Goal: Task Accomplishment & Management: Complete application form

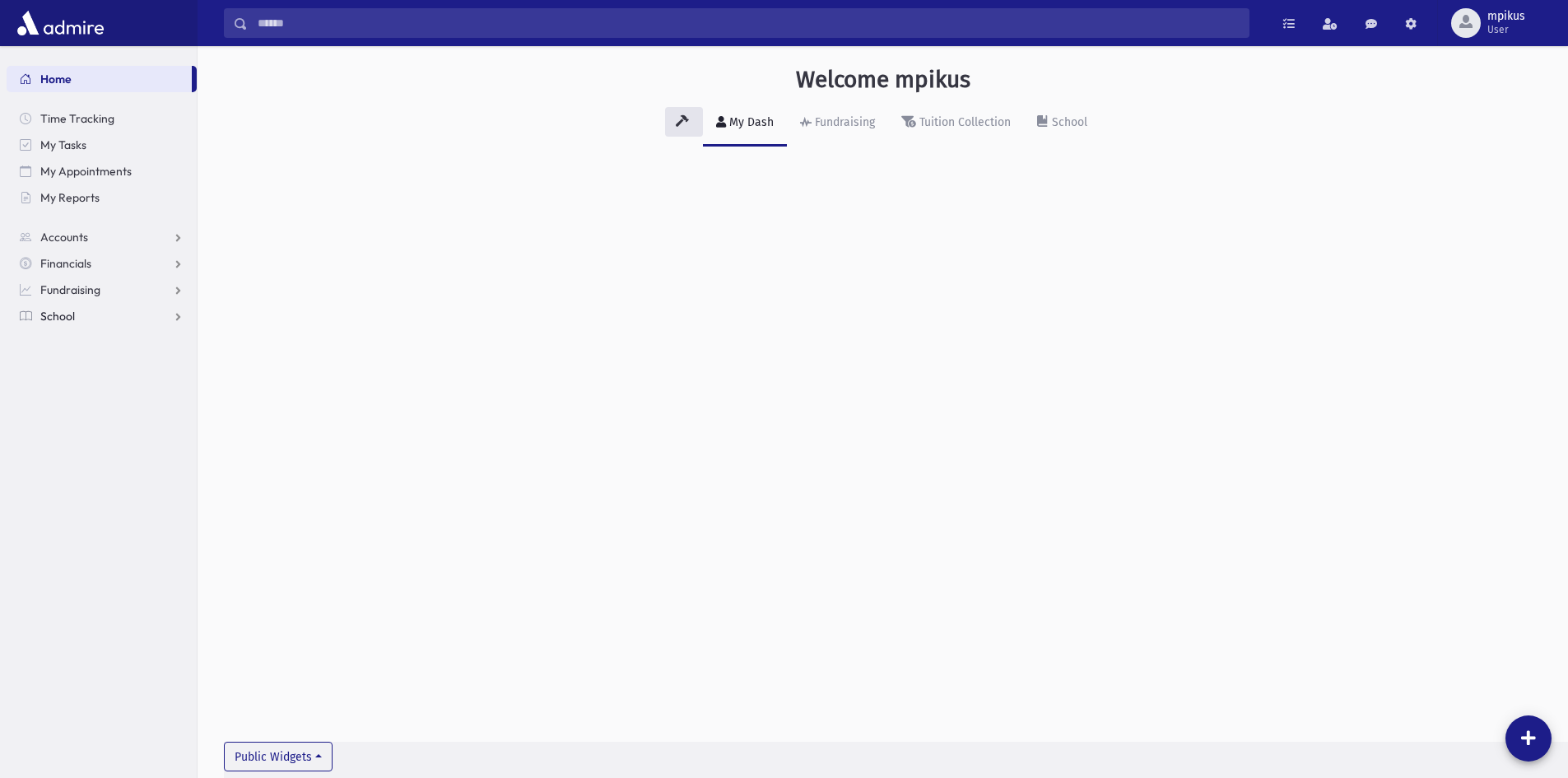
drag, startPoint x: 81, startPoint y: 319, endPoint x: 73, endPoint y: 349, distance: 31.0
click at [81, 319] on link "School" at bounding box center [101, 316] width 190 height 26
click at [71, 361] on link "Attendance" at bounding box center [101, 368] width 190 height 26
click at [67, 387] on link "Entry" at bounding box center [101, 395] width 190 height 26
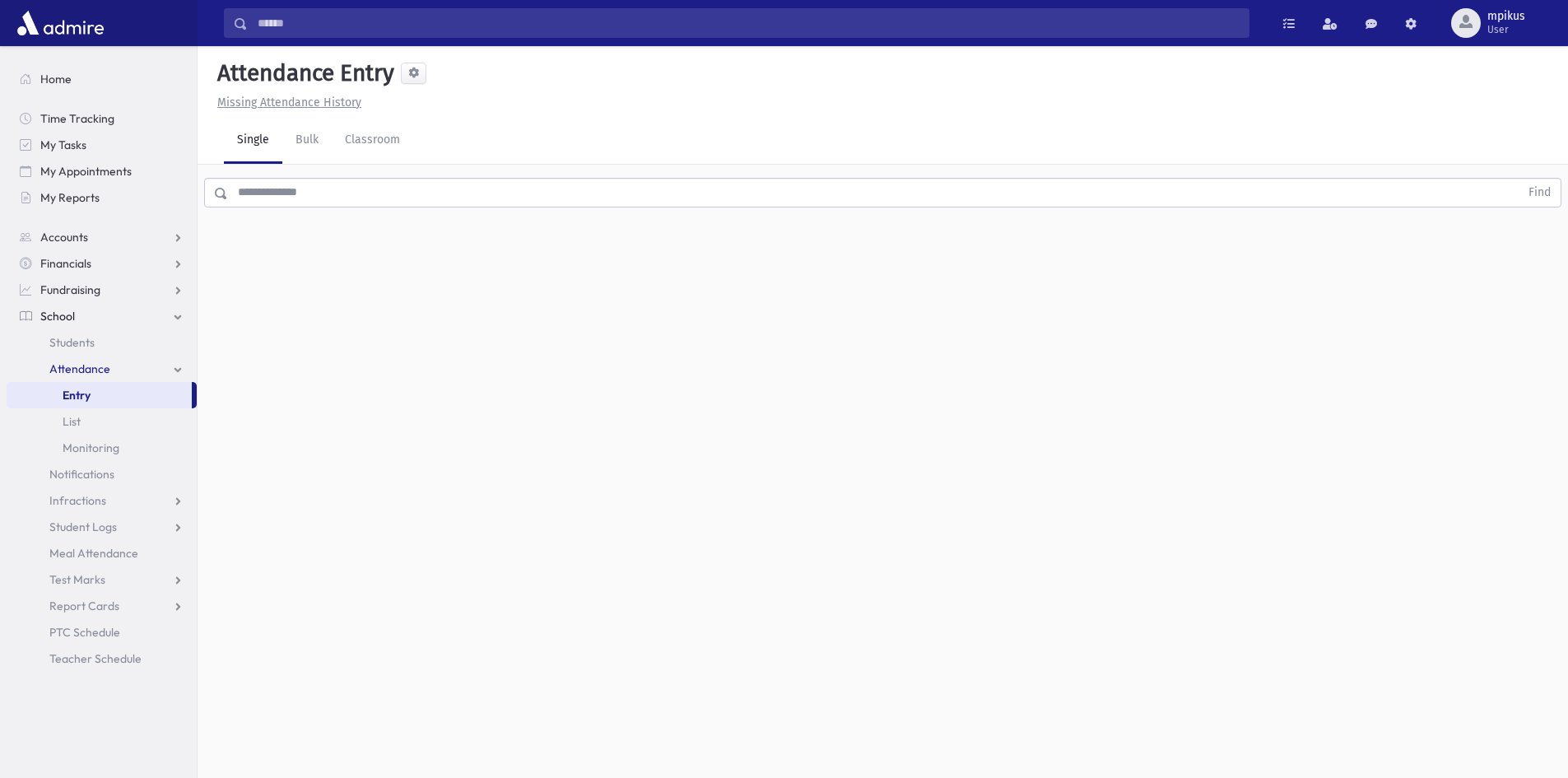
click at [524, 186] on input "text" at bounding box center [873, 192] width 1291 height 29
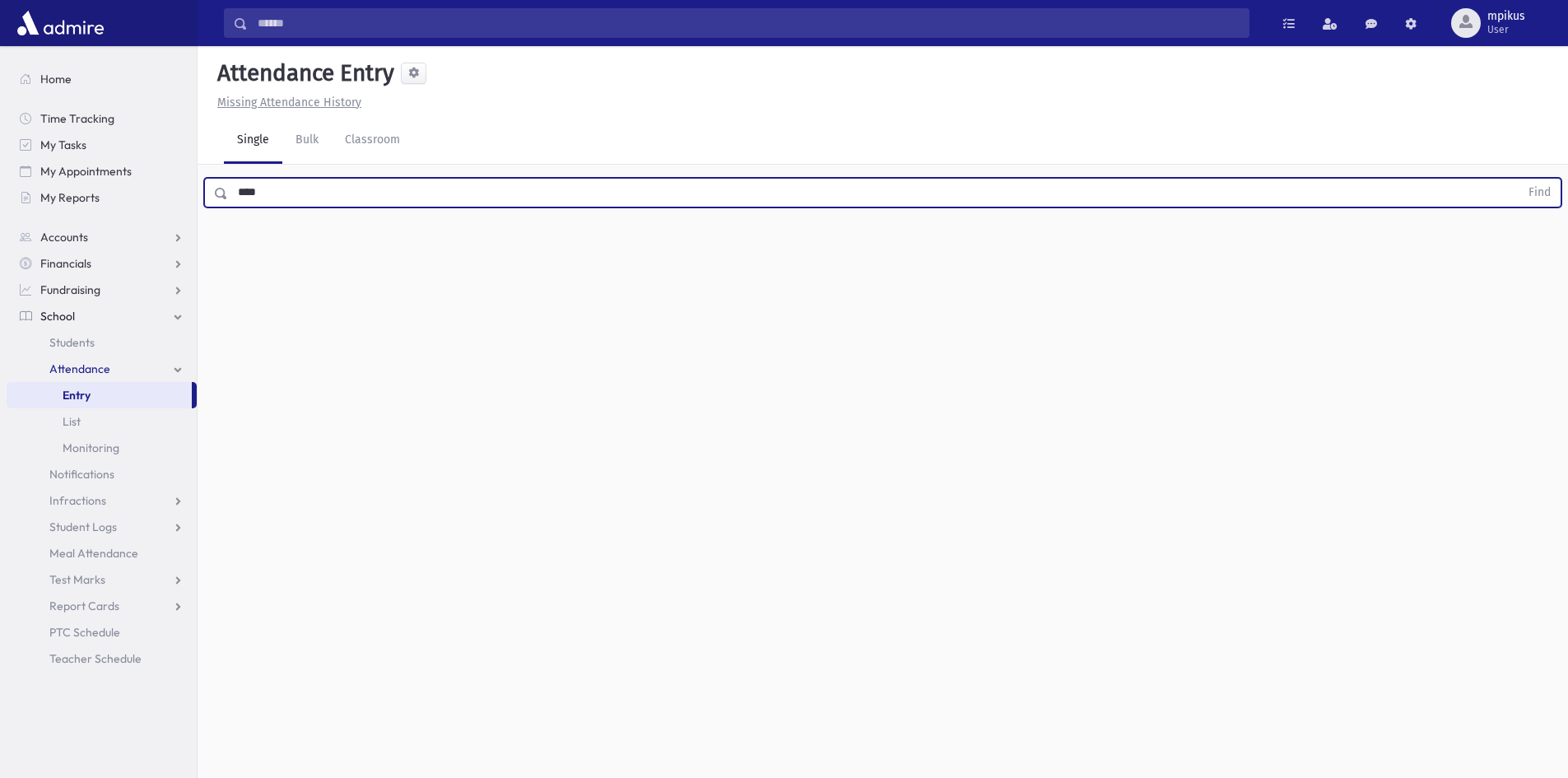
click at [1519, 178] on button "Find" at bounding box center [1540, 193] width 42 height 28
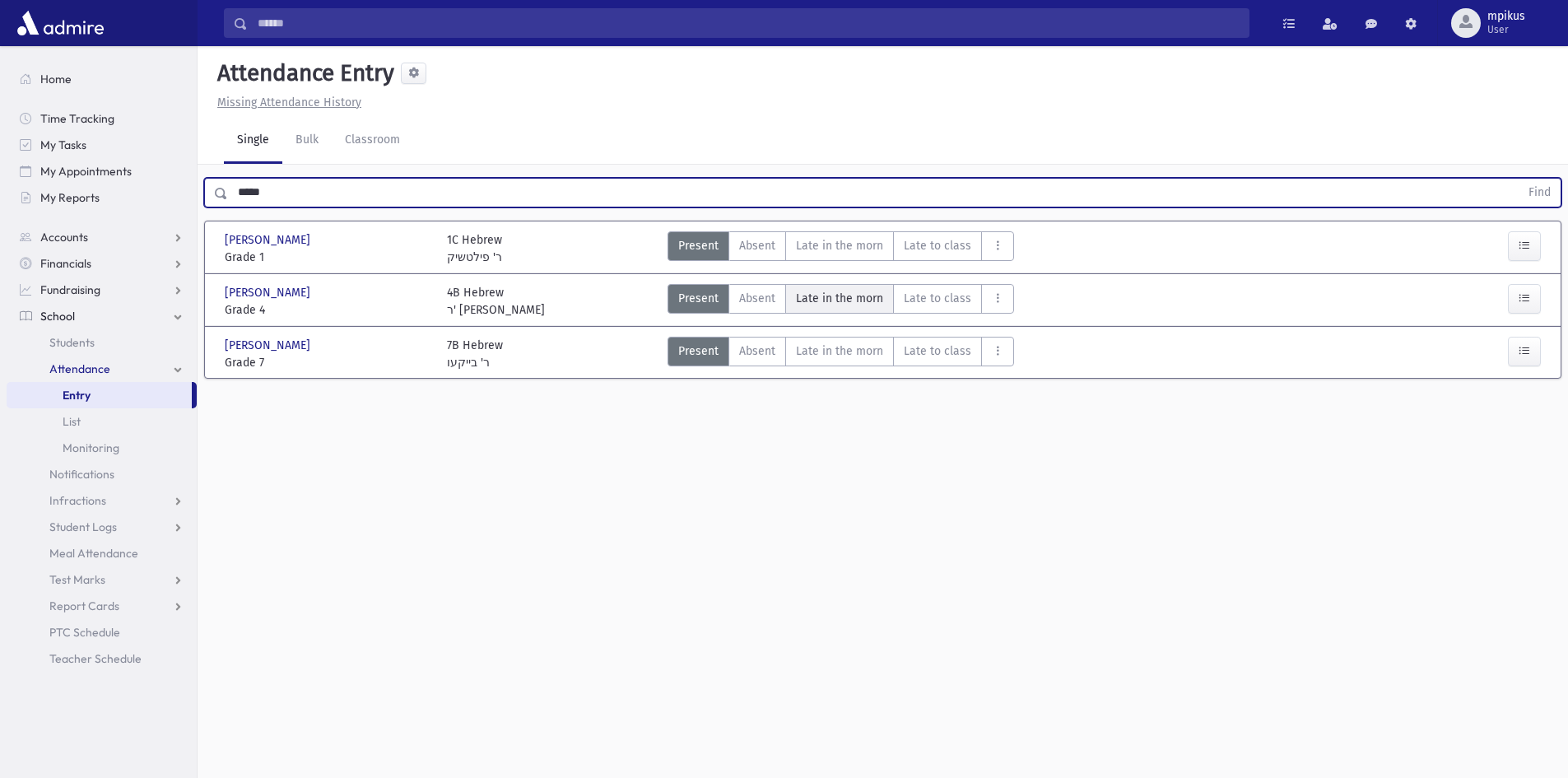
click at [870, 304] on span "Late in the morn" at bounding box center [840, 298] width 87 height 17
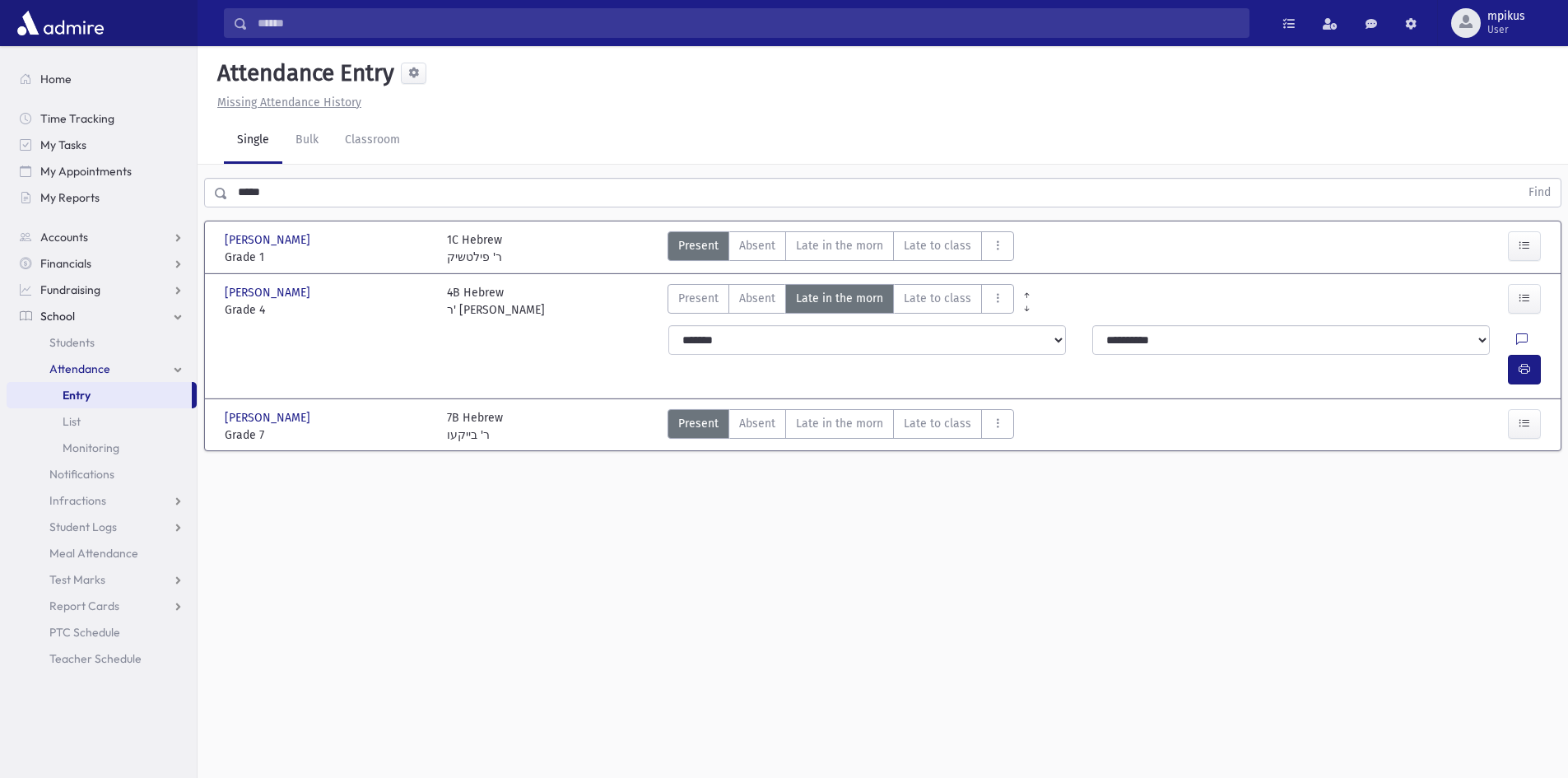
click at [1516, 349] on div at bounding box center [1531, 339] width 31 height 29
click at [1512, 355] on button "button" at bounding box center [1525, 369] width 33 height 29
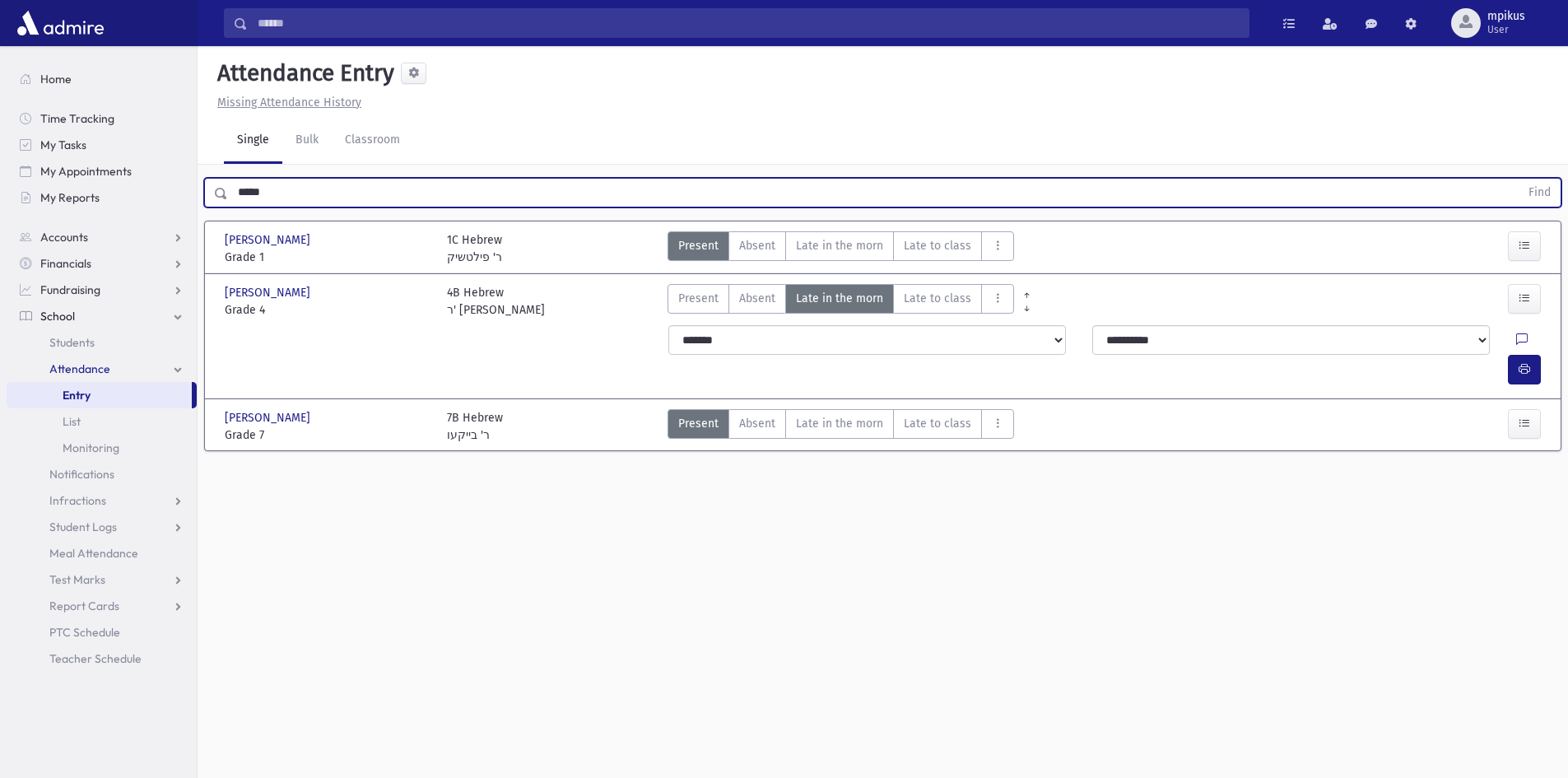
drag, startPoint x: 323, startPoint y: 202, endPoint x: 50, endPoint y: 221, distance: 273.7
click at [79, 221] on div "Search Results All Accounts" at bounding box center [784, 407] width 1568 height 815
click at [1519, 178] on button "Find" at bounding box center [1540, 193] width 42 height 28
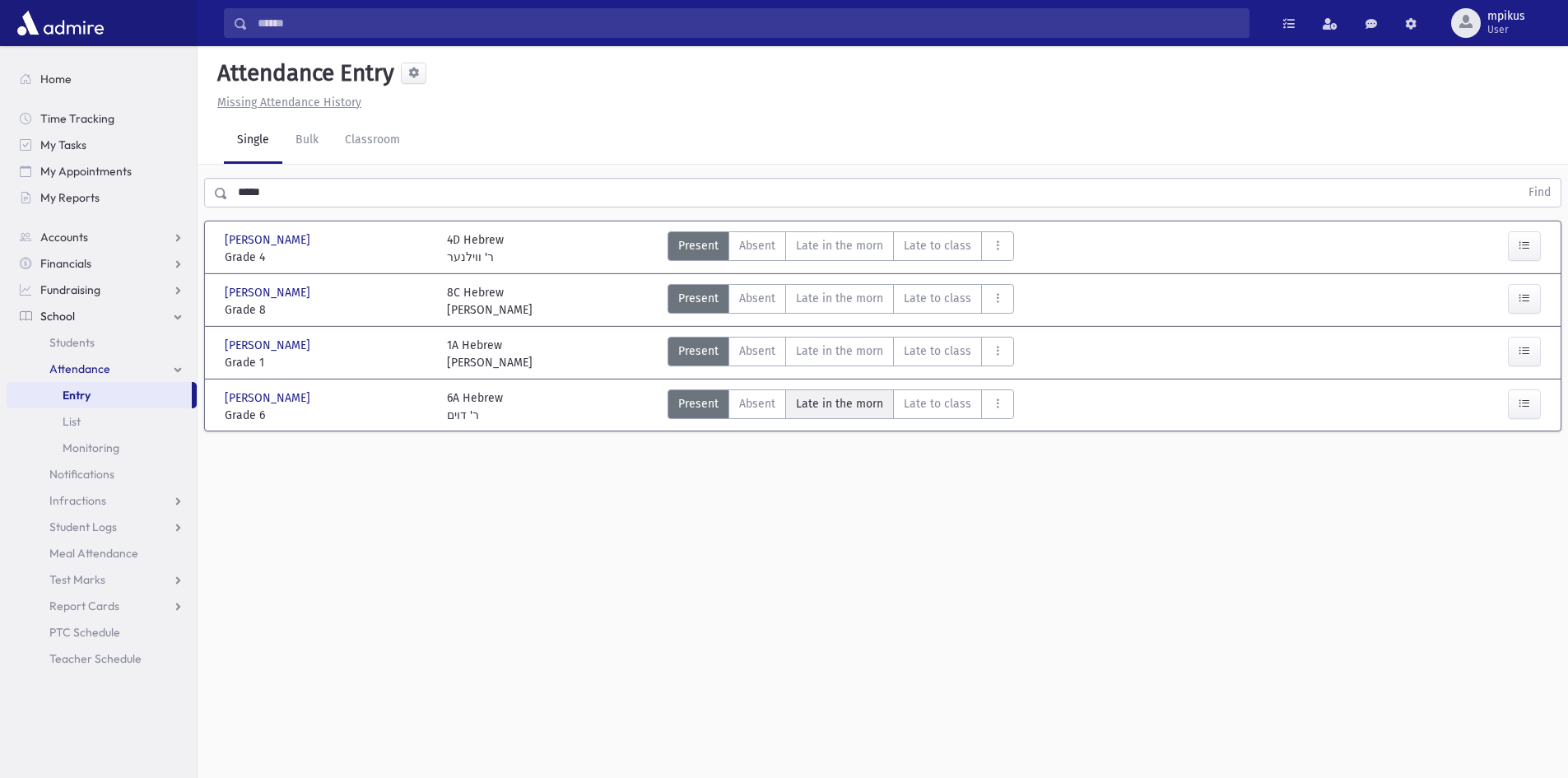
click at [869, 412] on span "Late in the morn" at bounding box center [840, 403] width 87 height 17
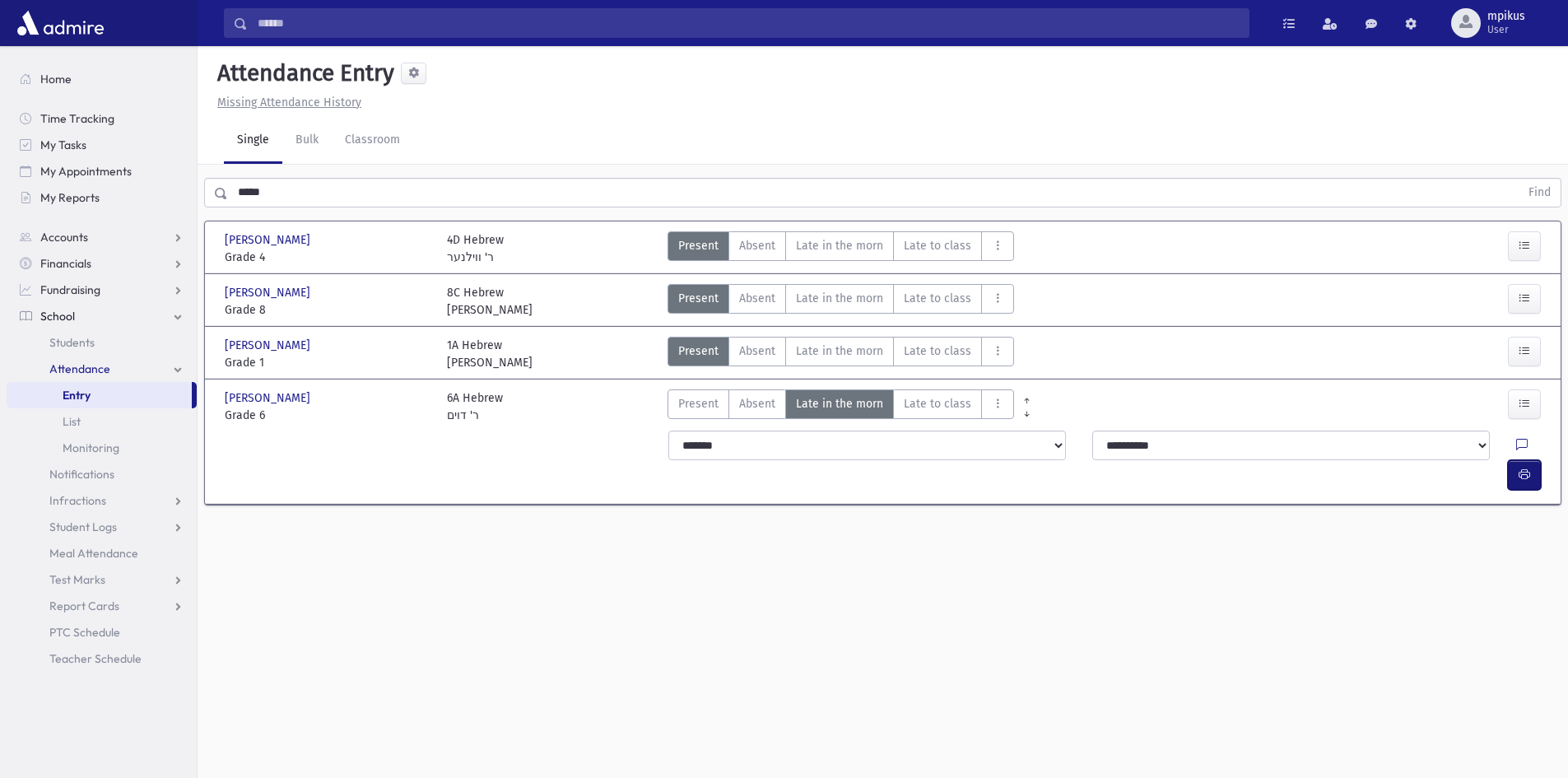
click at [1540, 460] on button "button" at bounding box center [1525, 474] width 33 height 29
drag, startPoint x: 323, startPoint y: 208, endPoint x: 0, endPoint y: 588, distance: 498.7
click at [0, 357] on div "Search Results All Accounts" at bounding box center [784, 407] width 1568 height 815
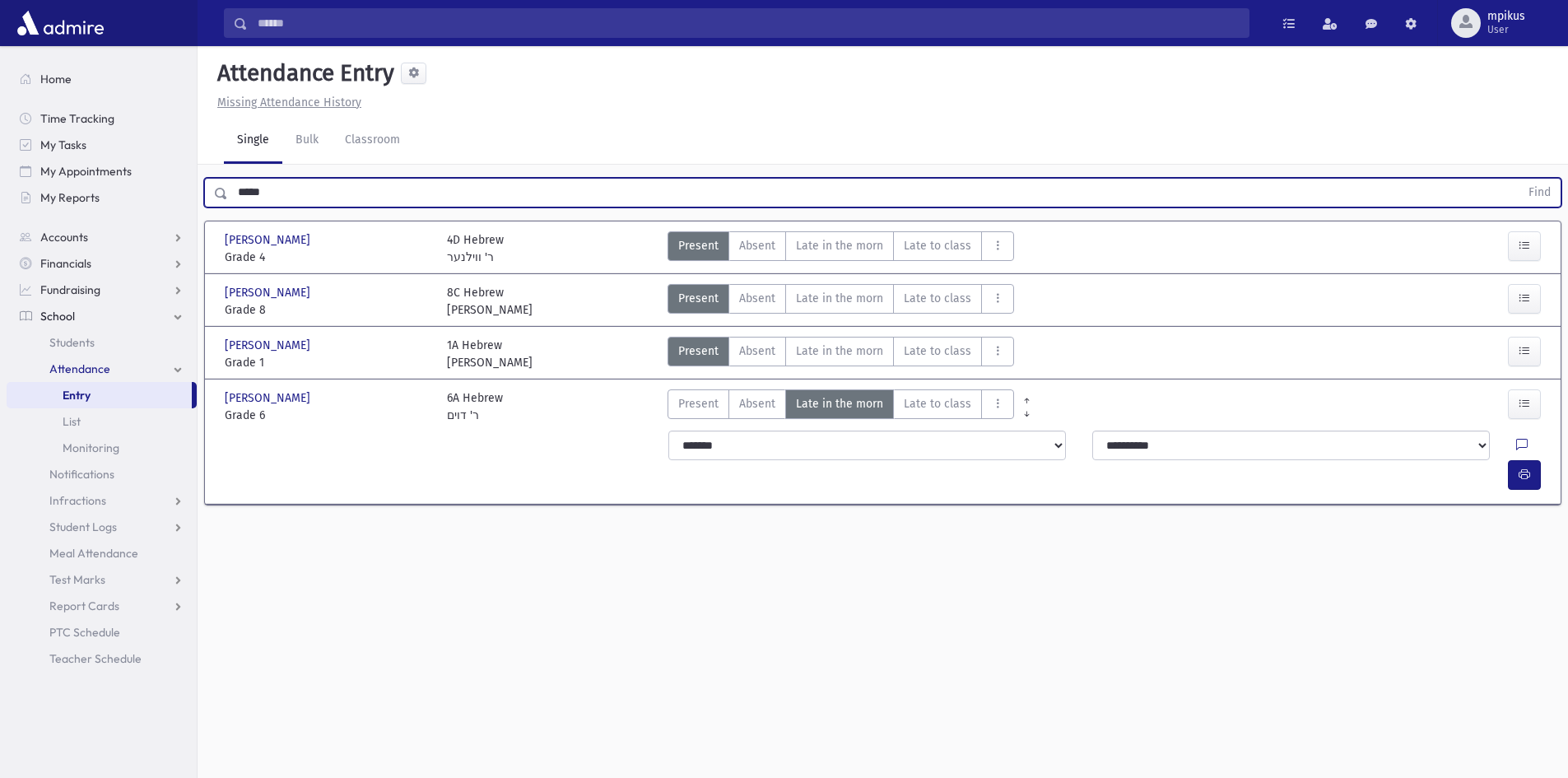
click at [1519, 178] on button "Find" at bounding box center [1540, 193] width 42 height 28
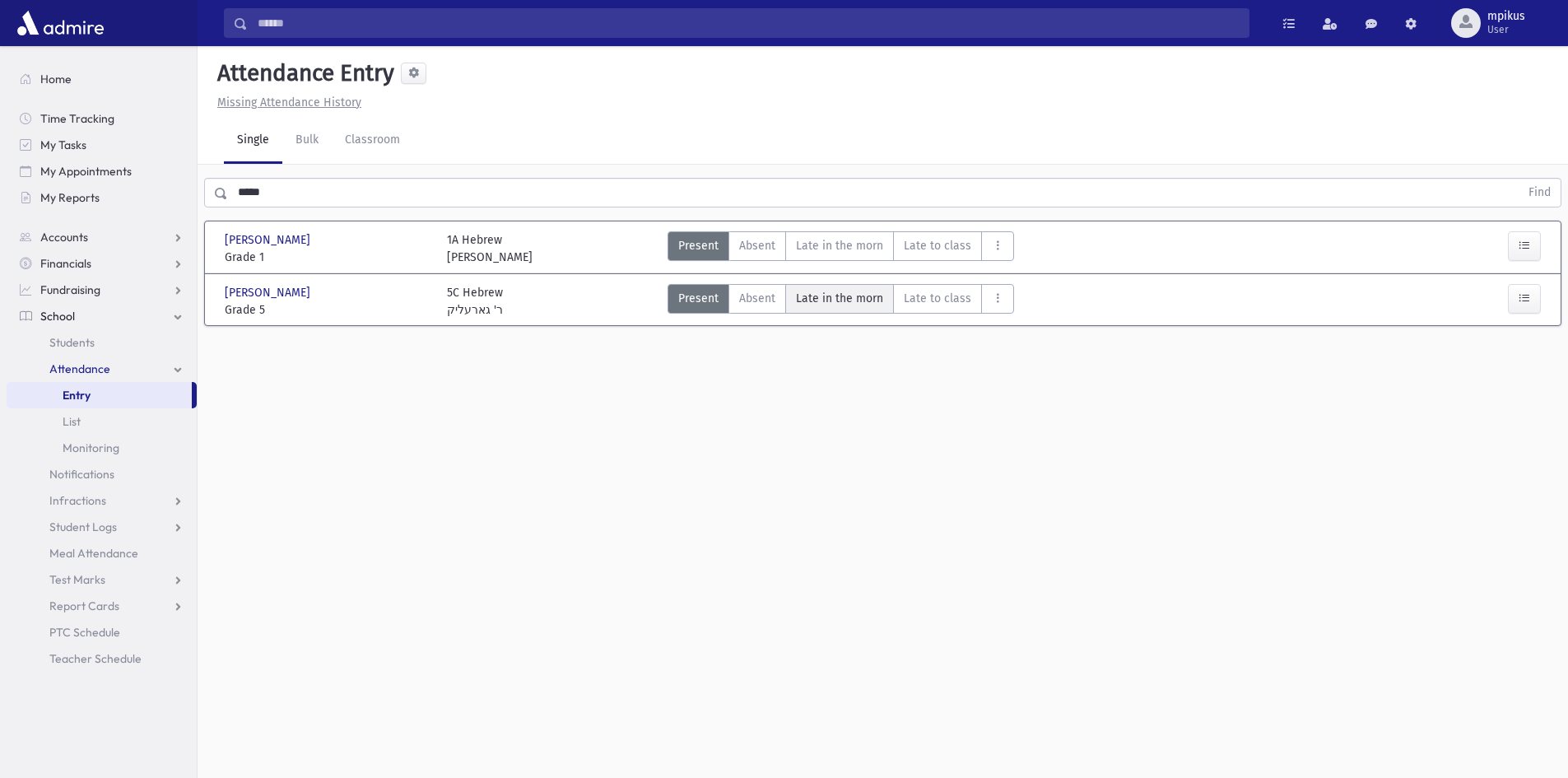
click at [849, 304] on span "Late in the morn" at bounding box center [840, 298] width 87 height 17
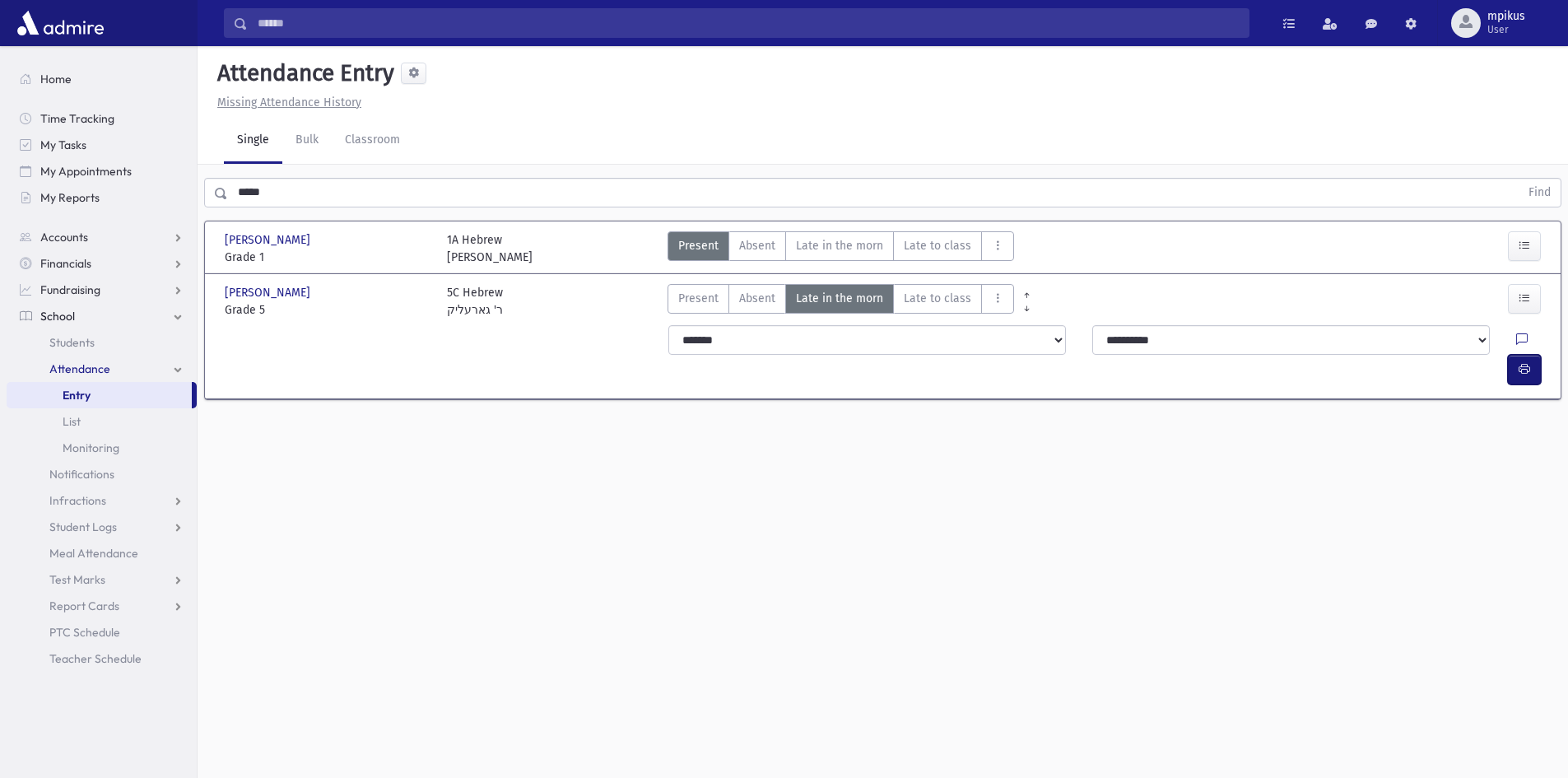
click at [1521, 362] on icon "button" at bounding box center [1525, 368] width 11 height 14
drag, startPoint x: 285, startPoint y: 202, endPoint x: 0, endPoint y: 332, distance: 313.2
click at [74, 232] on div "Search Results All Accounts" at bounding box center [784, 407] width 1568 height 815
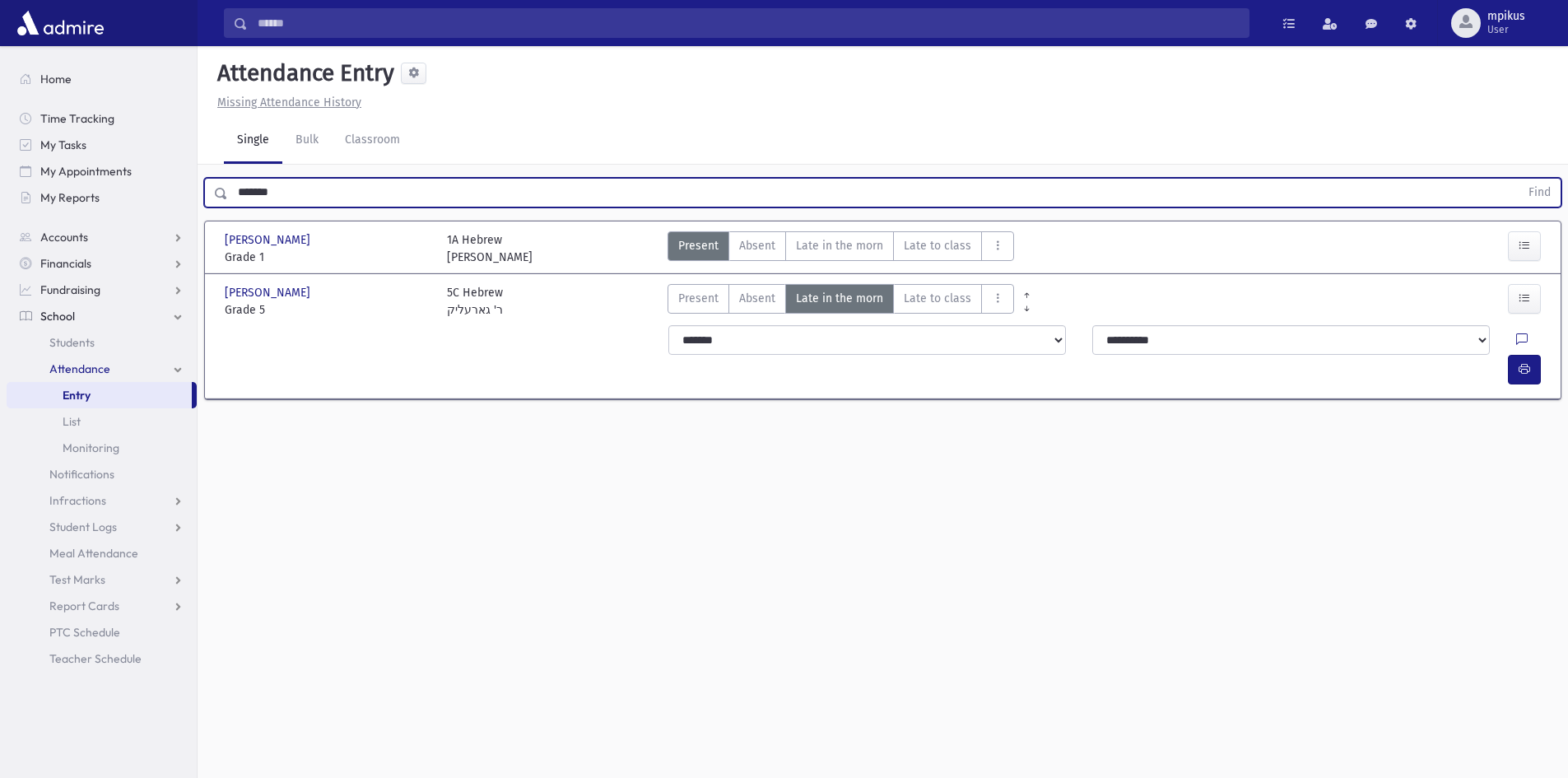
click at [1519, 178] on button "Find" at bounding box center [1540, 193] width 42 height 28
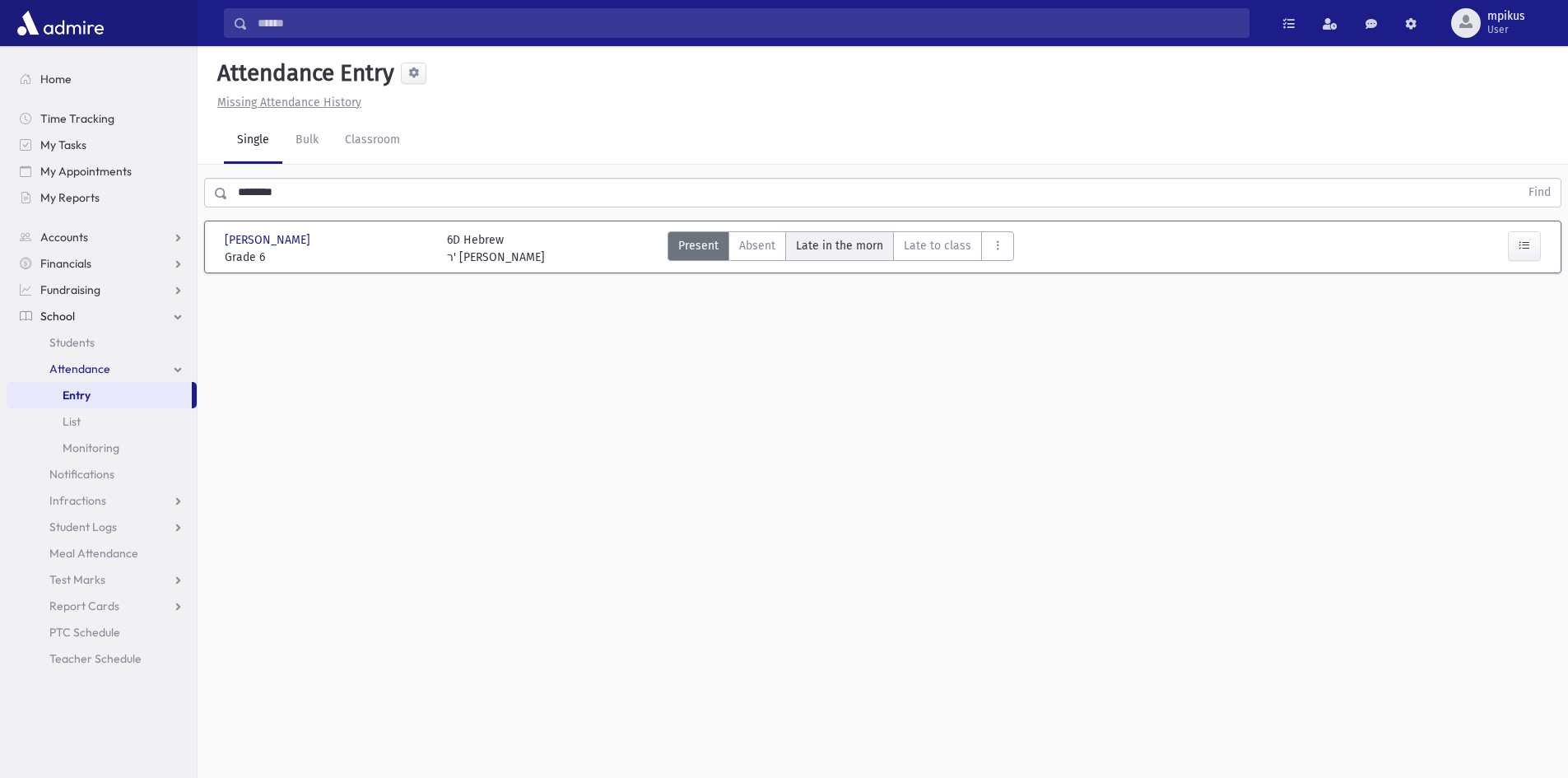
click at [861, 253] on span "Late in the morn" at bounding box center [840, 245] width 87 height 17
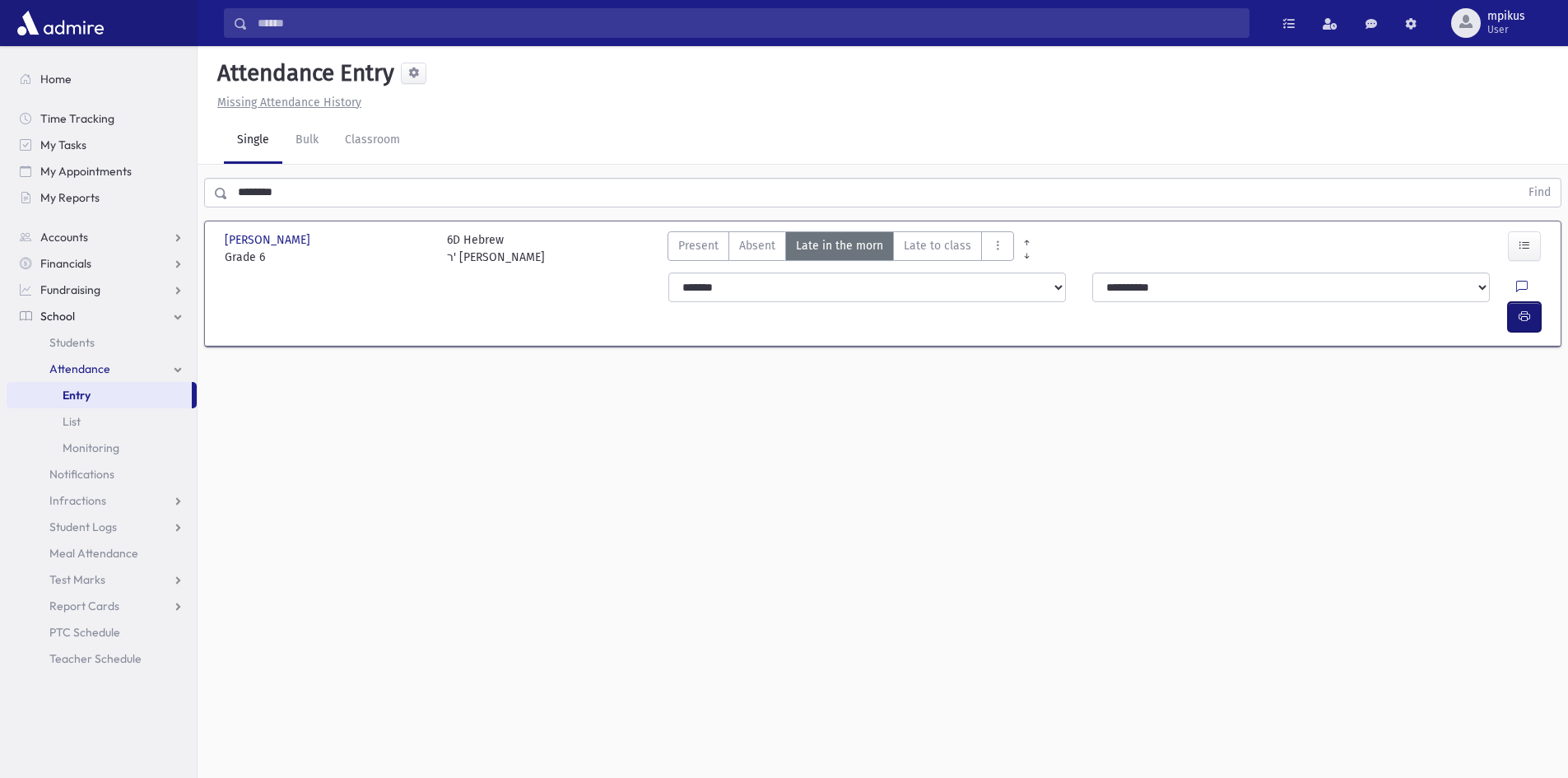
click at [1521, 302] on button "button" at bounding box center [1525, 316] width 33 height 29
drag, startPoint x: 416, startPoint y: 202, endPoint x: 0, endPoint y: 390, distance: 456.5
click at [0, 355] on div "Search Results All Accounts" at bounding box center [784, 407] width 1568 height 815
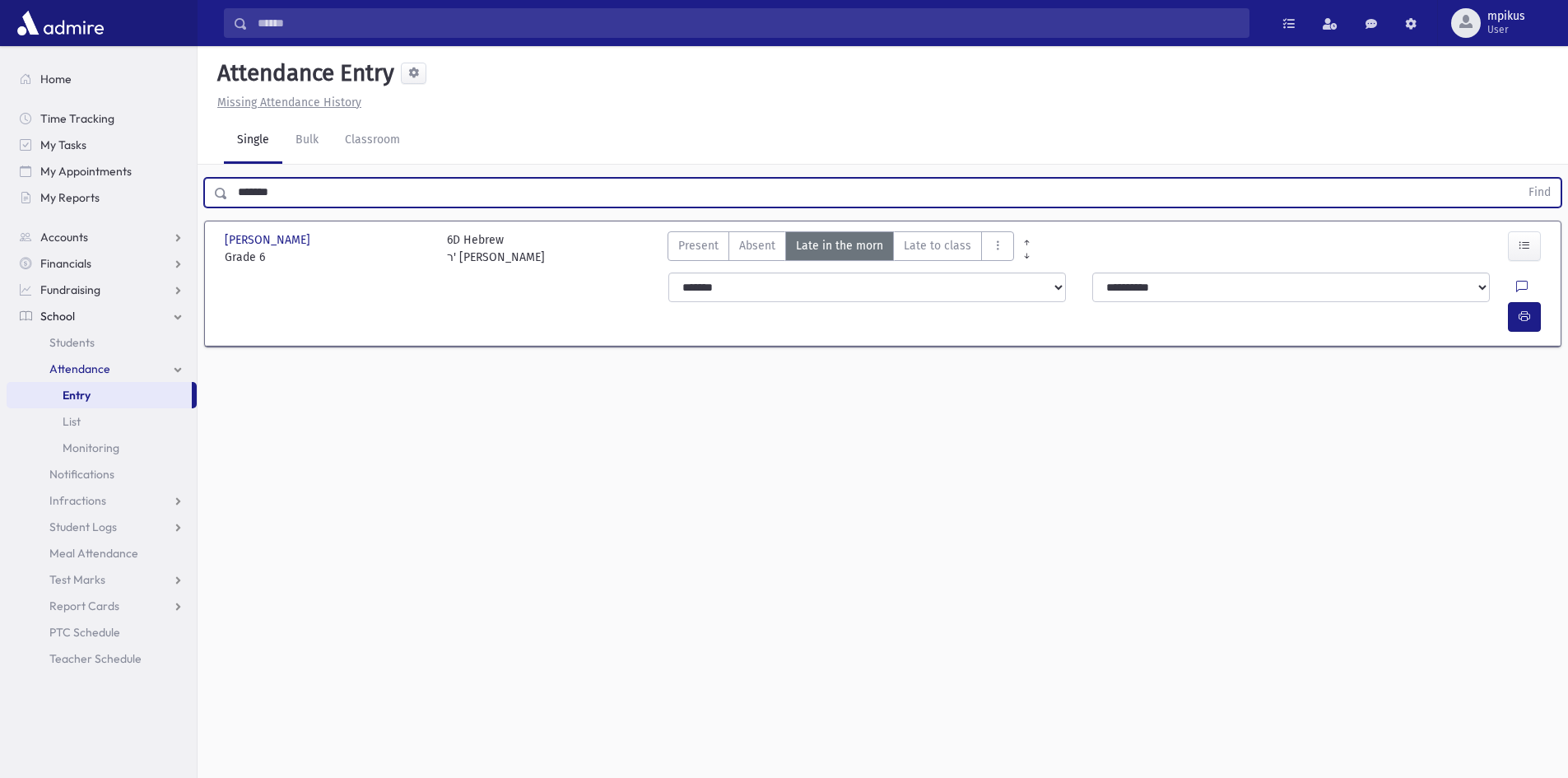
click at [1519, 178] on button "Find" at bounding box center [1540, 193] width 42 height 28
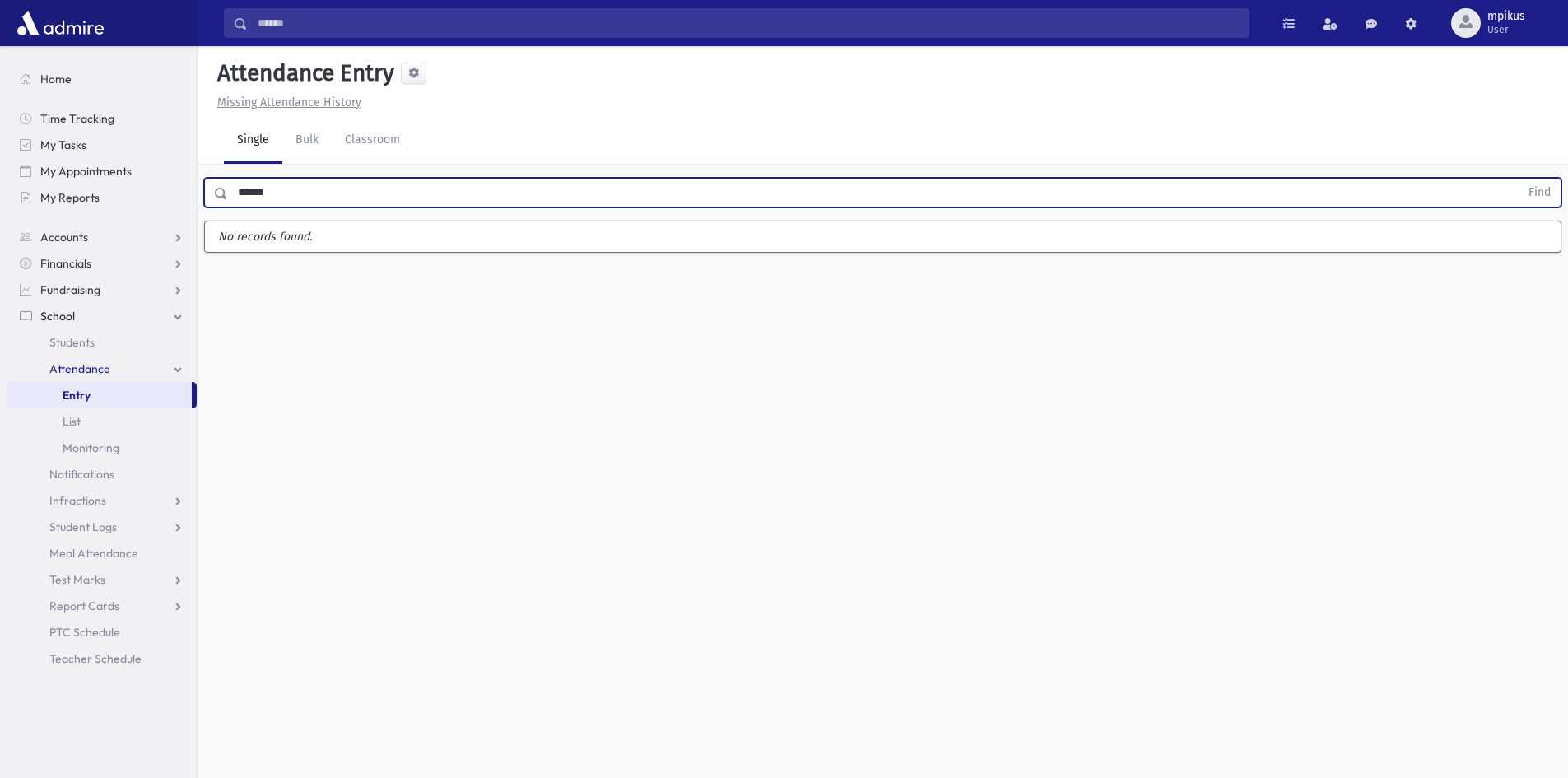
click at [1519, 178] on button "Find" at bounding box center [1540, 193] width 42 height 28
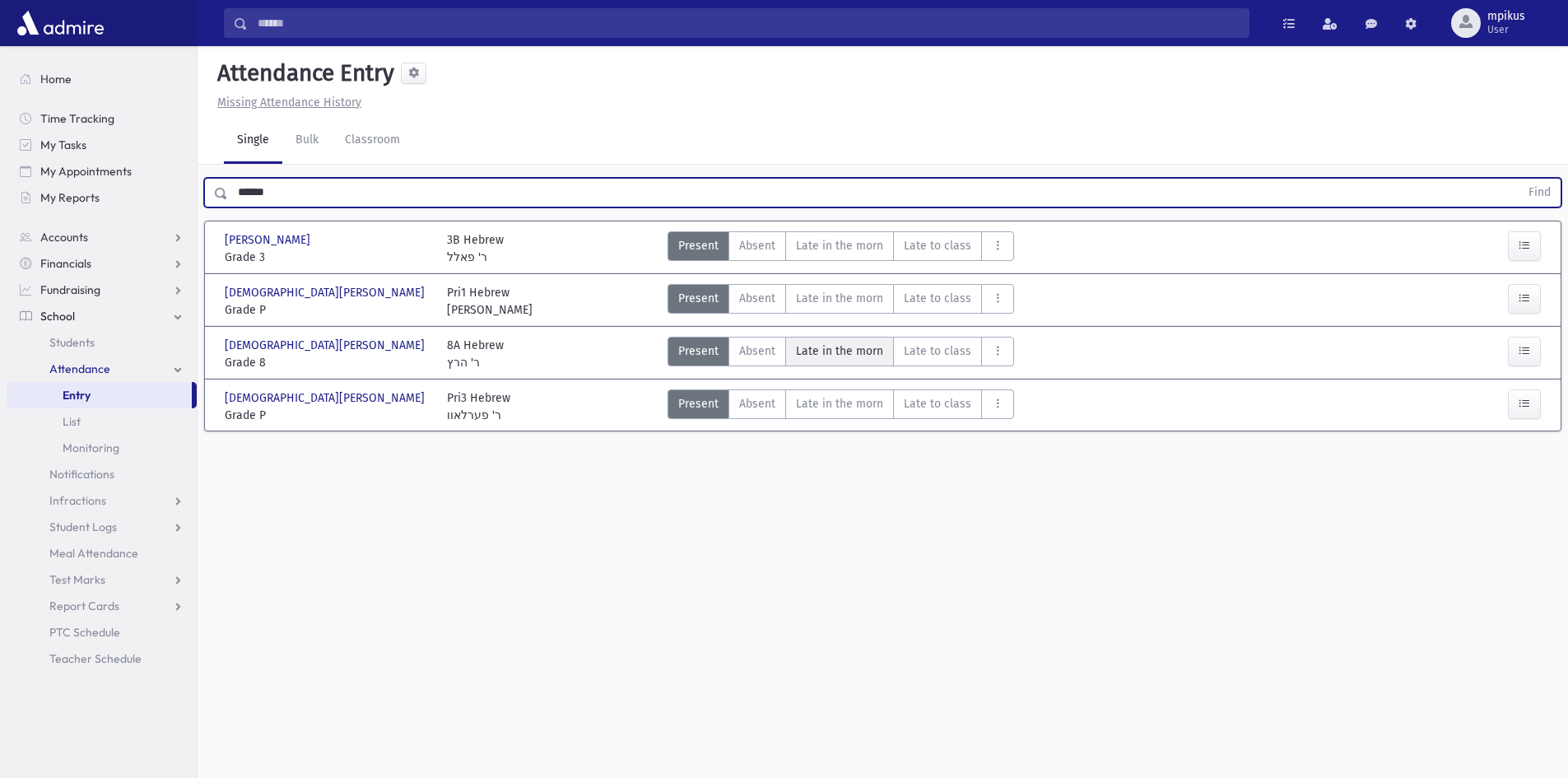
drag, startPoint x: 810, startPoint y: 350, endPoint x: 860, endPoint y: 349, distance: 50.0
click at [810, 350] on span "Late in the morn" at bounding box center [840, 351] width 87 height 17
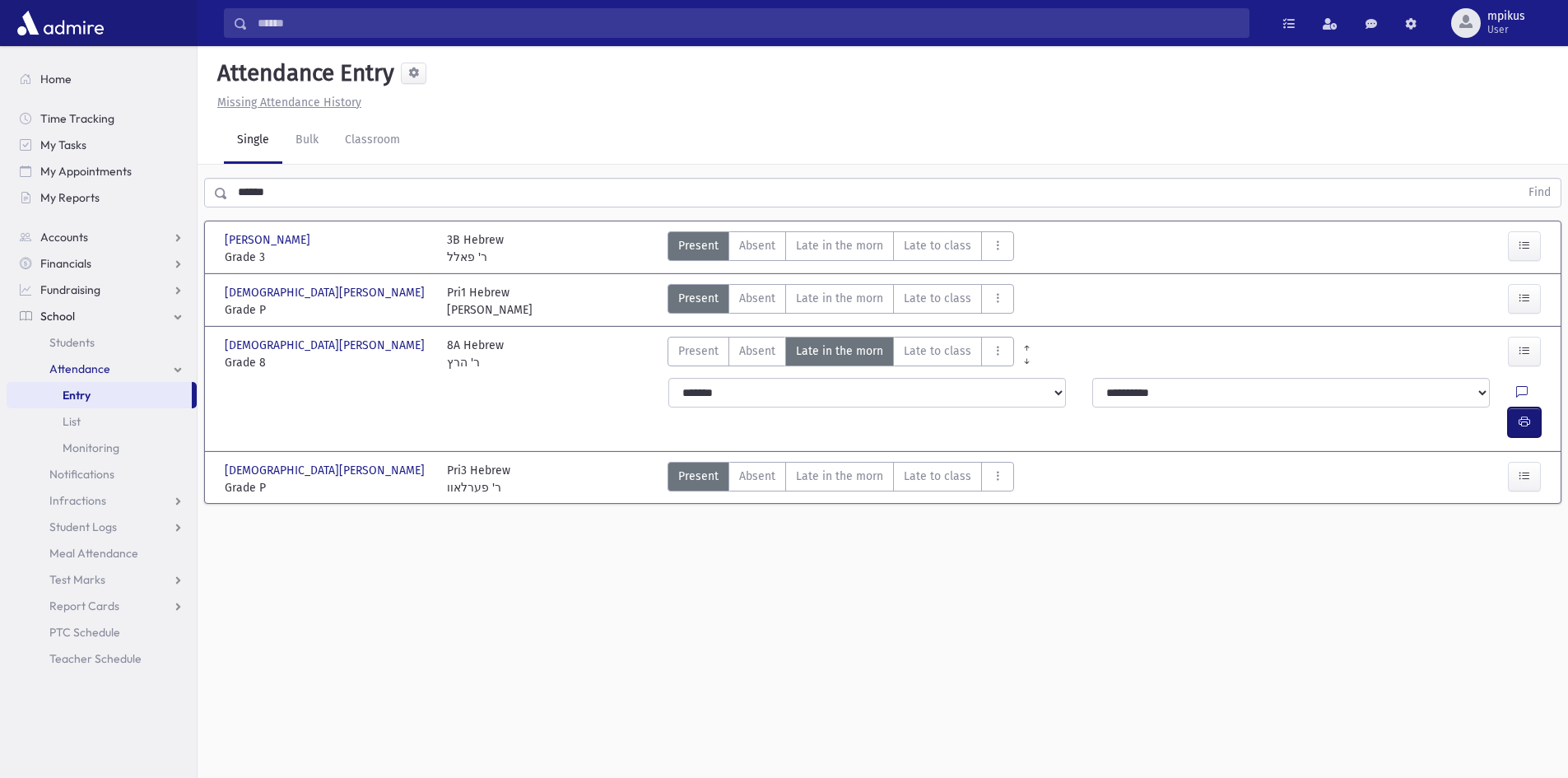
click at [1525, 407] on button "button" at bounding box center [1525, 421] width 33 height 29
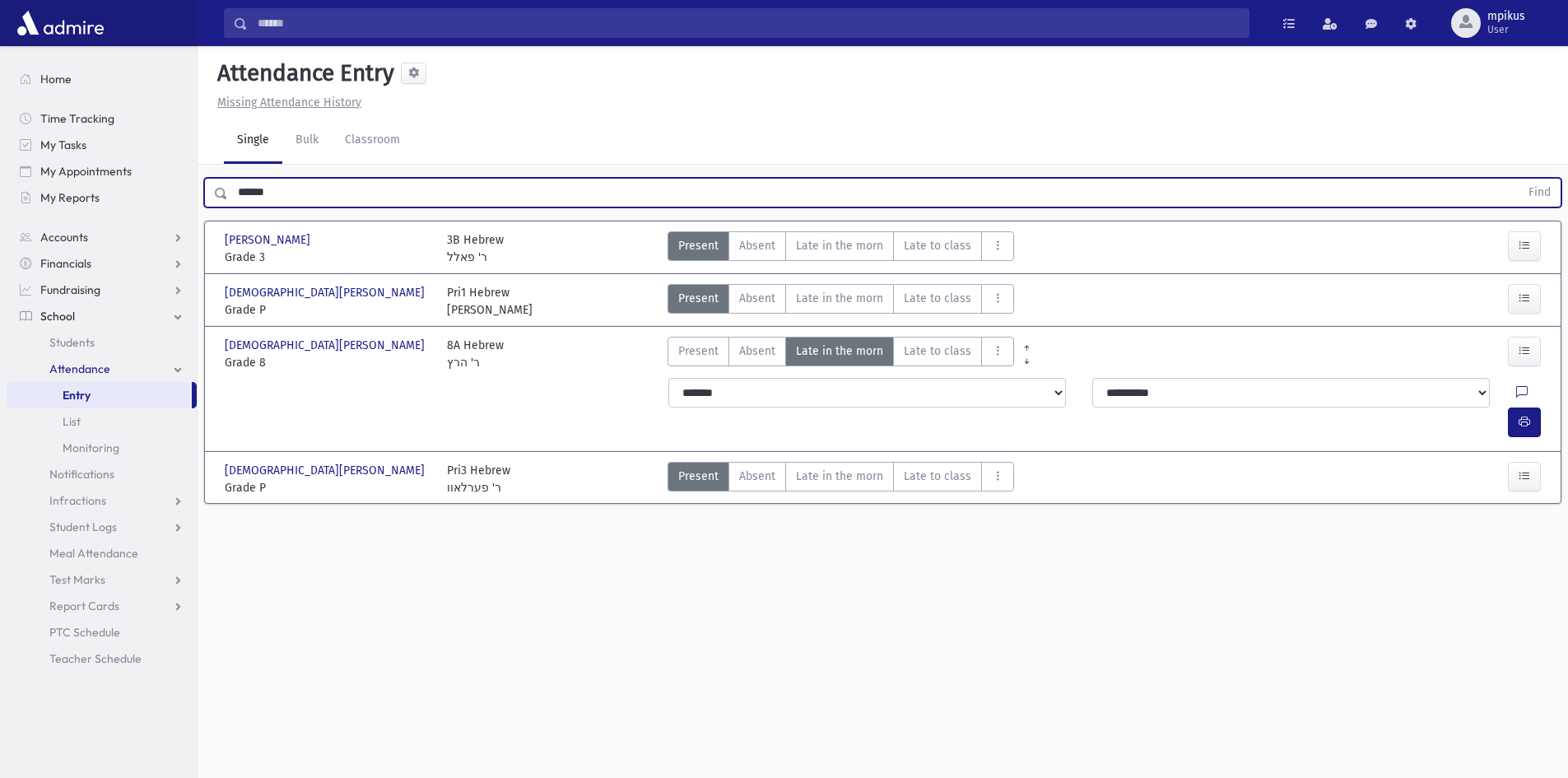
drag, startPoint x: 333, startPoint y: 184, endPoint x: 0, endPoint y: 179, distance: 333.0
click at [0, 213] on div "Search Results All Accounts" at bounding box center [784, 407] width 1568 height 815
click at [1519, 178] on button "Find" at bounding box center [1540, 193] width 42 height 28
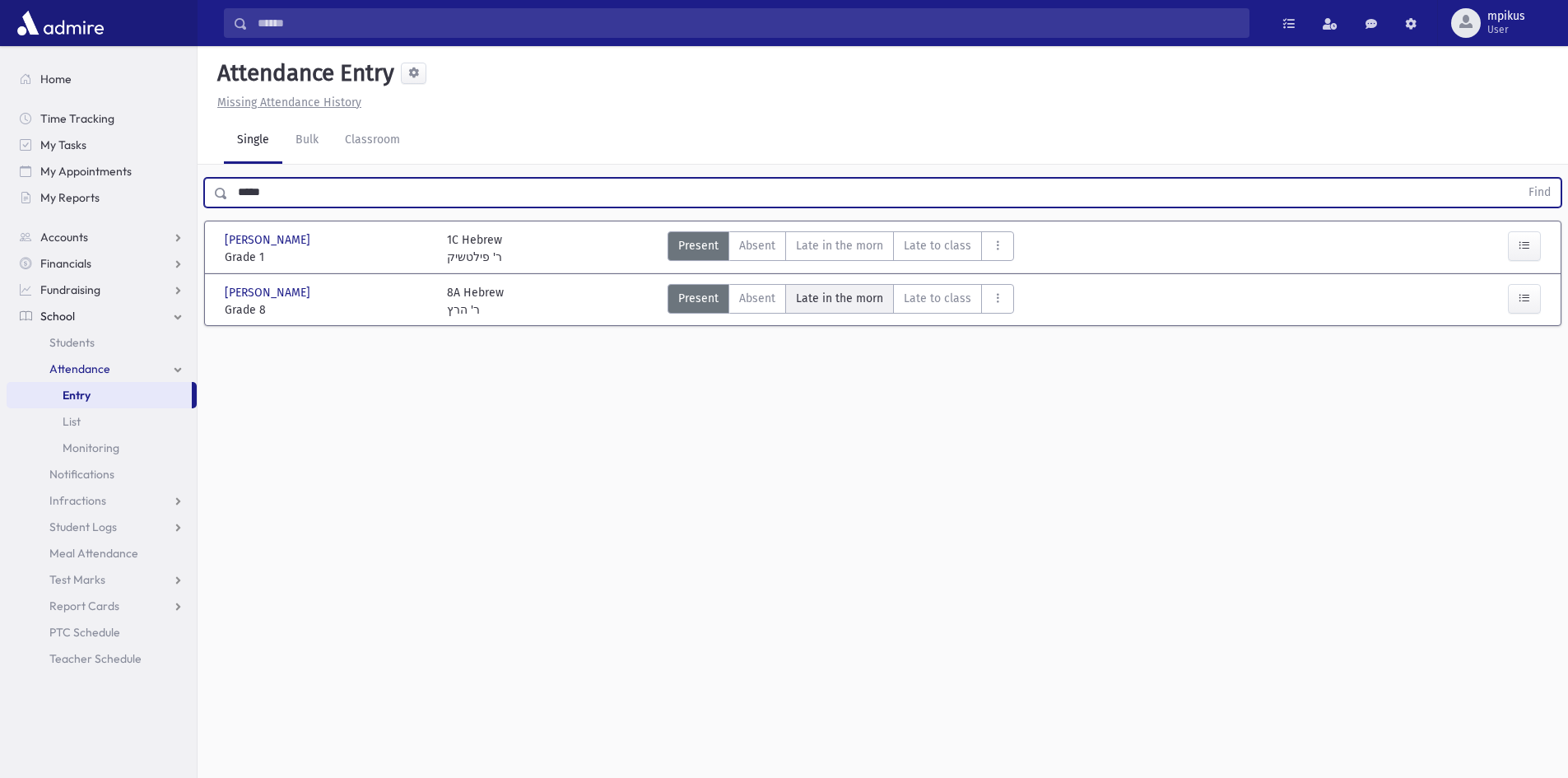
click at [835, 292] on span "Late in the morn" at bounding box center [840, 298] width 87 height 17
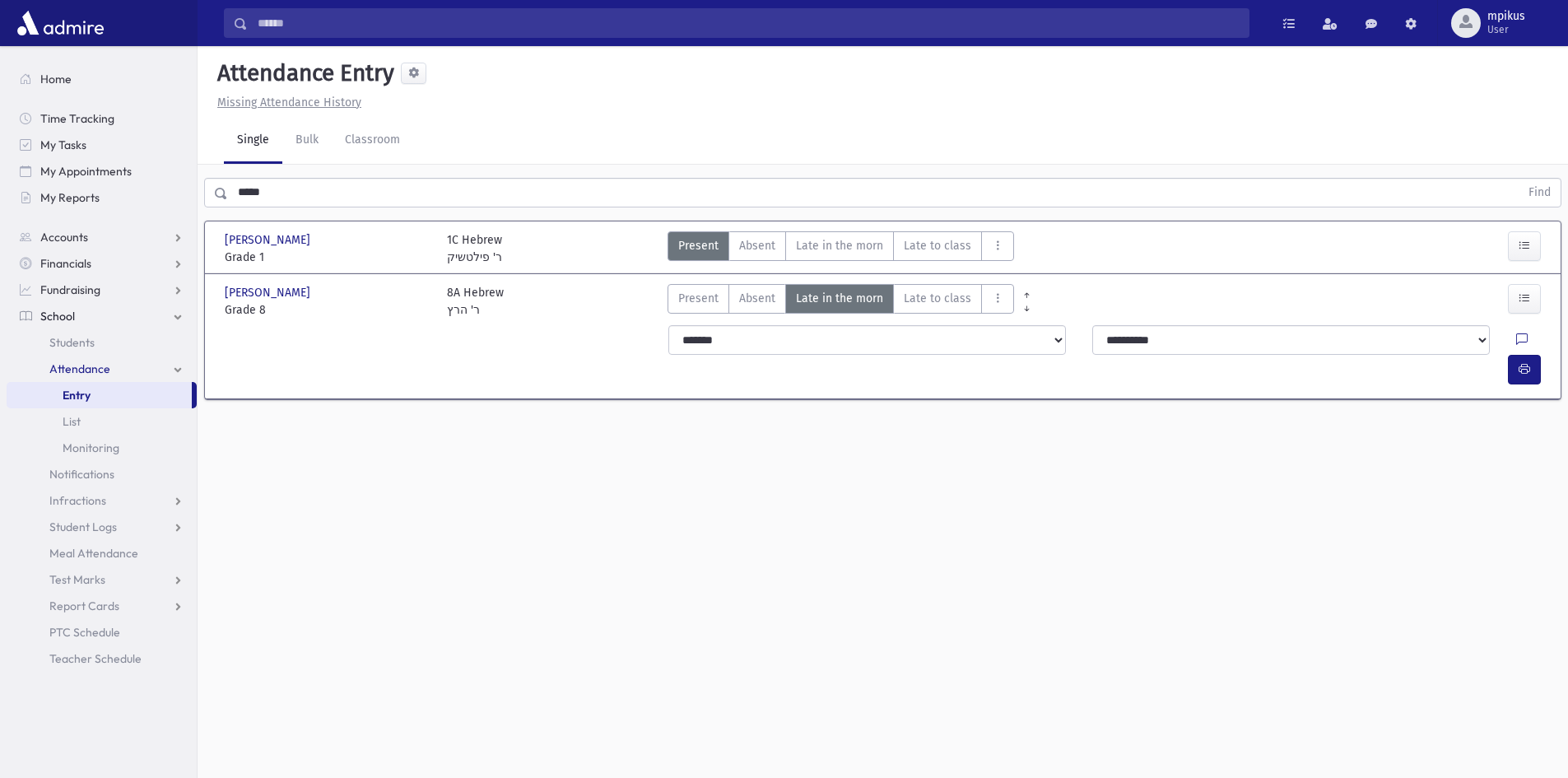
click at [1516, 343] on div at bounding box center [1531, 339] width 31 height 29
click at [1508, 355] on button "button" at bounding box center [1525, 369] width 33 height 29
drag, startPoint x: 311, startPoint y: 183, endPoint x: 0, endPoint y: 300, distance: 332.3
click at [0, 222] on div "Search Results All Accounts" at bounding box center [784, 407] width 1568 height 815
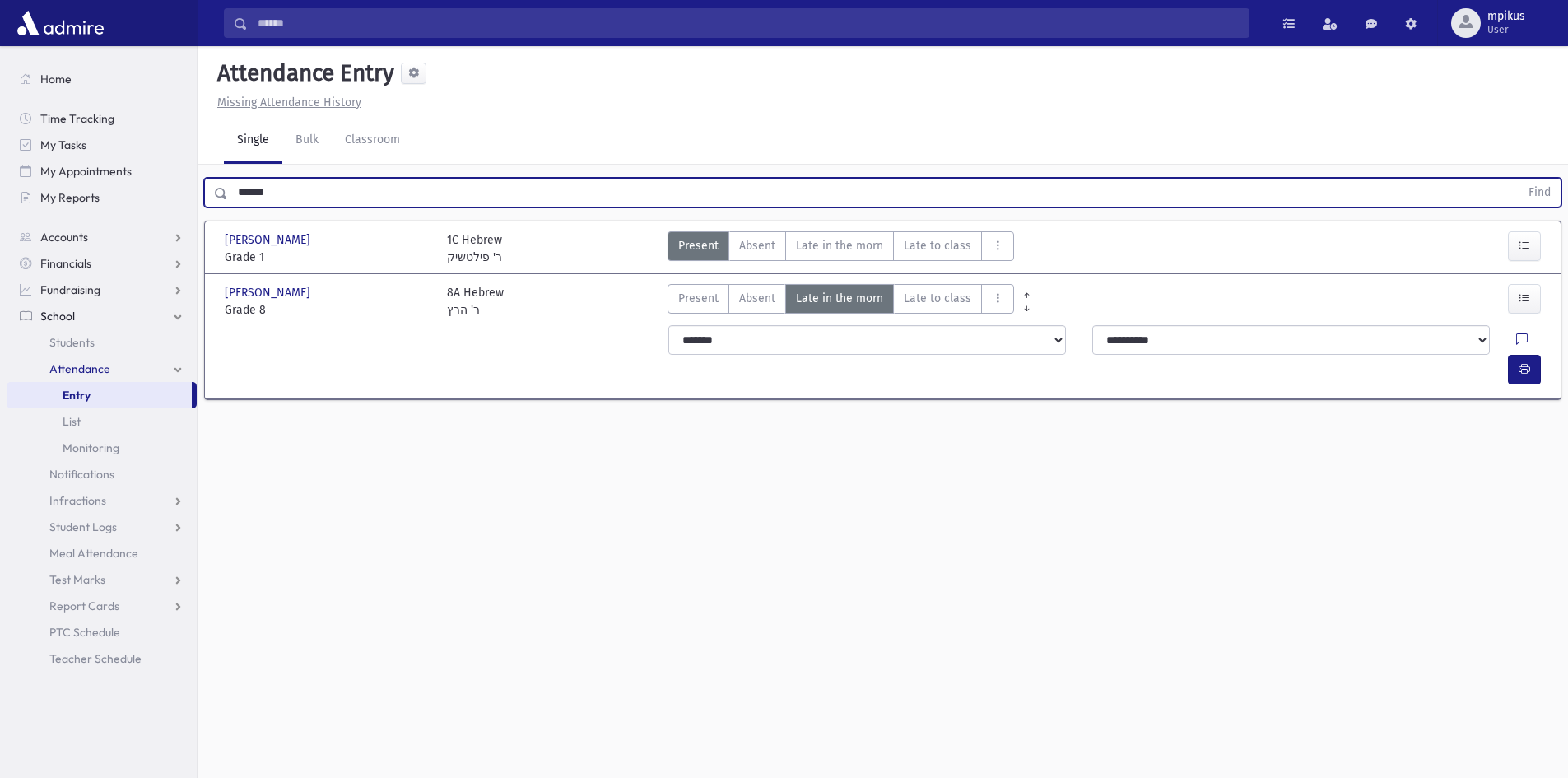
click at [1519, 178] on button "Find" at bounding box center [1540, 193] width 42 height 28
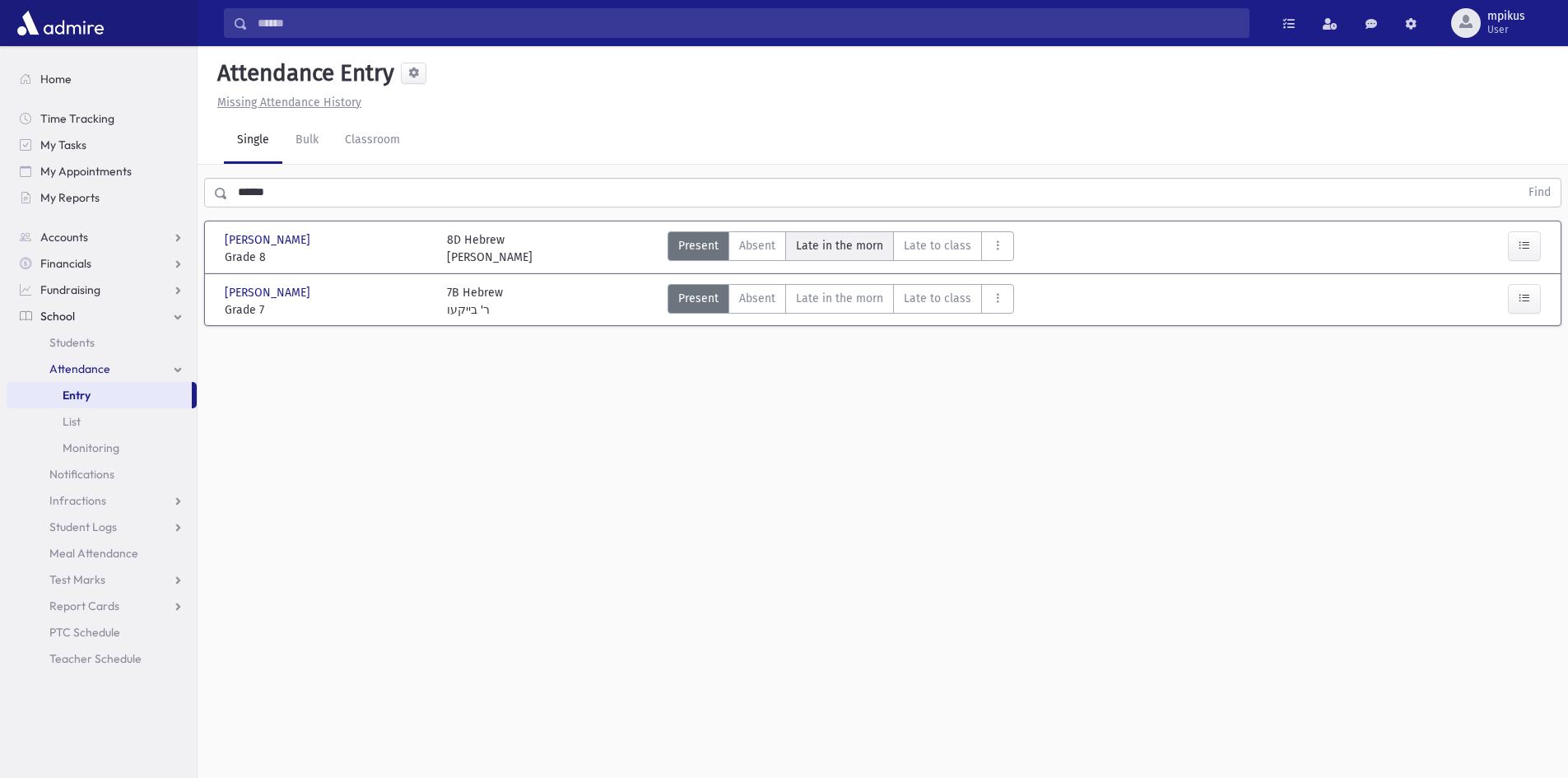
click at [863, 238] on span "Late in the morn" at bounding box center [840, 245] width 87 height 17
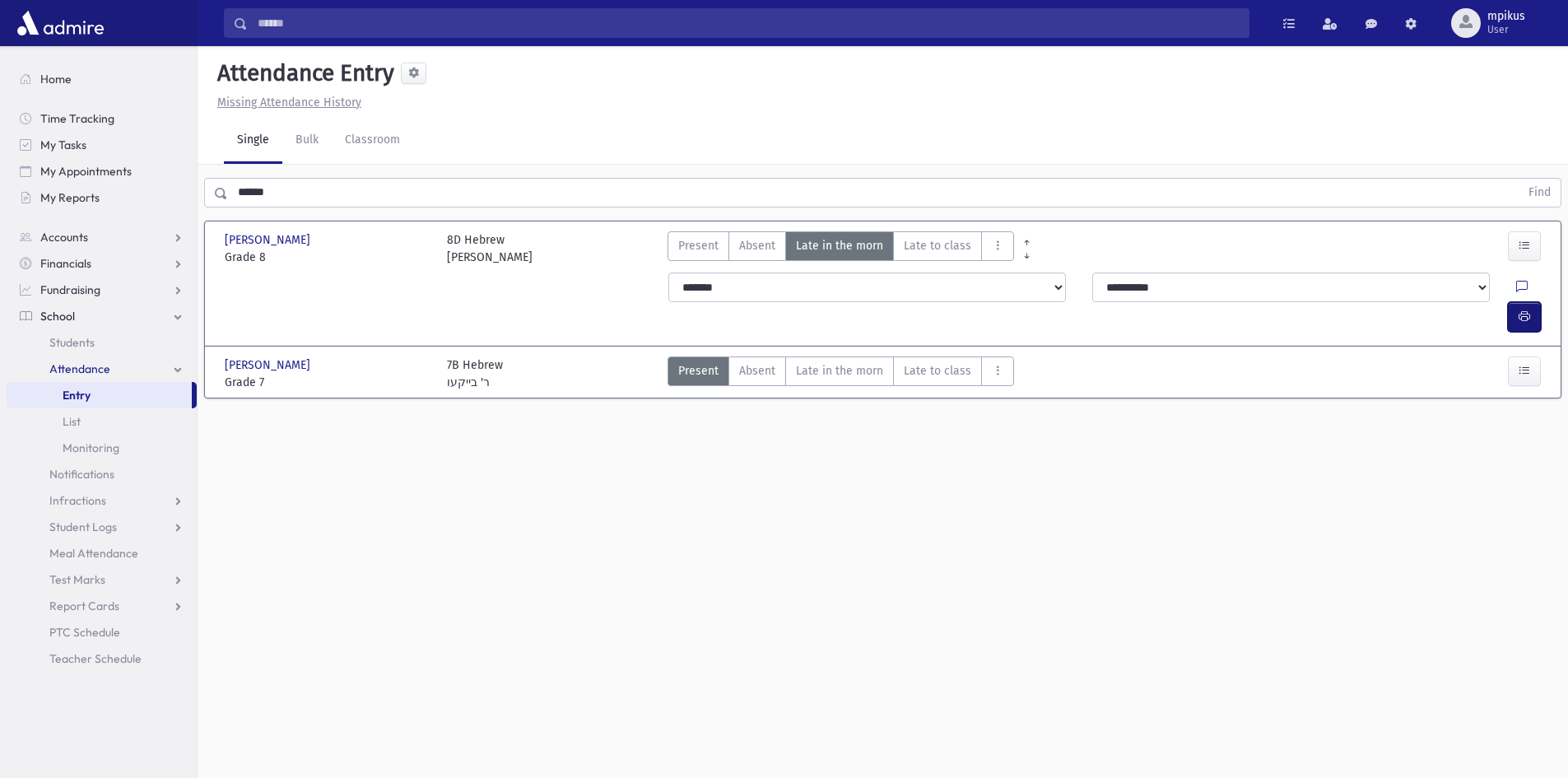
click at [1529, 302] on button "button" at bounding box center [1525, 316] width 33 height 29
click at [0, 209] on div "Search Results All Accounts" at bounding box center [784, 407] width 1568 height 815
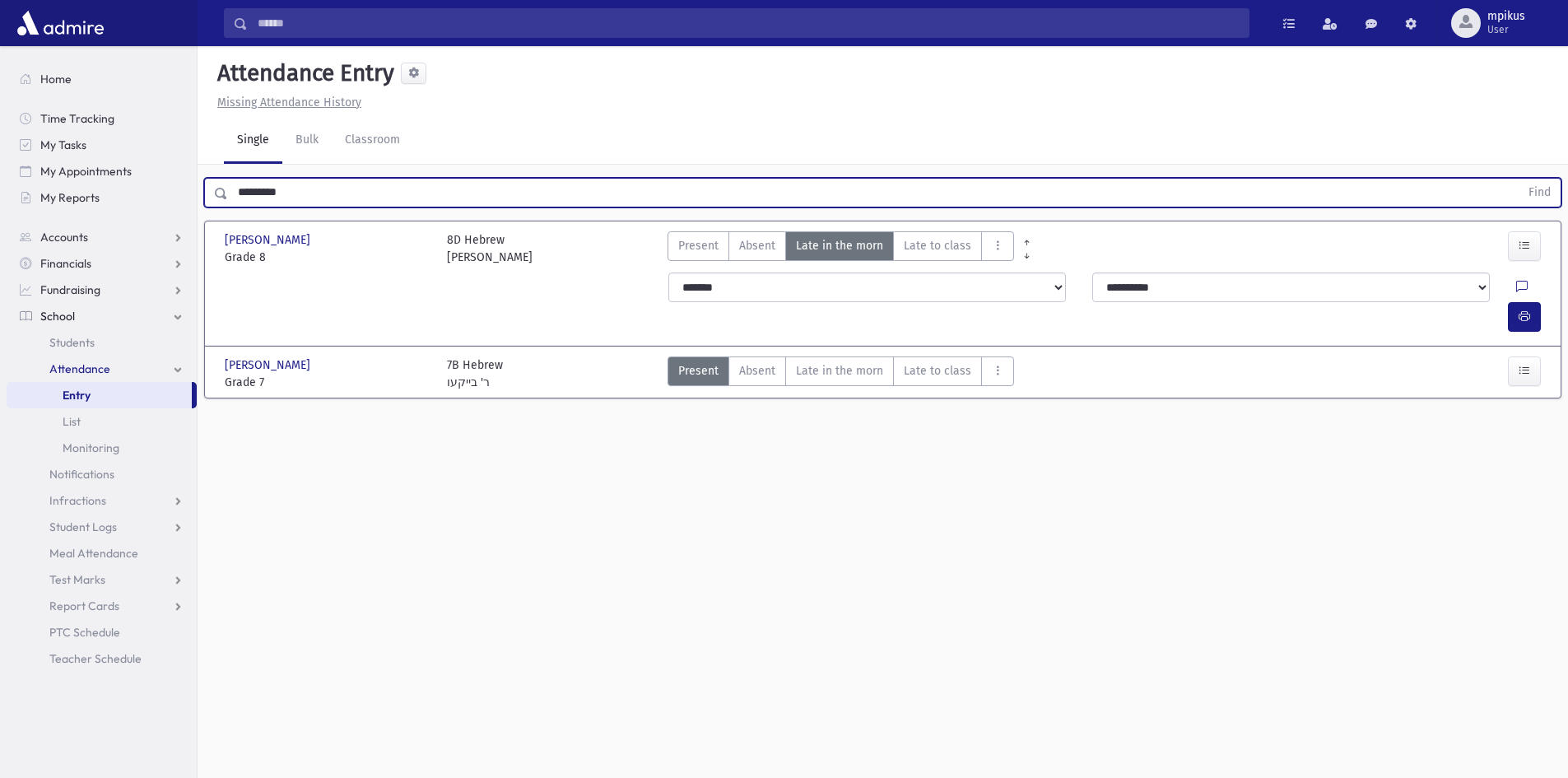
click at [1519, 178] on button "Find" at bounding box center [1540, 193] width 42 height 28
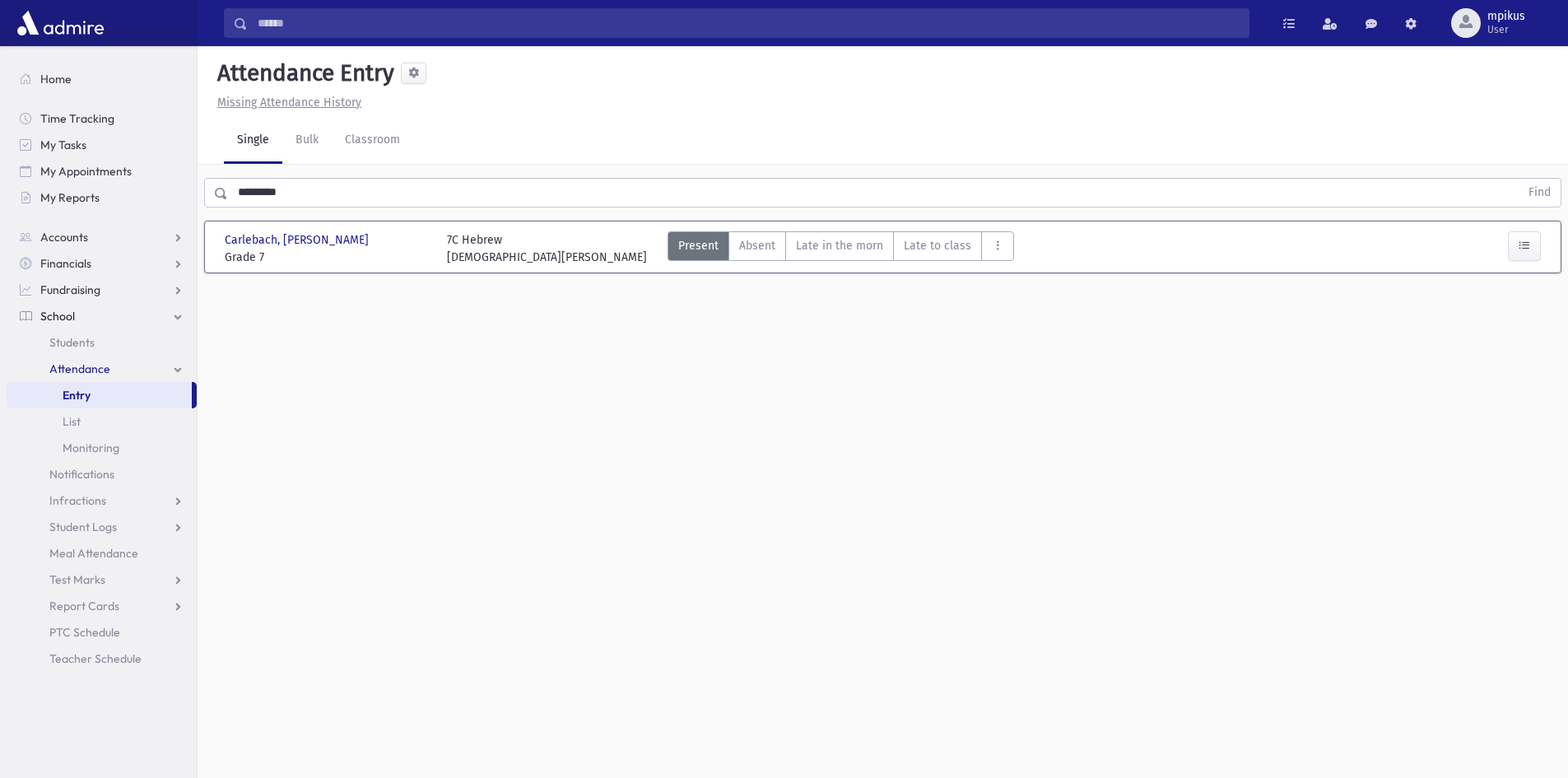
drag, startPoint x: 870, startPoint y: 221, endPoint x: 1014, endPoint y: 243, distance: 145.7
click at [871, 221] on div "Carlebach, Eliyahu Boruch Carlebach, Eliyahu Boruch Grade 7 Grade 7 7C Hebrew R…" at bounding box center [882, 246] width 1329 height 51
drag, startPoint x: 869, startPoint y: 238, endPoint x: 1126, endPoint y: 257, distance: 257.7
click at [869, 239] on span "Late in the morn" at bounding box center [840, 245] width 87 height 17
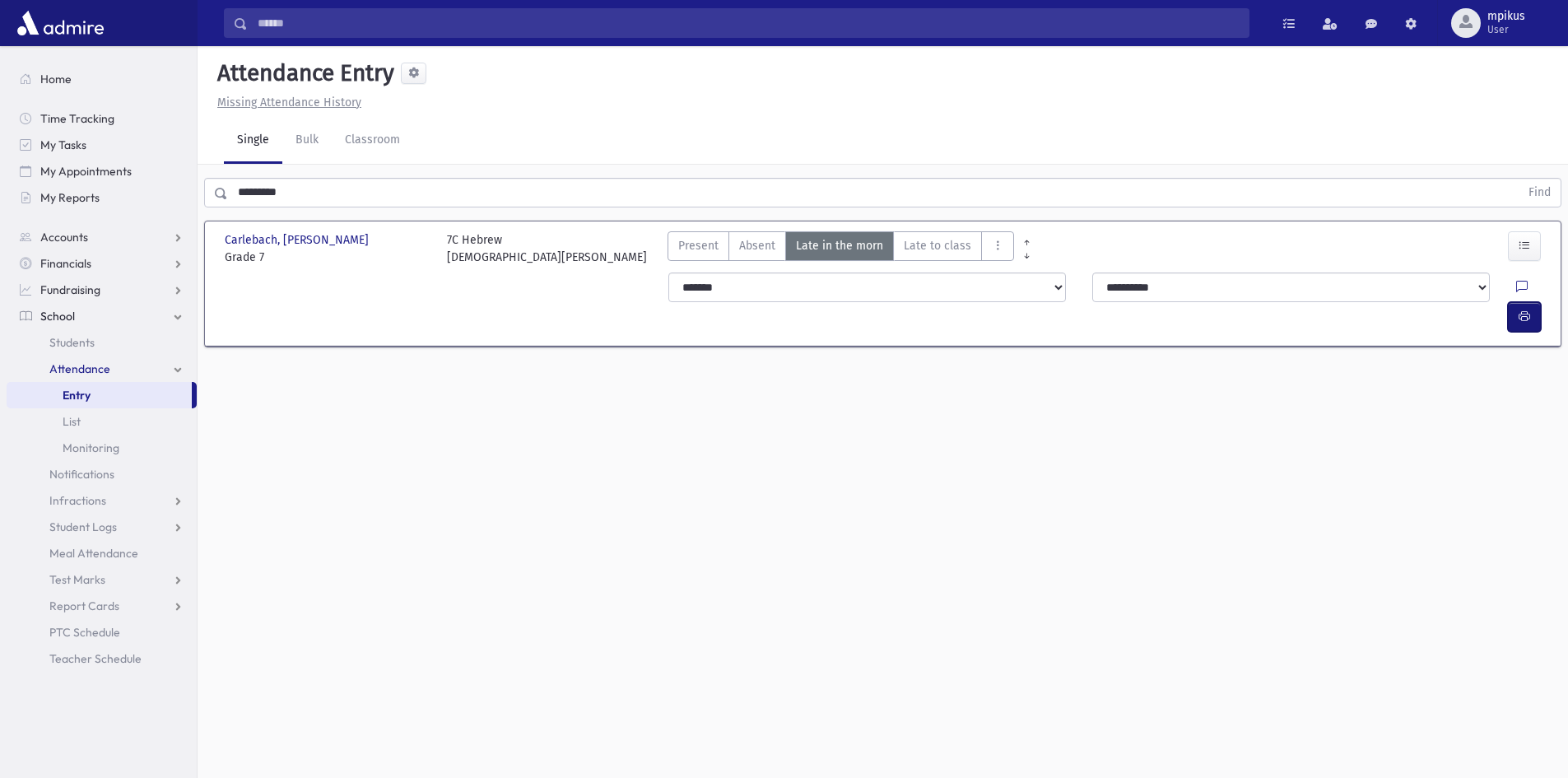
click at [1521, 302] on button "button" at bounding box center [1525, 316] width 33 height 29
drag, startPoint x: 335, startPoint y: 192, endPoint x: 0, endPoint y: 176, distance: 335.4
click at [0, 176] on div "Search Results All Accounts" at bounding box center [784, 407] width 1568 height 815
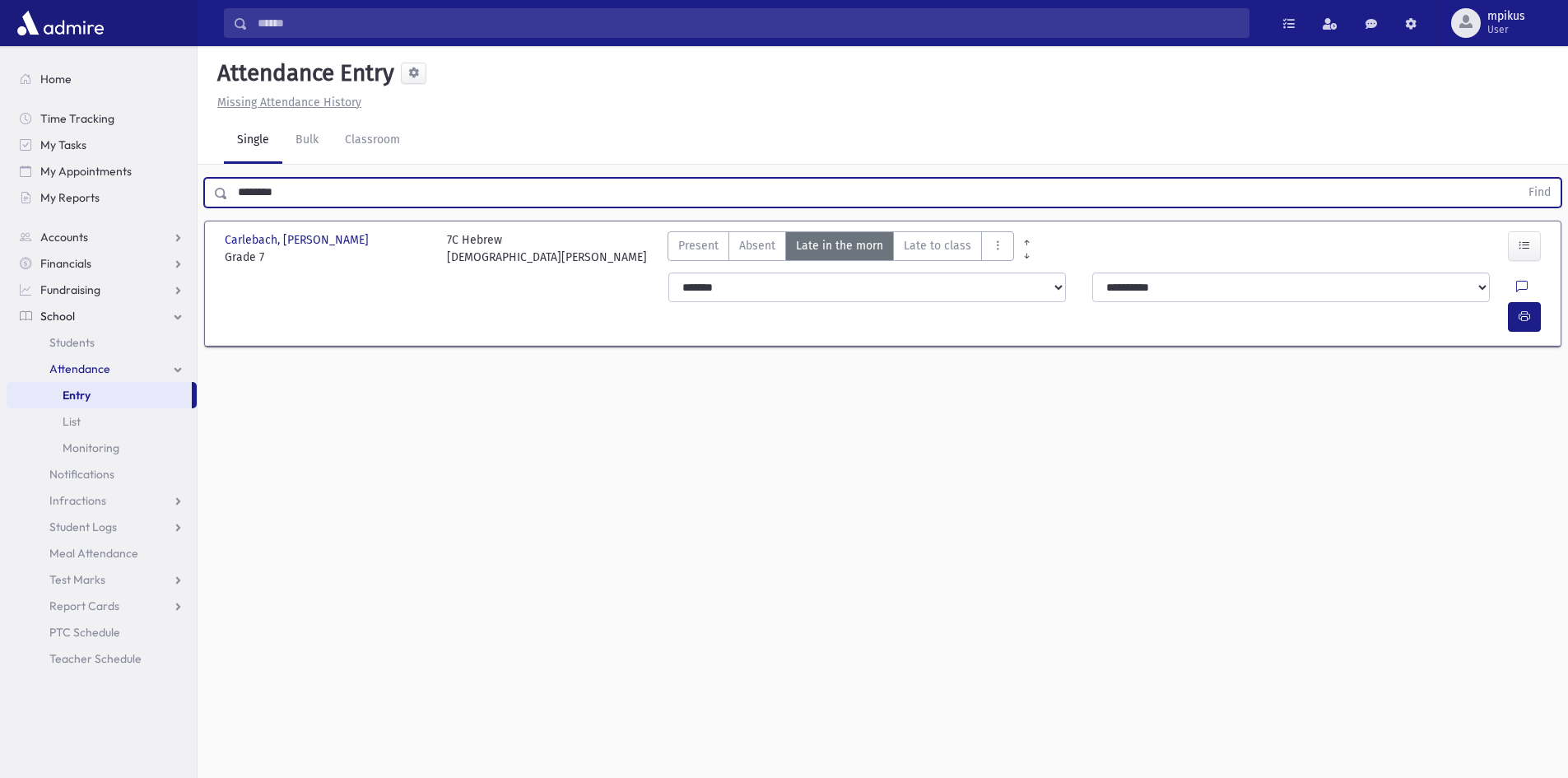
click at [1519, 178] on button "Find" at bounding box center [1540, 193] width 42 height 28
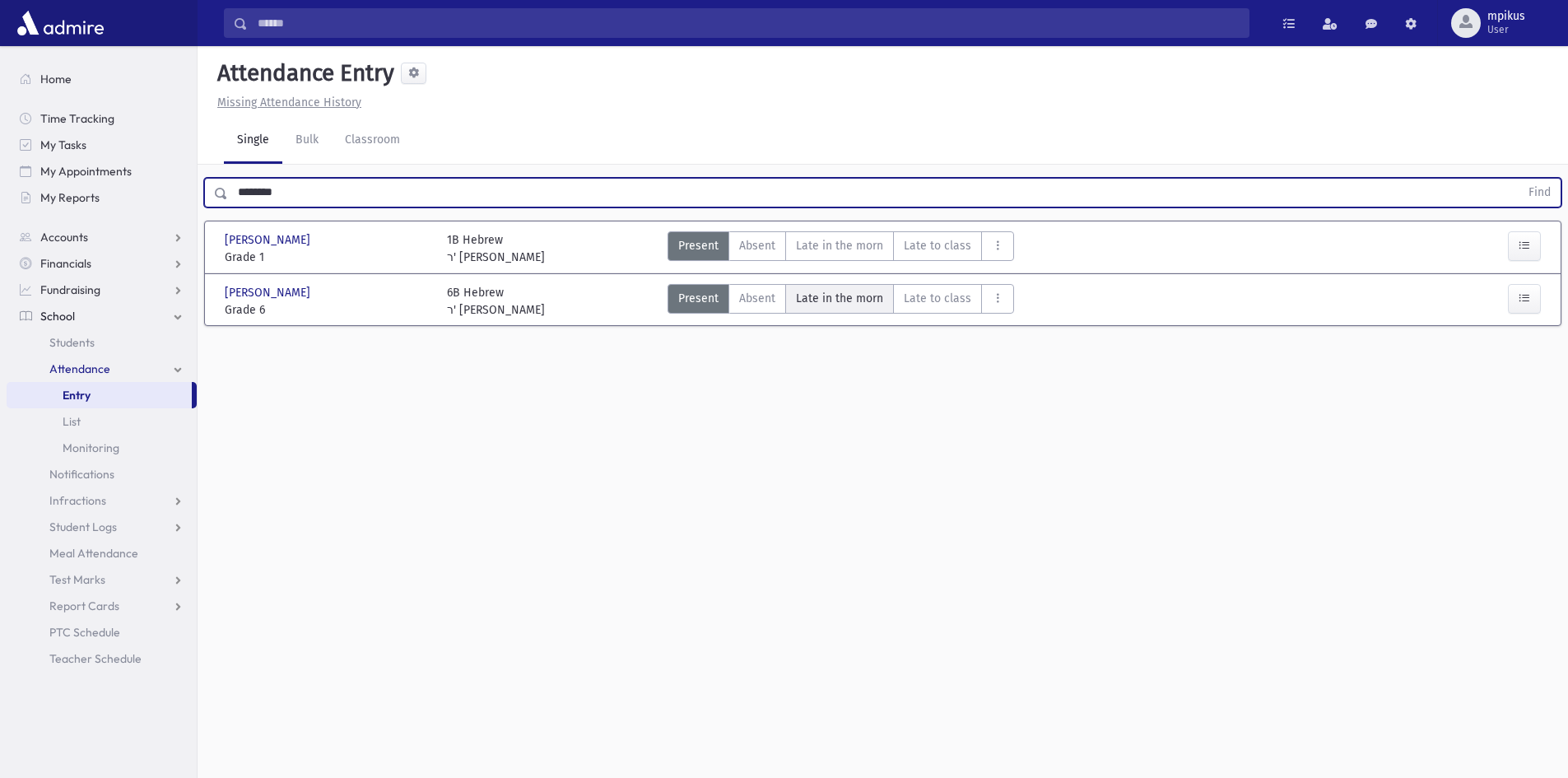
click at [836, 304] on span "Late in the morn" at bounding box center [840, 298] width 87 height 17
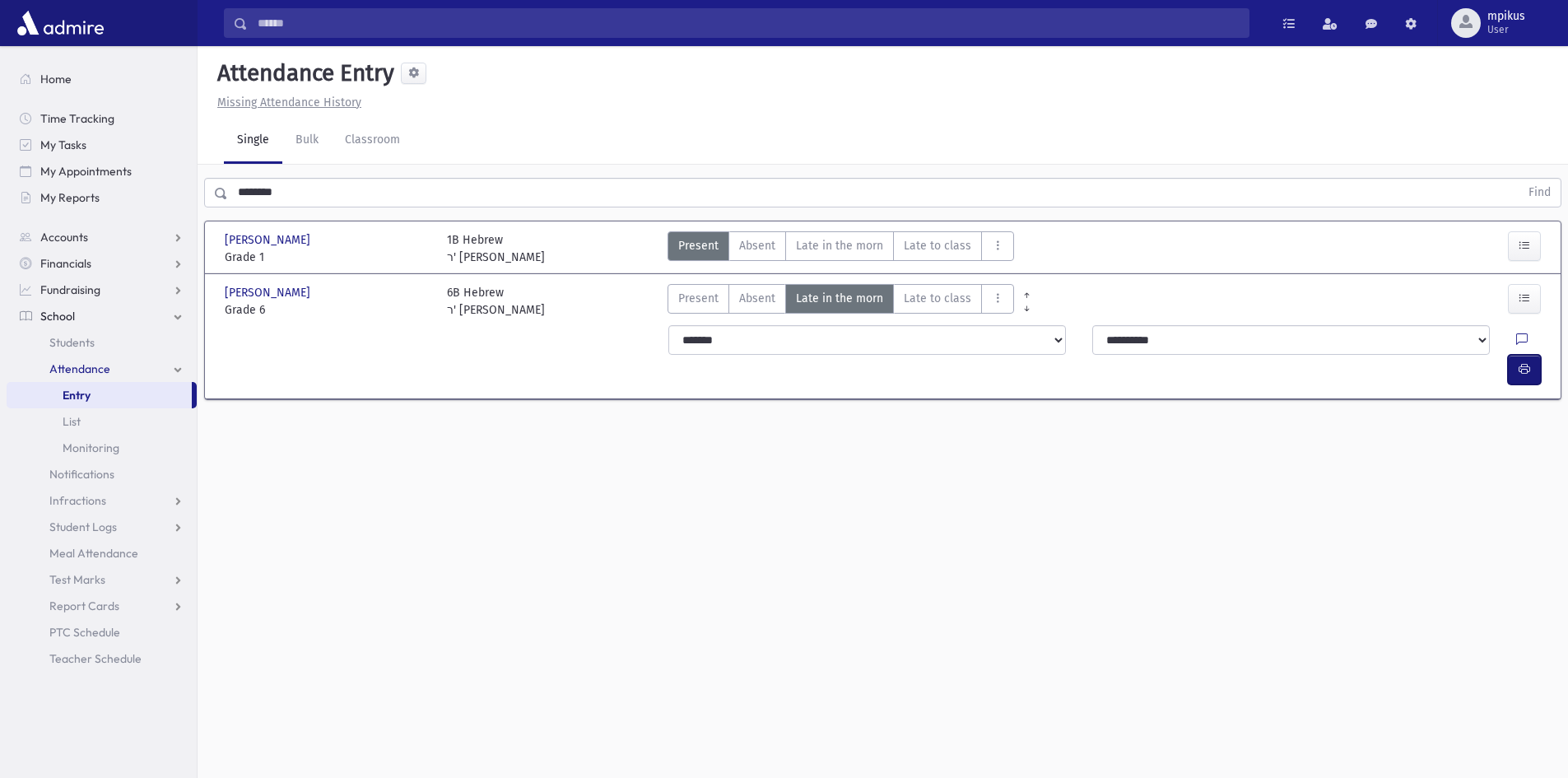
click at [1509, 355] on button "button" at bounding box center [1525, 369] width 33 height 29
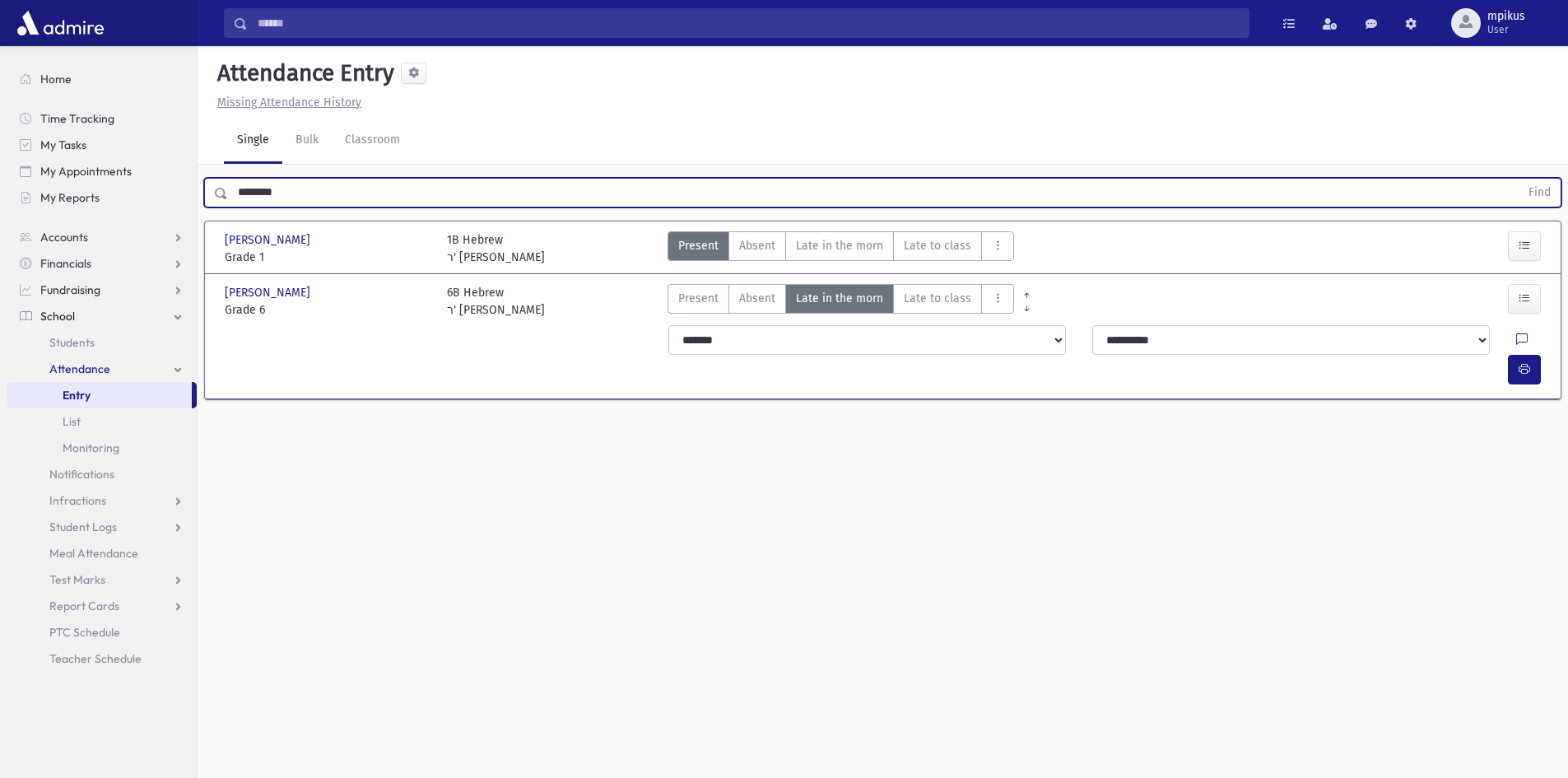
drag, startPoint x: 433, startPoint y: 187, endPoint x: 0, endPoint y: 379, distance: 473.7
click at [0, 266] on div "Search Results All Accounts" at bounding box center [784, 407] width 1568 height 815
click at [1519, 178] on button "Find" at bounding box center [1540, 193] width 42 height 28
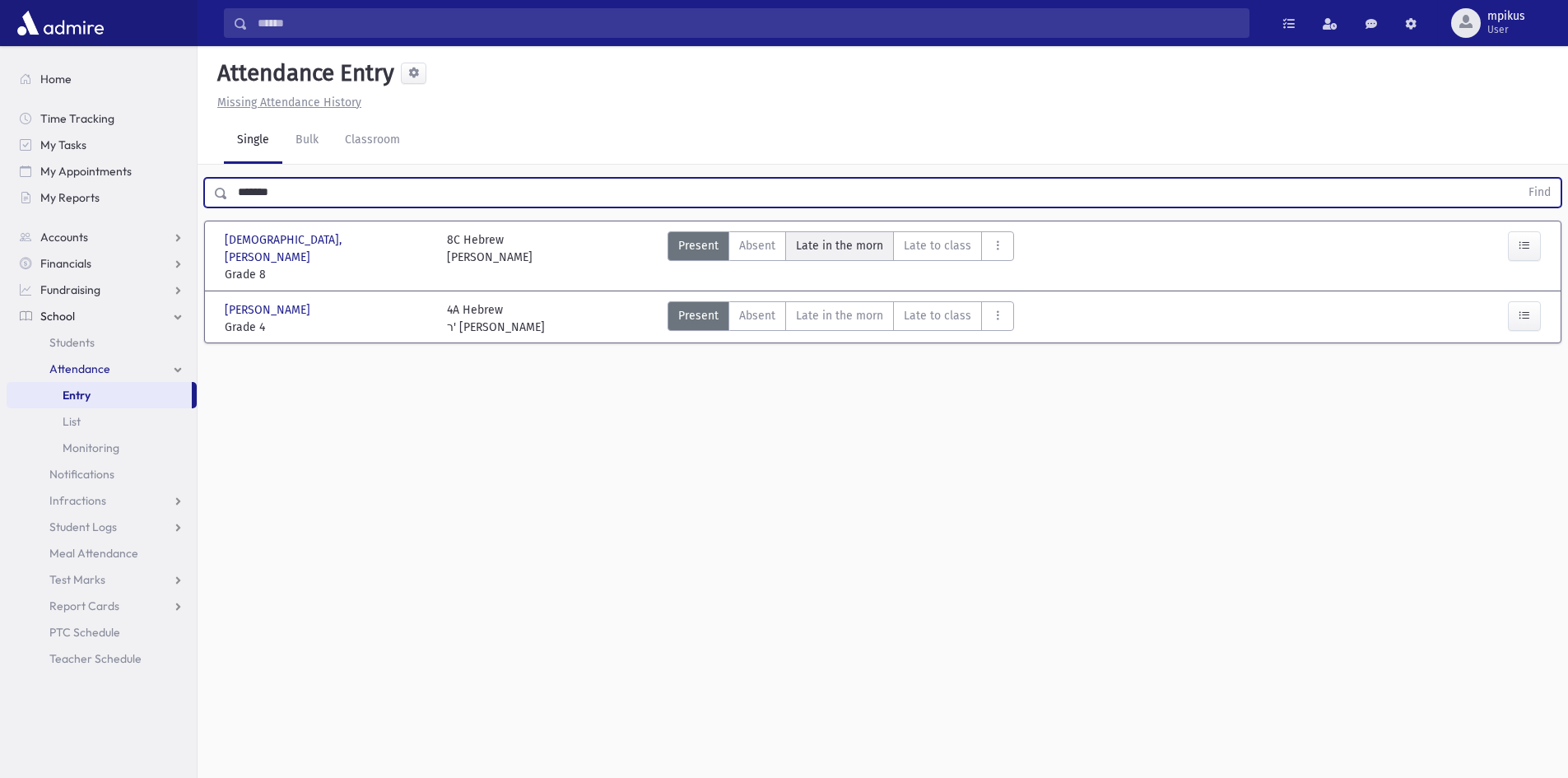
click at [863, 234] on morn"] "Late in the morn M" at bounding box center [839, 245] width 109 height 29
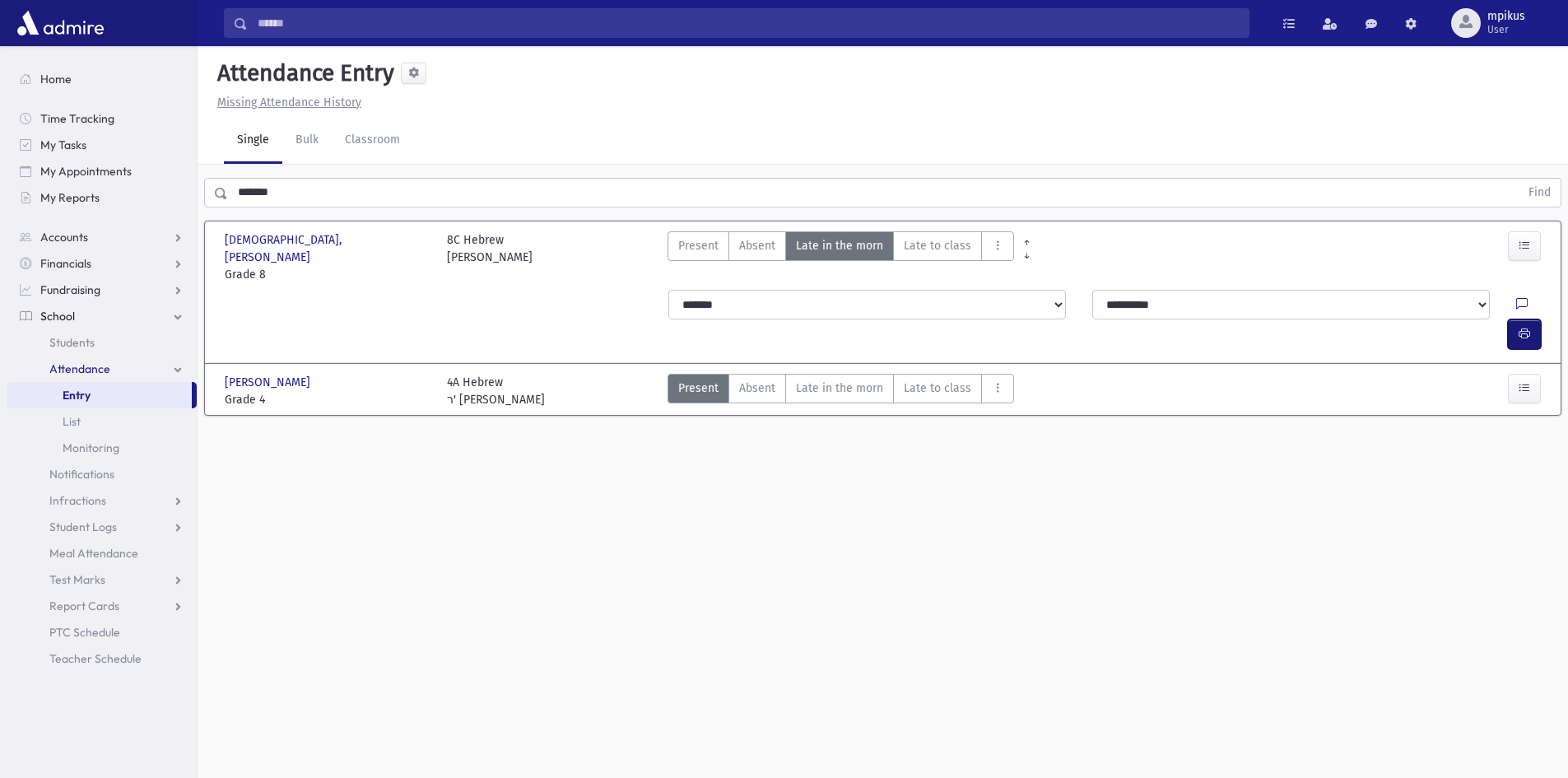
click at [1526, 327] on icon "button" at bounding box center [1525, 333] width 11 height 14
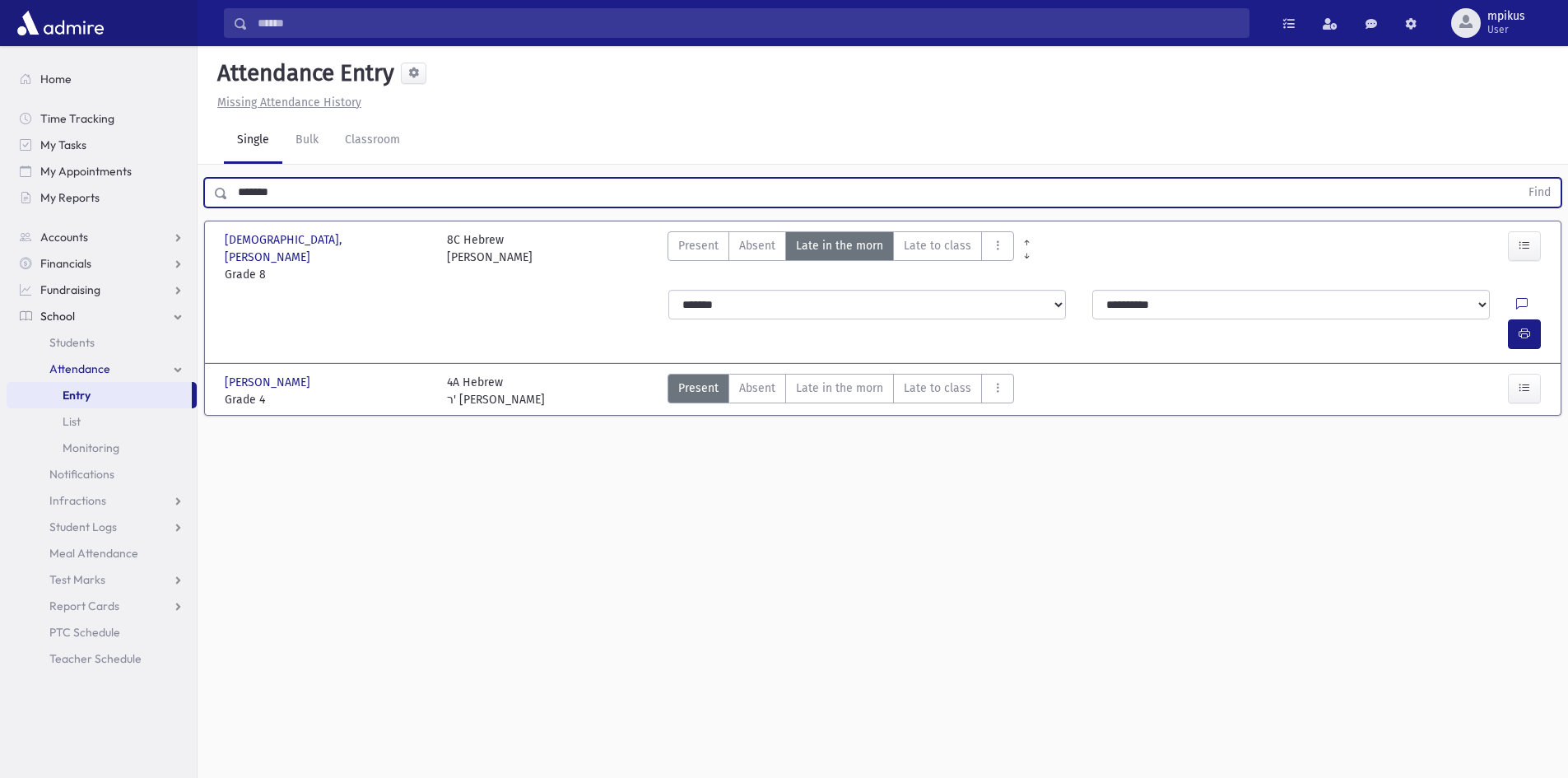
drag, startPoint x: 405, startPoint y: 181, endPoint x: 0, endPoint y: 177, distance: 405.0
click at [0, 177] on div "Search Results All Accounts" at bounding box center [784, 407] width 1568 height 815
click at [1519, 178] on button "Find" at bounding box center [1540, 193] width 42 height 28
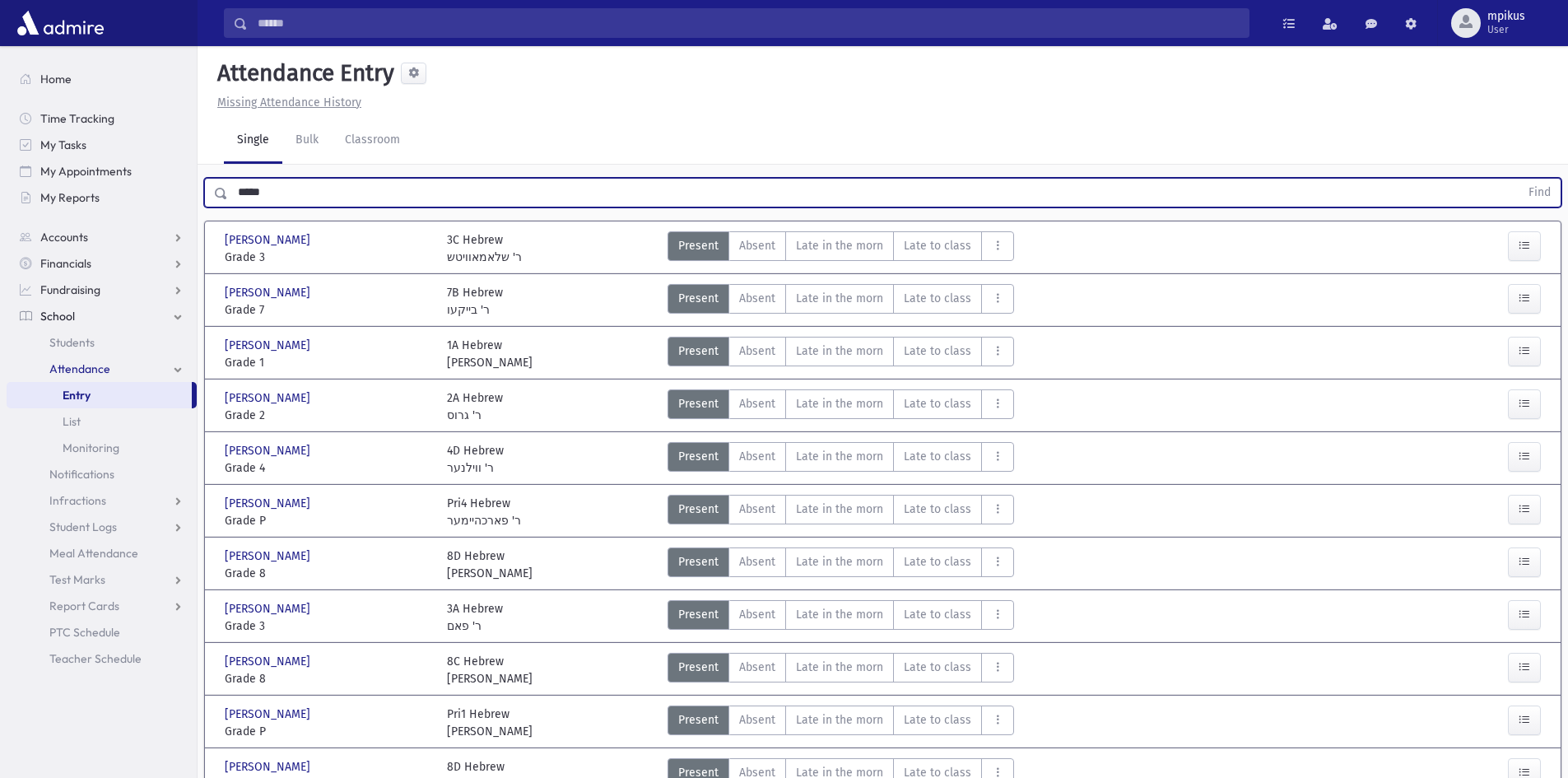
drag, startPoint x: 353, startPoint y: 205, endPoint x: 0, endPoint y: 343, distance: 379.0
click at [0, 247] on div "Search Results All Accounts" at bounding box center [784, 546] width 1568 height 1091
type input "*"
click at [1519, 178] on button "Find" at bounding box center [1540, 193] width 42 height 28
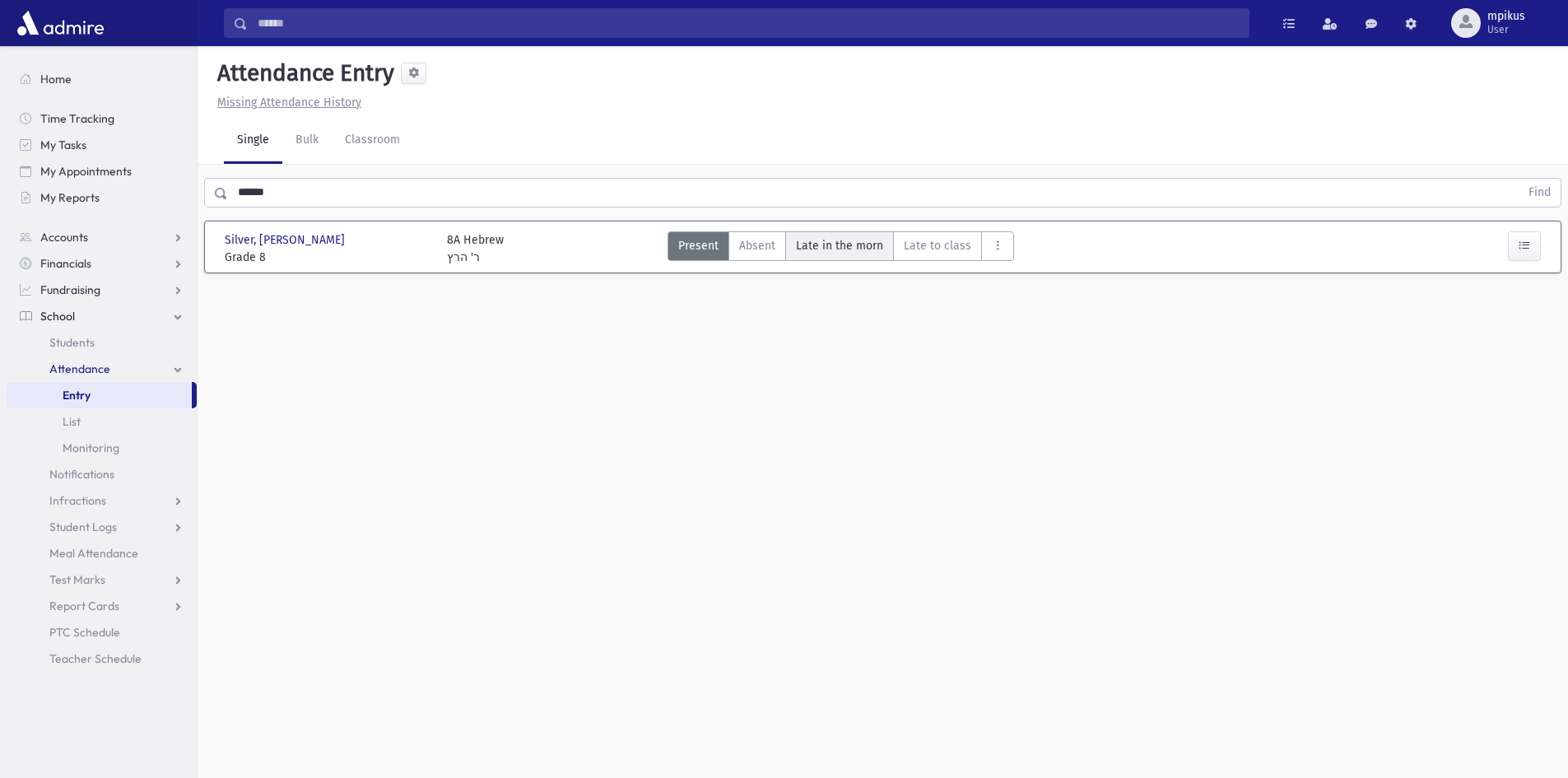
click at [821, 243] on span "Late in the morn" at bounding box center [840, 245] width 87 height 17
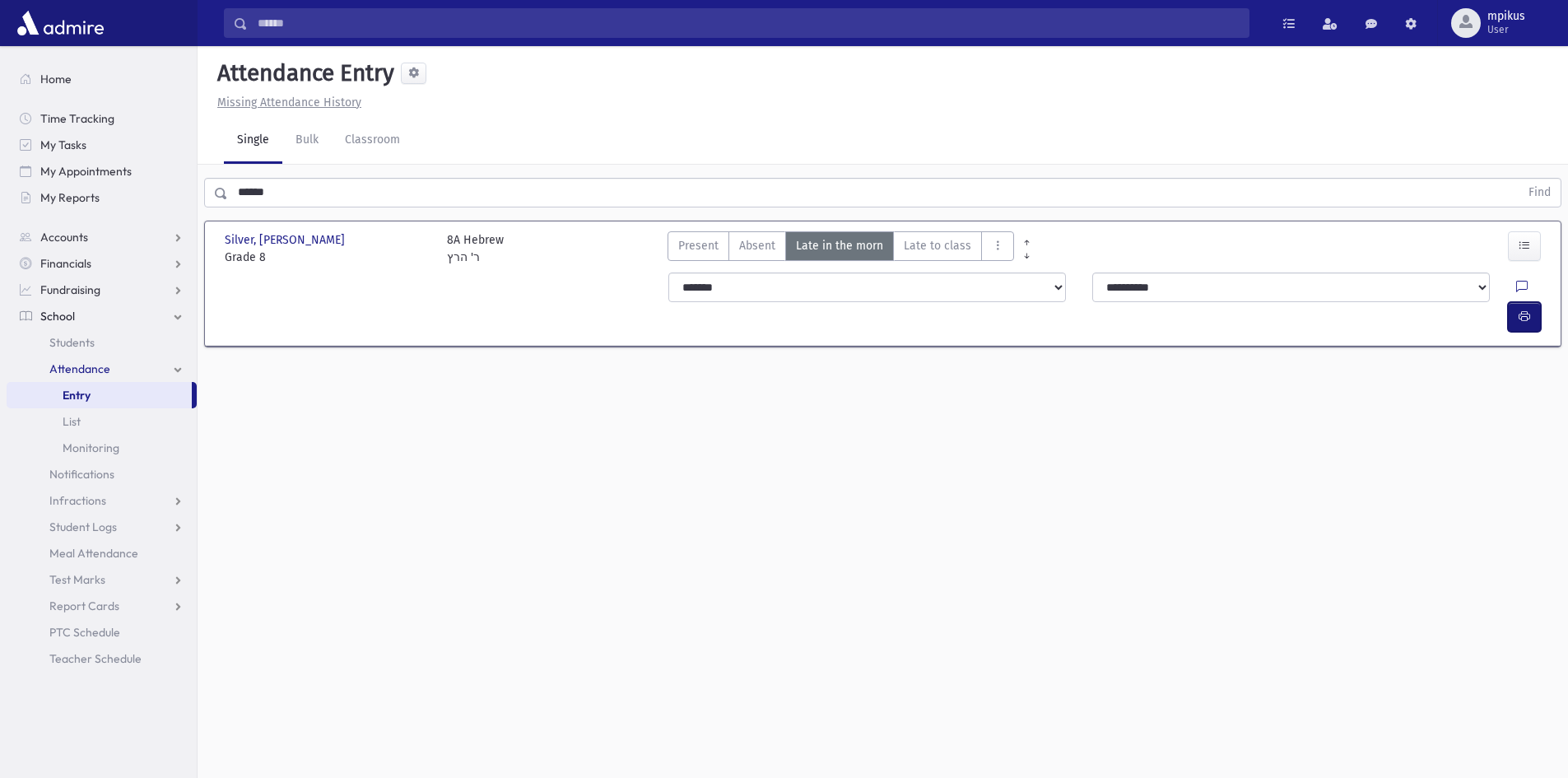
click at [1533, 302] on button "button" at bounding box center [1525, 316] width 33 height 29
drag, startPoint x: 248, startPoint y: 201, endPoint x: 204, endPoint y: 189, distance: 45.6
click at [227, 196] on div "****** Find Silver, Chaim Meir Silver, Chaim Meir Grade 8 Grade 8 8A Hebrew ר' …" at bounding box center [882, 267] width 1371 height 206
drag, startPoint x: 280, startPoint y: 208, endPoint x: 1275, endPoint y: 19, distance: 1012.8
click at [281, 208] on div "****** Find" at bounding box center [882, 189] width 1371 height 49
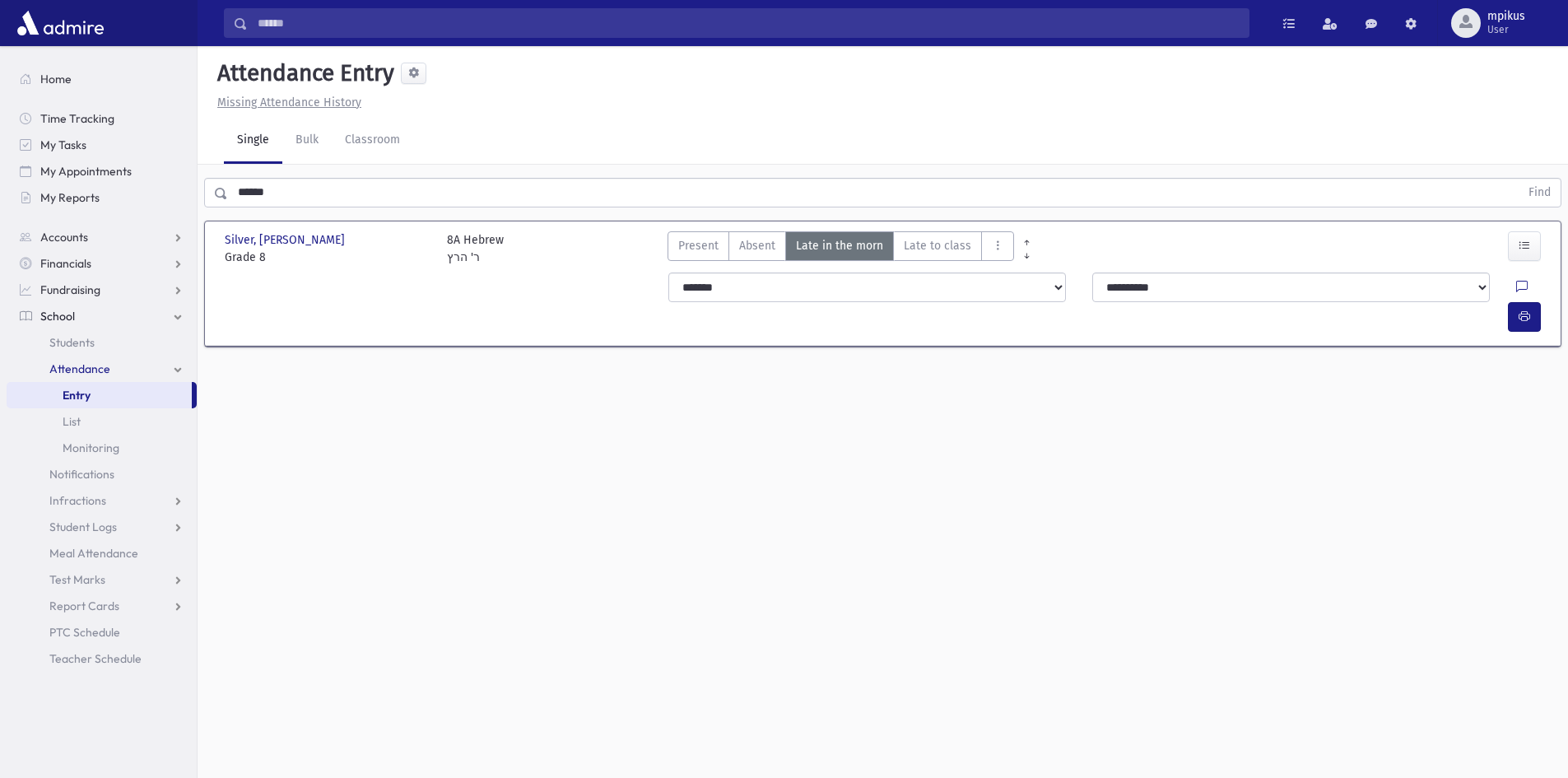
drag, startPoint x: 392, startPoint y: 327, endPoint x: 385, endPoint y: 243, distance: 84.3
click at [390, 306] on section "Silver, Chaim Meir Silver, Chaim Meir Grade 8 Grade 8 8A Hebrew ר' הרץ Present …" at bounding box center [882, 293] width 1371 height 157
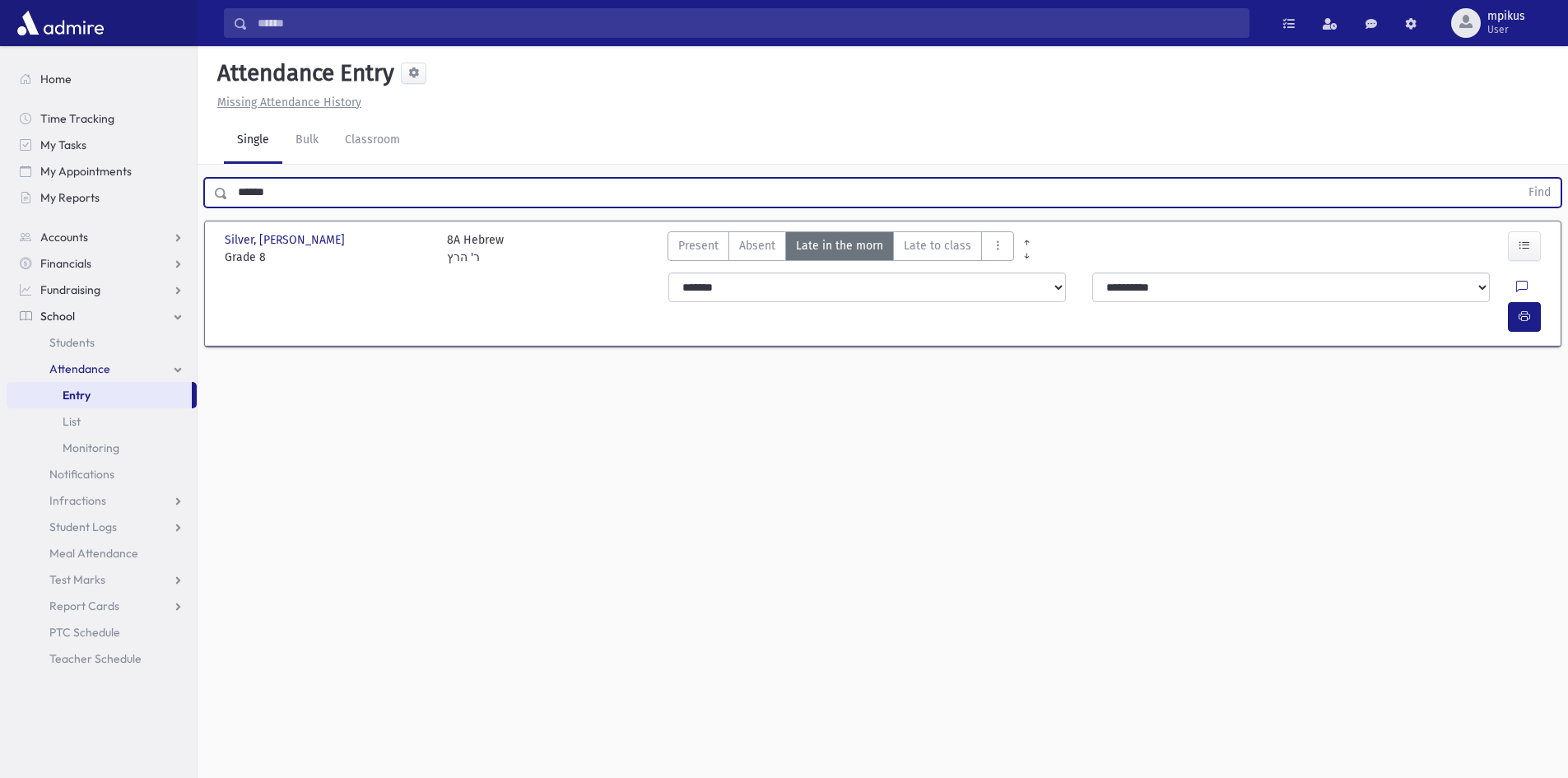
drag, startPoint x: 387, startPoint y: 198, endPoint x: 479, endPoint y: 145, distance: 106.2
click at [0, 148] on div "Search Results All Accounts" at bounding box center [784, 407] width 1568 height 815
click at [1519, 178] on button "Find" at bounding box center [1540, 193] width 42 height 28
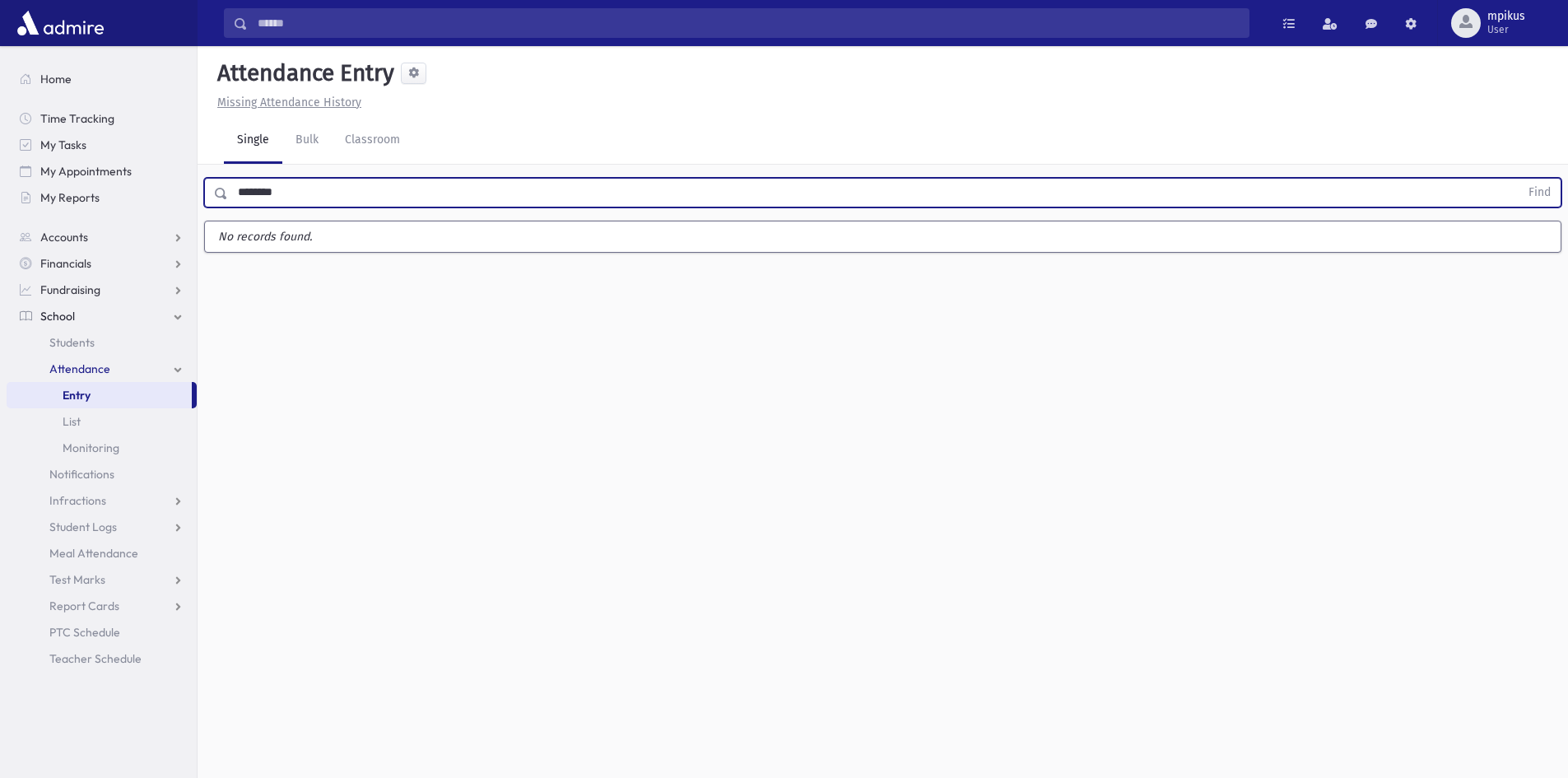
click at [257, 189] on input "********" at bounding box center [873, 192] width 1291 height 29
click at [253, 183] on input "********" at bounding box center [873, 192] width 1291 height 29
click at [1519, 178] on button "Find" at bounding box center [1540, 193] width 42 height 28
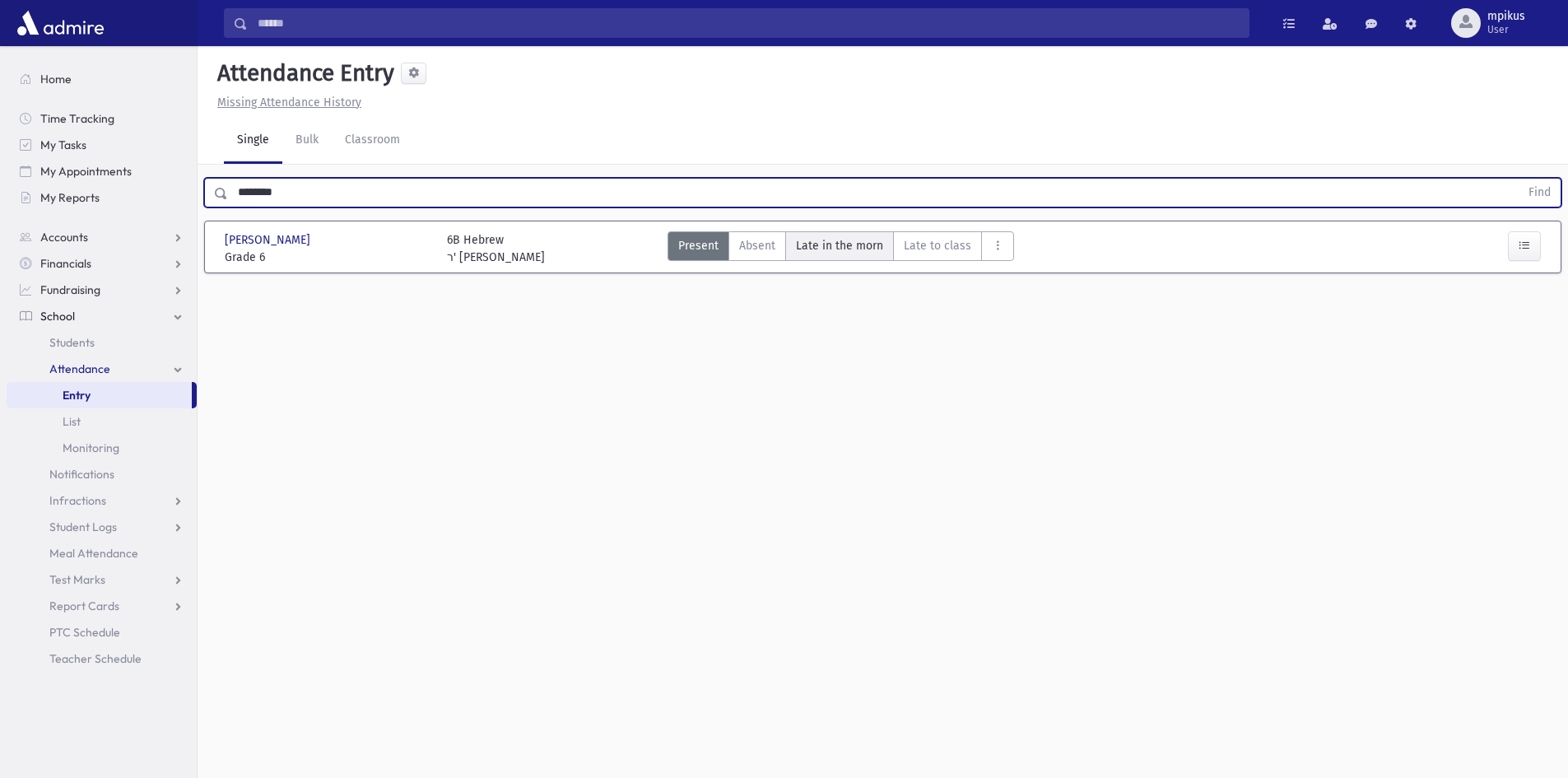
click at [885, 235] on morn"] "Late in the morn M" at bounding box center [839, 245] width 109 height 29
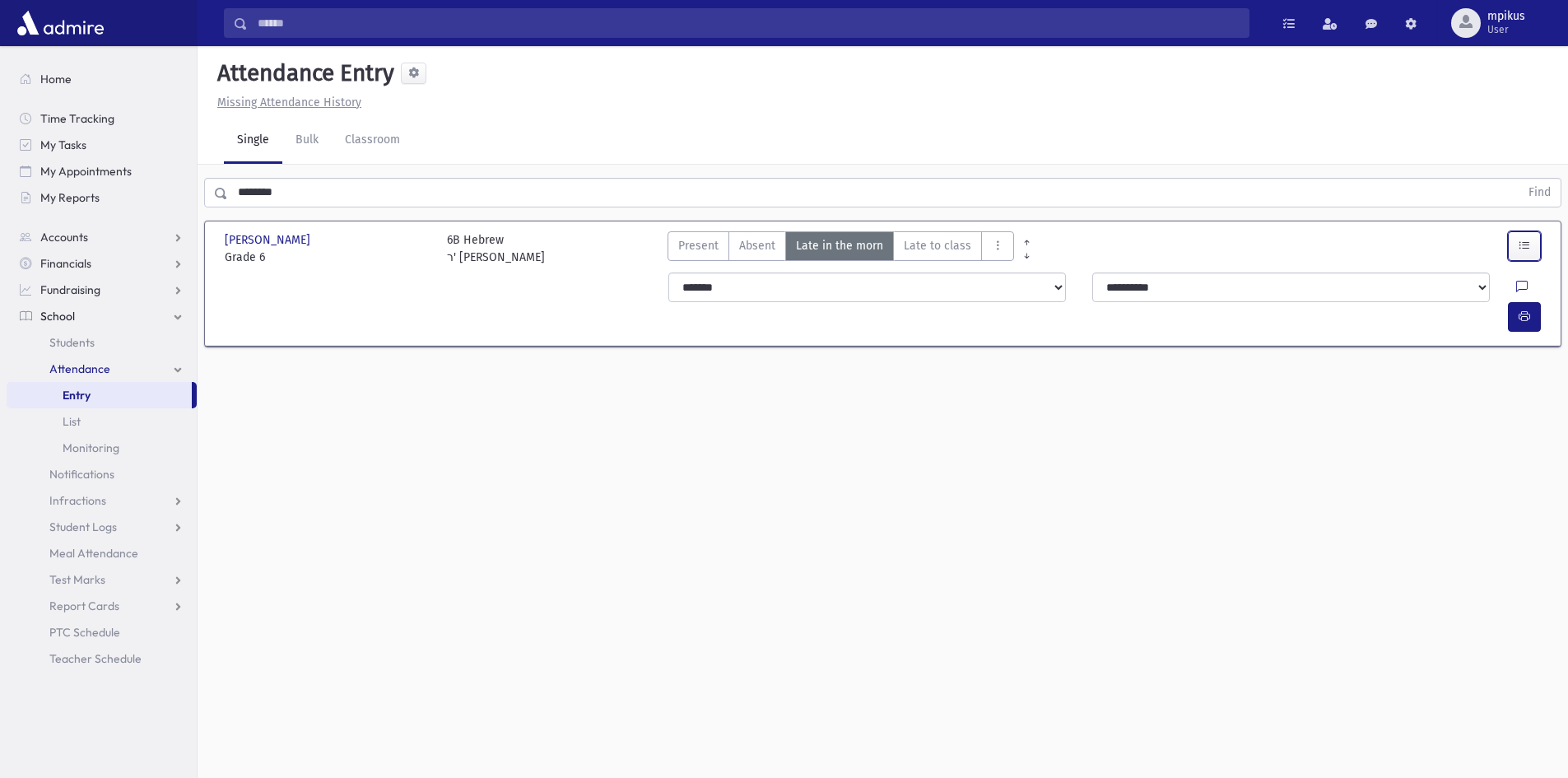
click at [1513, 240] on button "button" at bounding box center [1525, 245] width 33 height 29
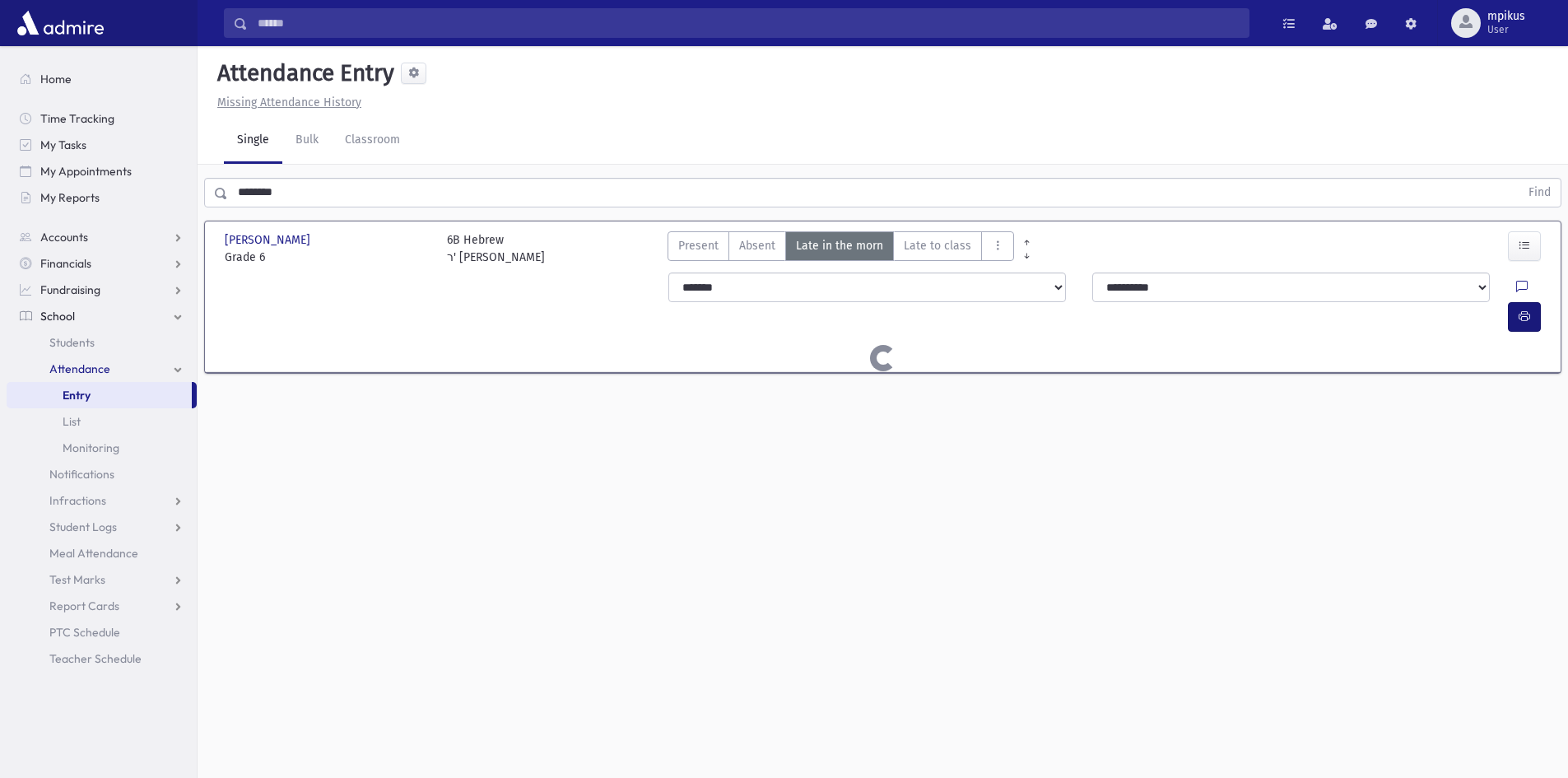
click at [1530, 279] on div "Stefansky , Yisroel Stefansky , Yisroel Grade 6 Grade 6 6B Hebrew ר' בן-דוד Pre…" at bounding box center [882, 296] width 1329 height 151
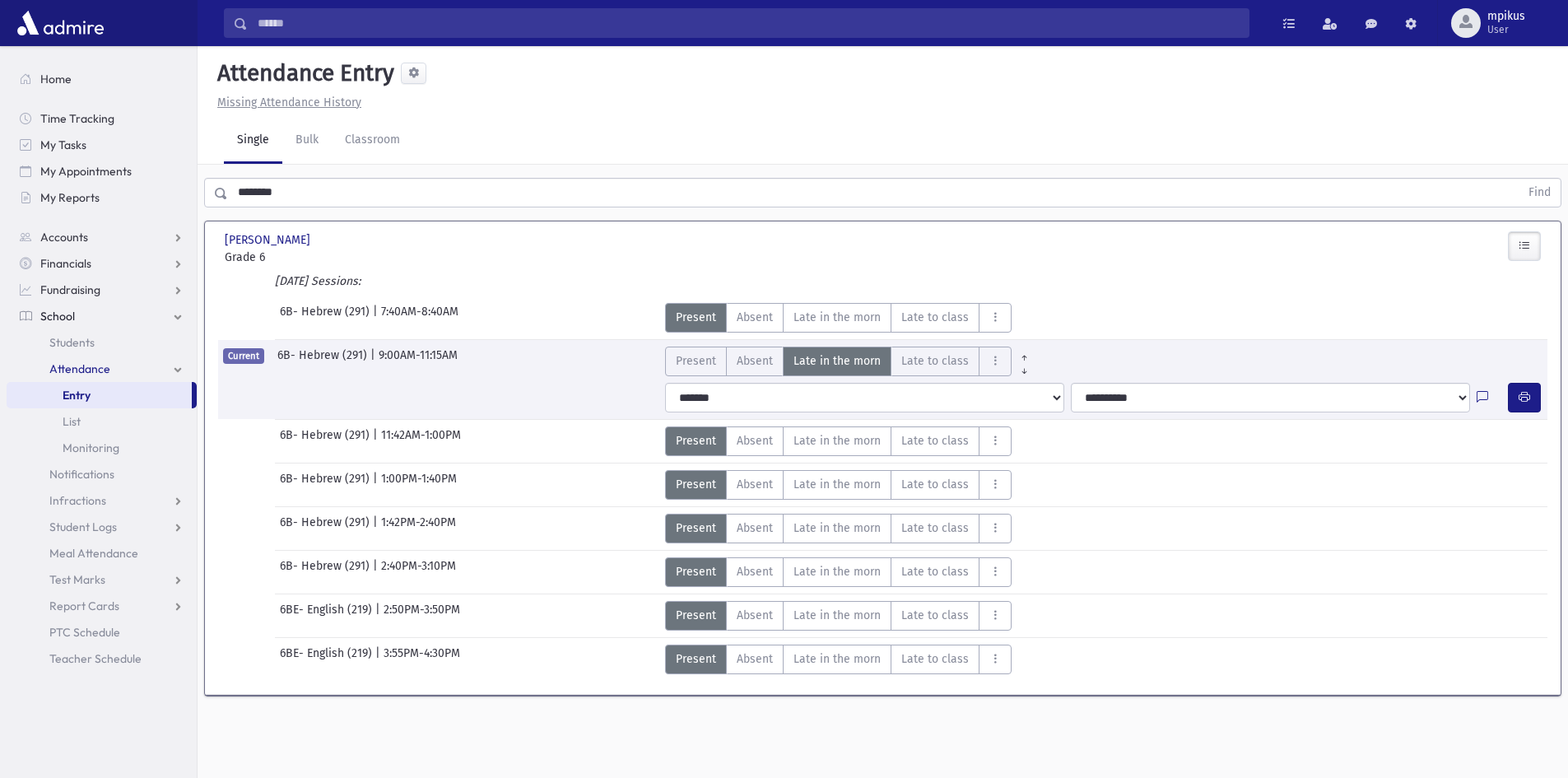
click at [1509, 422] on div "6B- Hebrew (291) | 11:42AM-1:00PM Present P Absent A Late in the morn M L AL B" at bounding box center [882, 437] width 1346 height 36
click at [1521, 407] on button "button" at bounding box center [1525, 397] width 33 height 29
drag, startPoint x: 259, startPoint y: 240, endPoint x: 0, endPoint y: 528, distance: 387.3
click at [0, 357] on div "Search Results All Accounts" at bounding box center [784, 407] width 1568 height 815
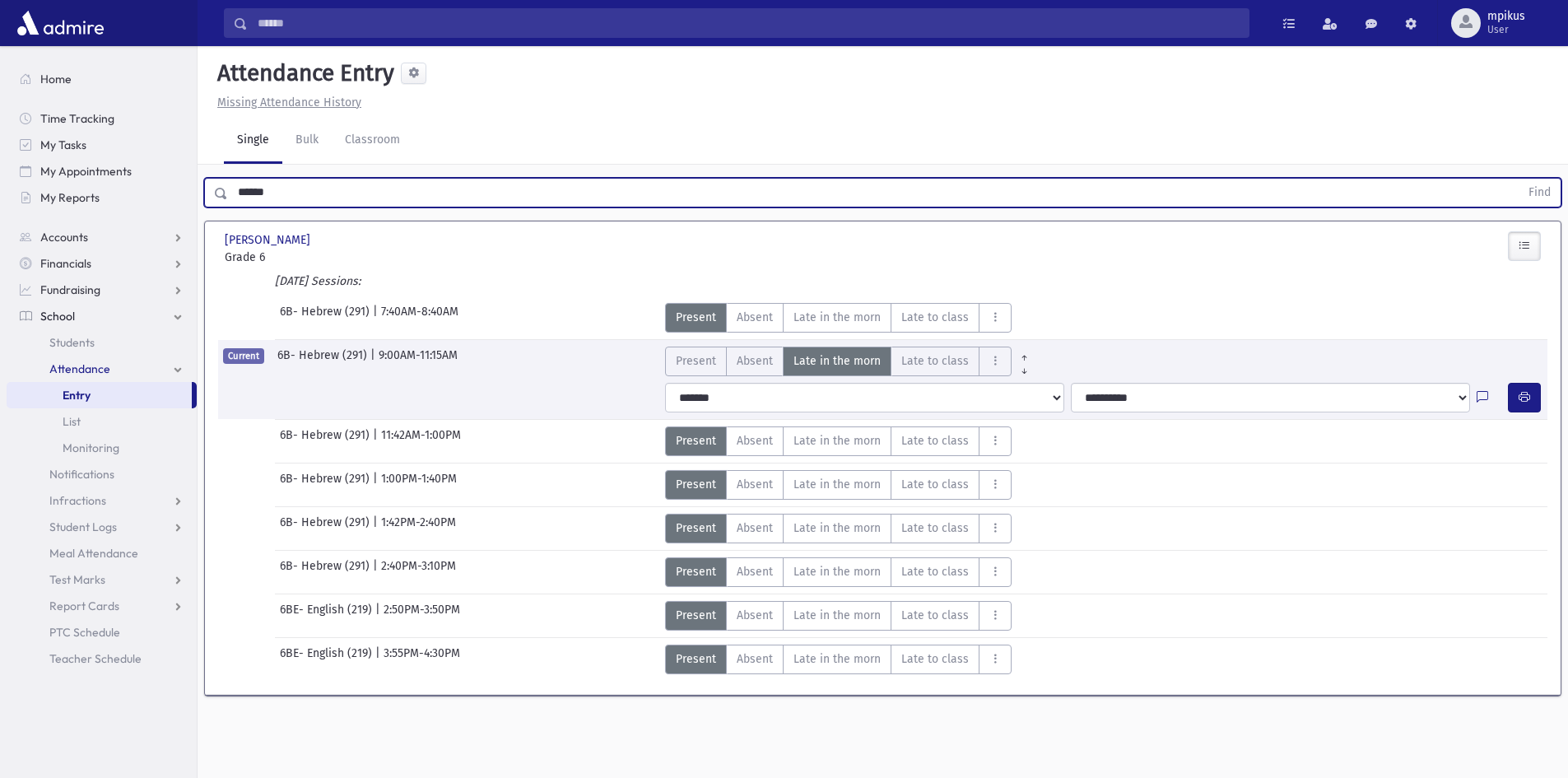
click at [1519, 178] on button "Find" at bounding box center [1540, 193] width 42 height 28
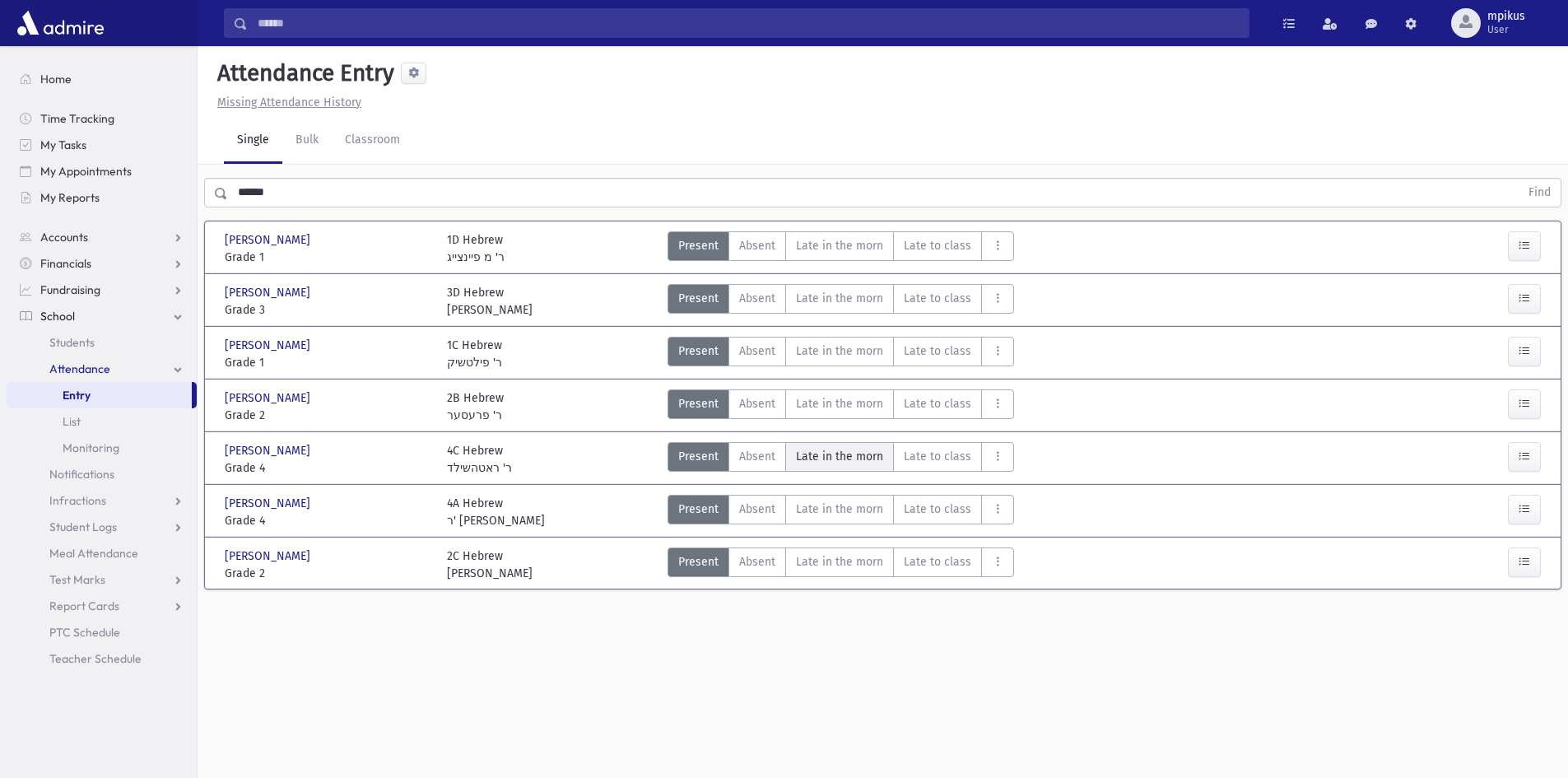
click at [867, 450] on span "Late in the morn" at bounding box center [840, 456] width 87 height 17
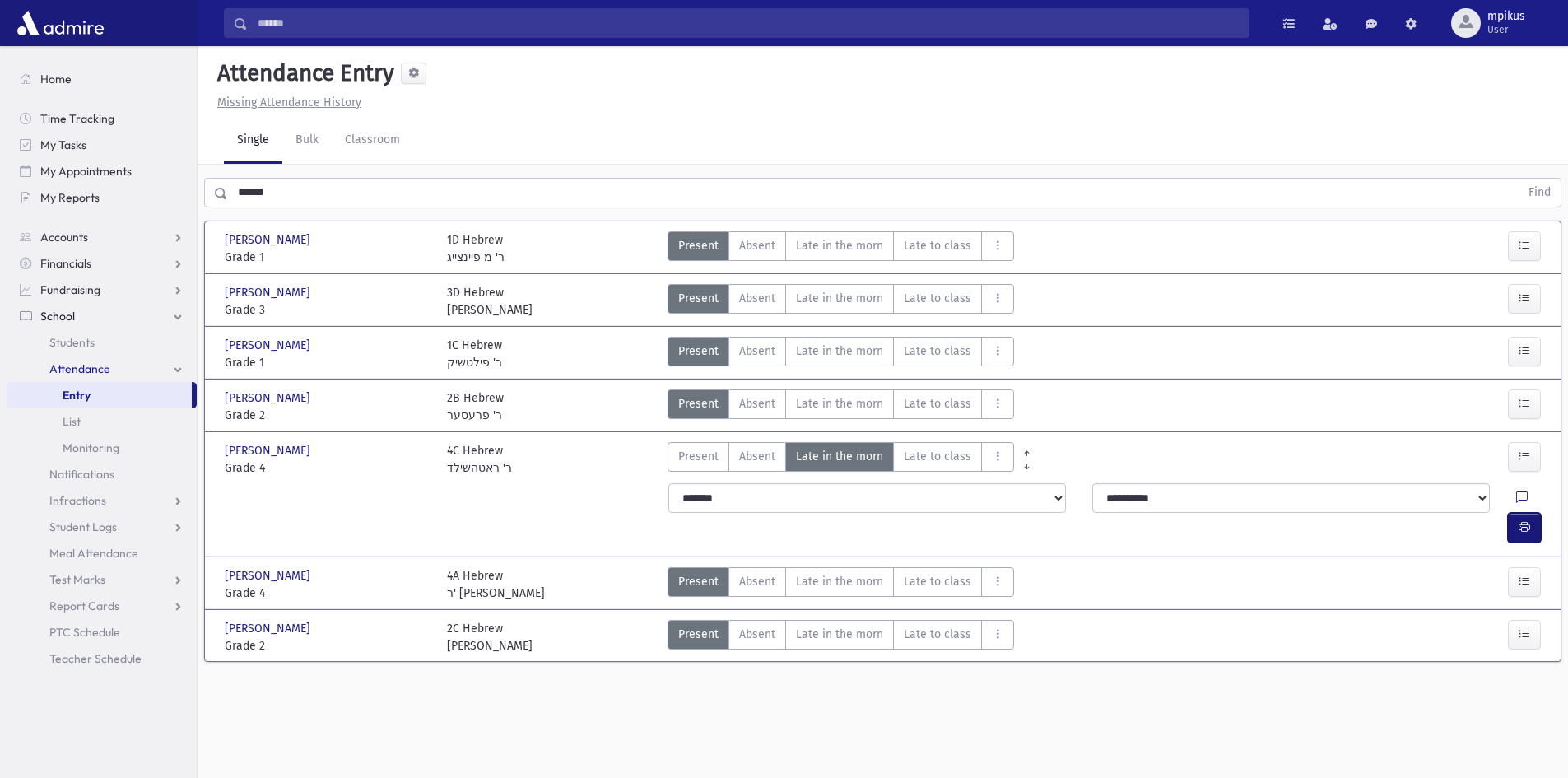
click at [1532, 513] on button "button" at bounding box center [1525, 527] width 33 height 29
click at [0, 243] on div "Search Results All Accounts" at bounding box center [784, 407] width 1568 height 815
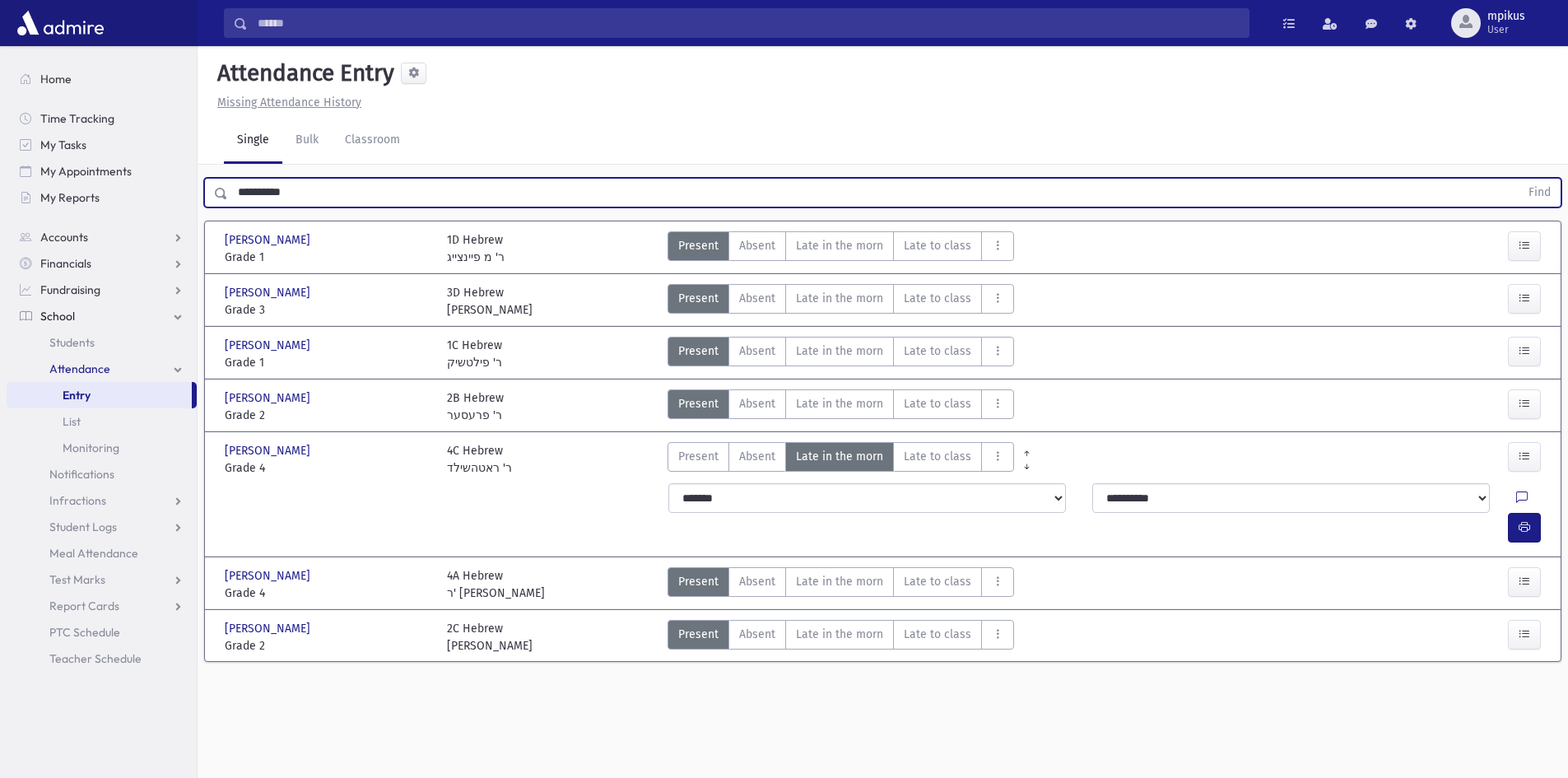
click at [1519, 178] on button "Find" at bounding box center [1540, 193] width 42 height 28
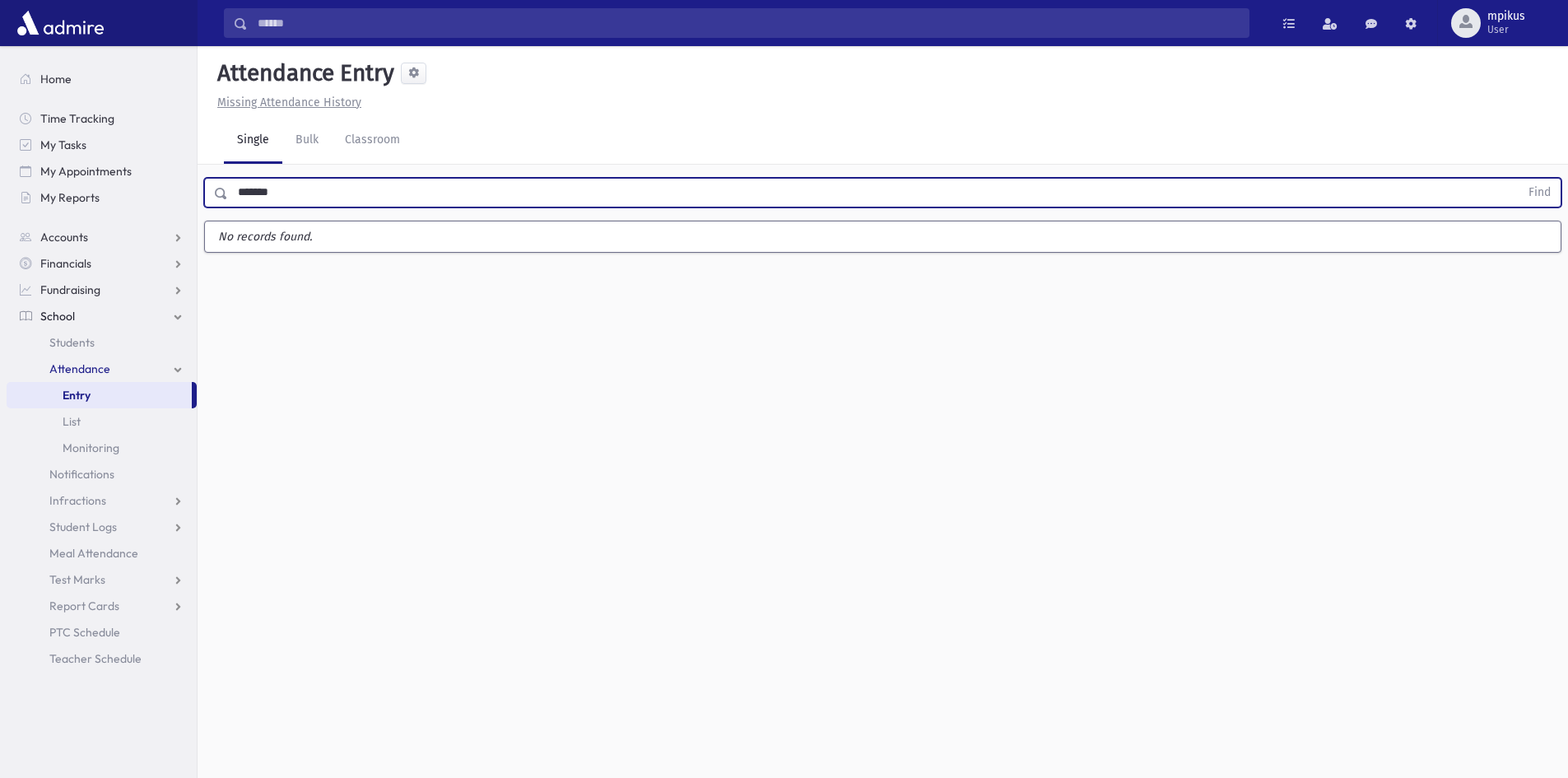
click at [1519, 178] on button "Find" at bounding box center [1540, 193] width 42 height 28
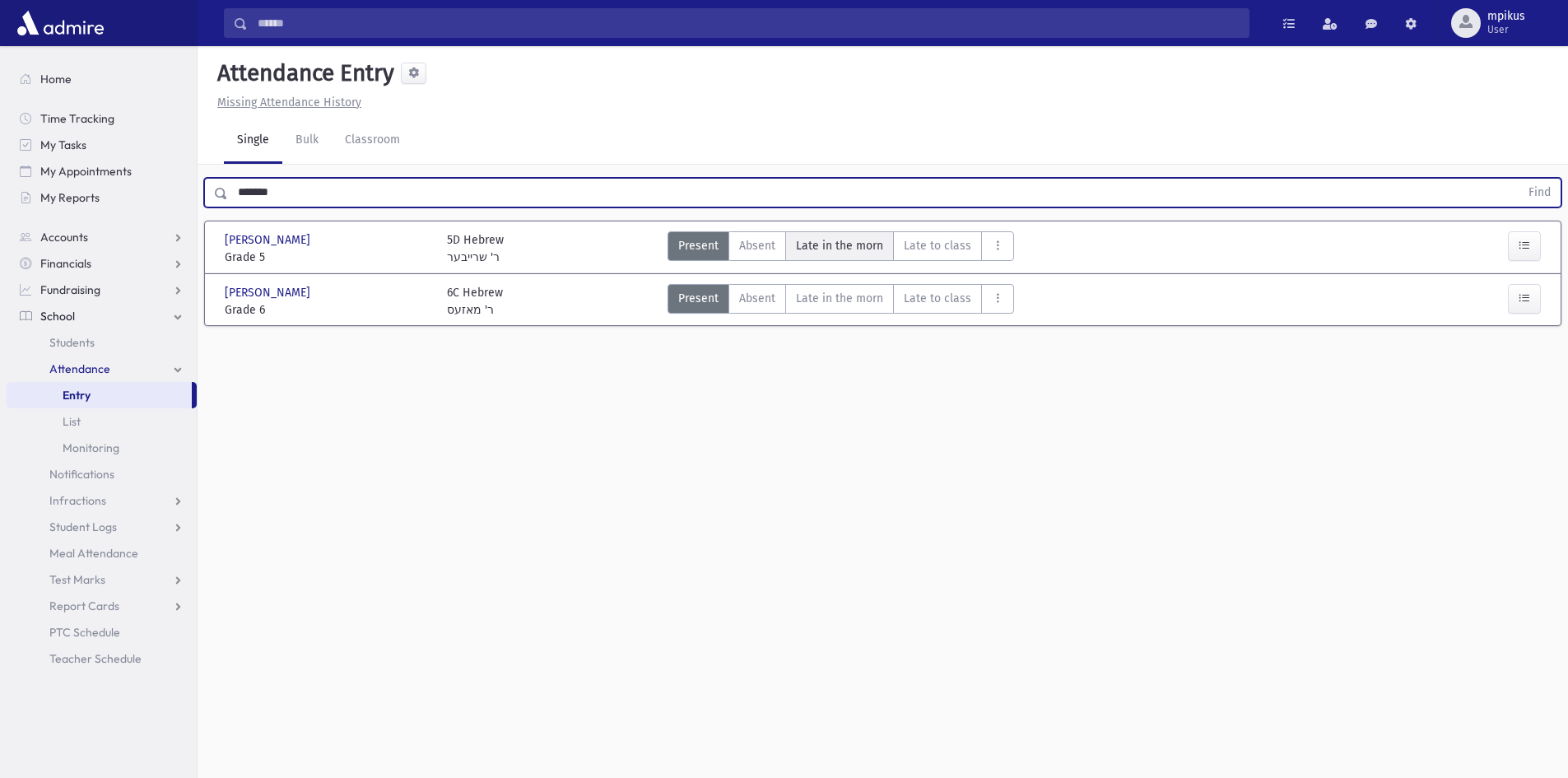
click at [825, 249] on span "Late in the morn" at bounding box center [840, 245] width 87 height 17
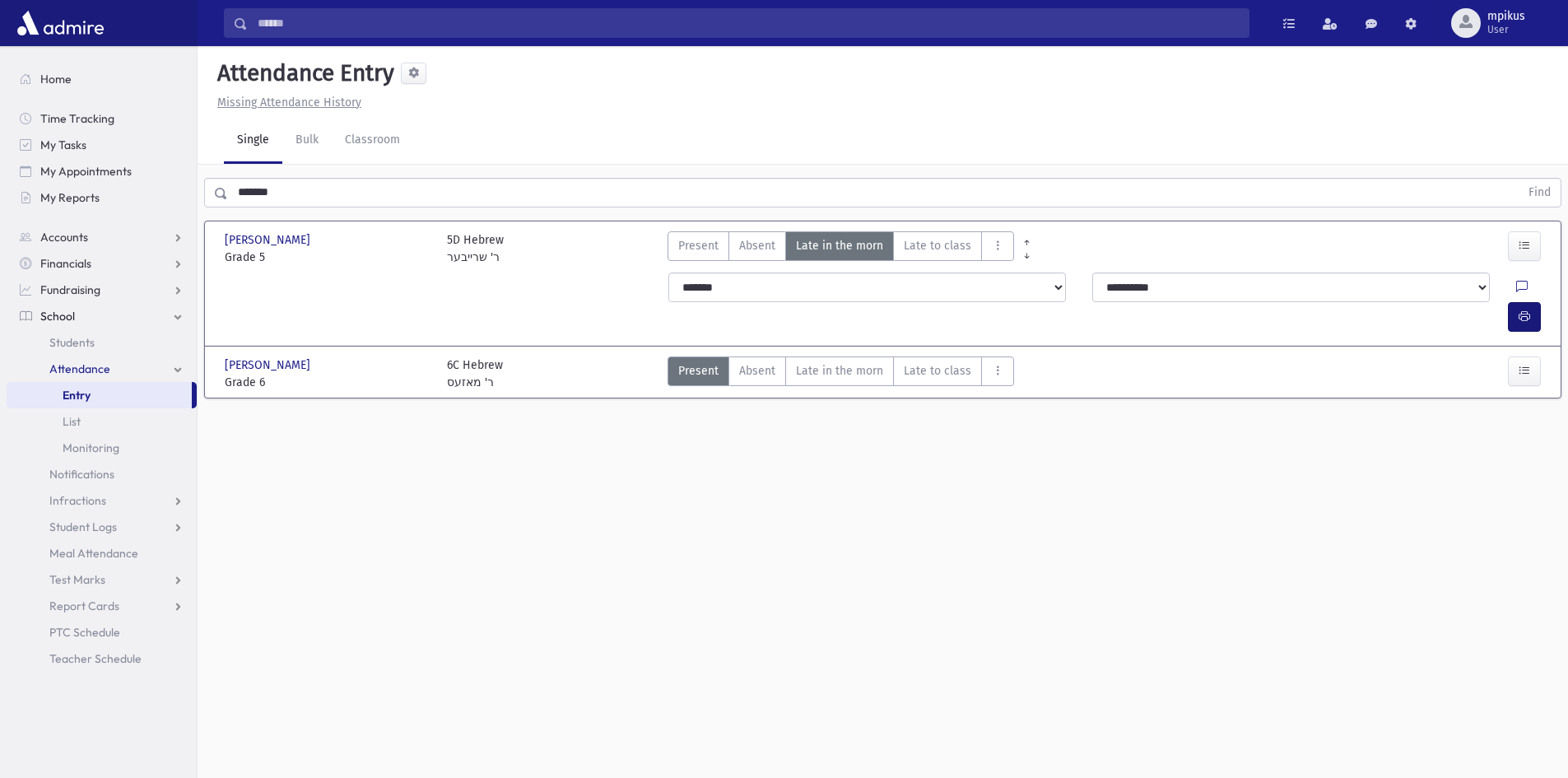
drag, startPoint x: 1499, startPoint y: 303, endPoint x: 1527, endPoint y: 279, distance: 36.9
click at [1497, 301] on div "**********" at bounding box center [1107, 301] width 897 height 73
click at [1525, 302] on button "button" at bounding box center [1525, 316] width 33 height 29
drag, startPoint x: 258, startPoint y: 211, endPoint x: 36, endPoint y: 249, distance: 225.2
click at [102, 237] on div "Search Results All Accounts" at bounding box center [784, 407] width 1568 height 815
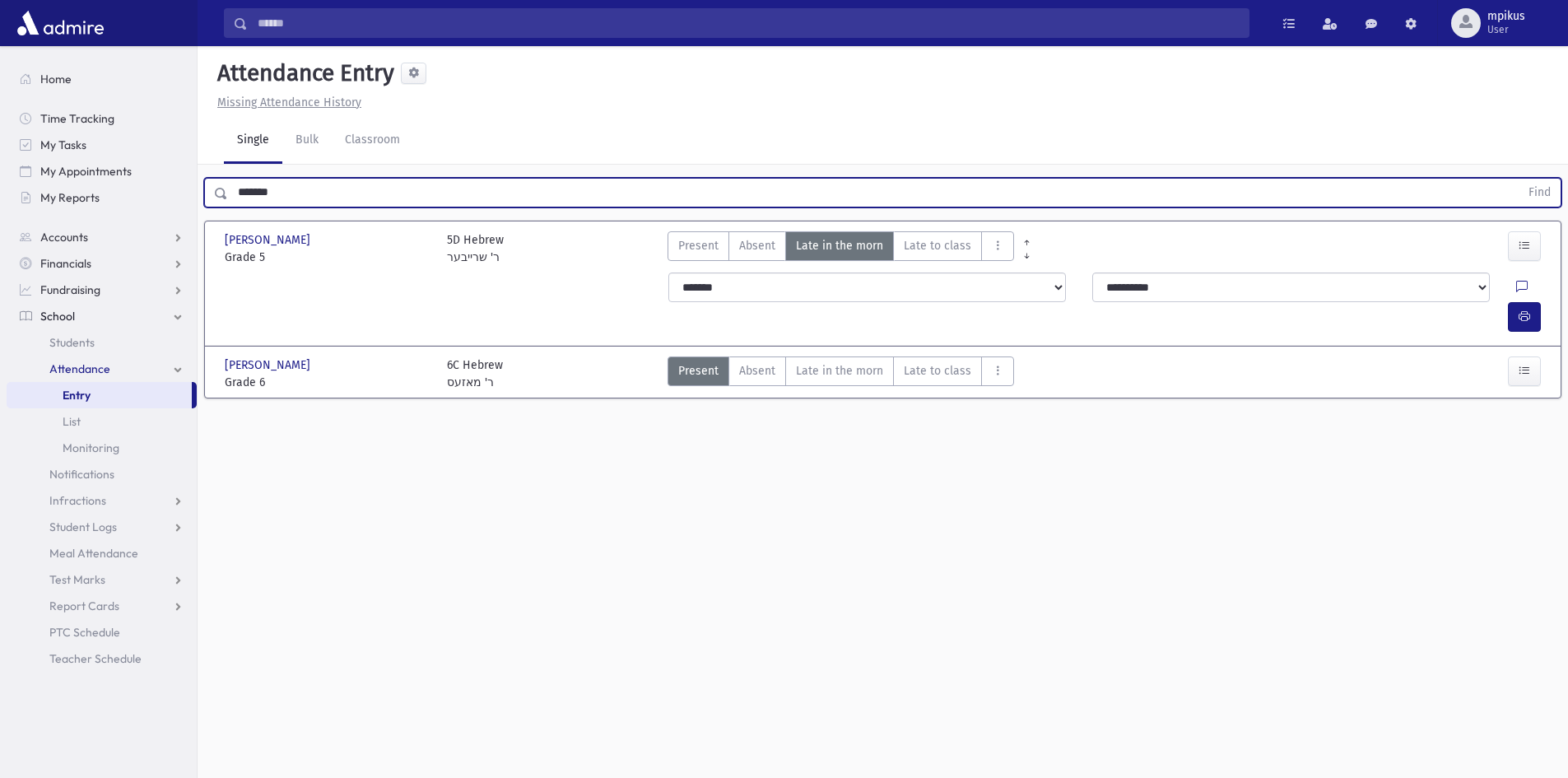
click at [1519, 178] on button "Find" at bounding box center [1540, 193] width 42 height 28
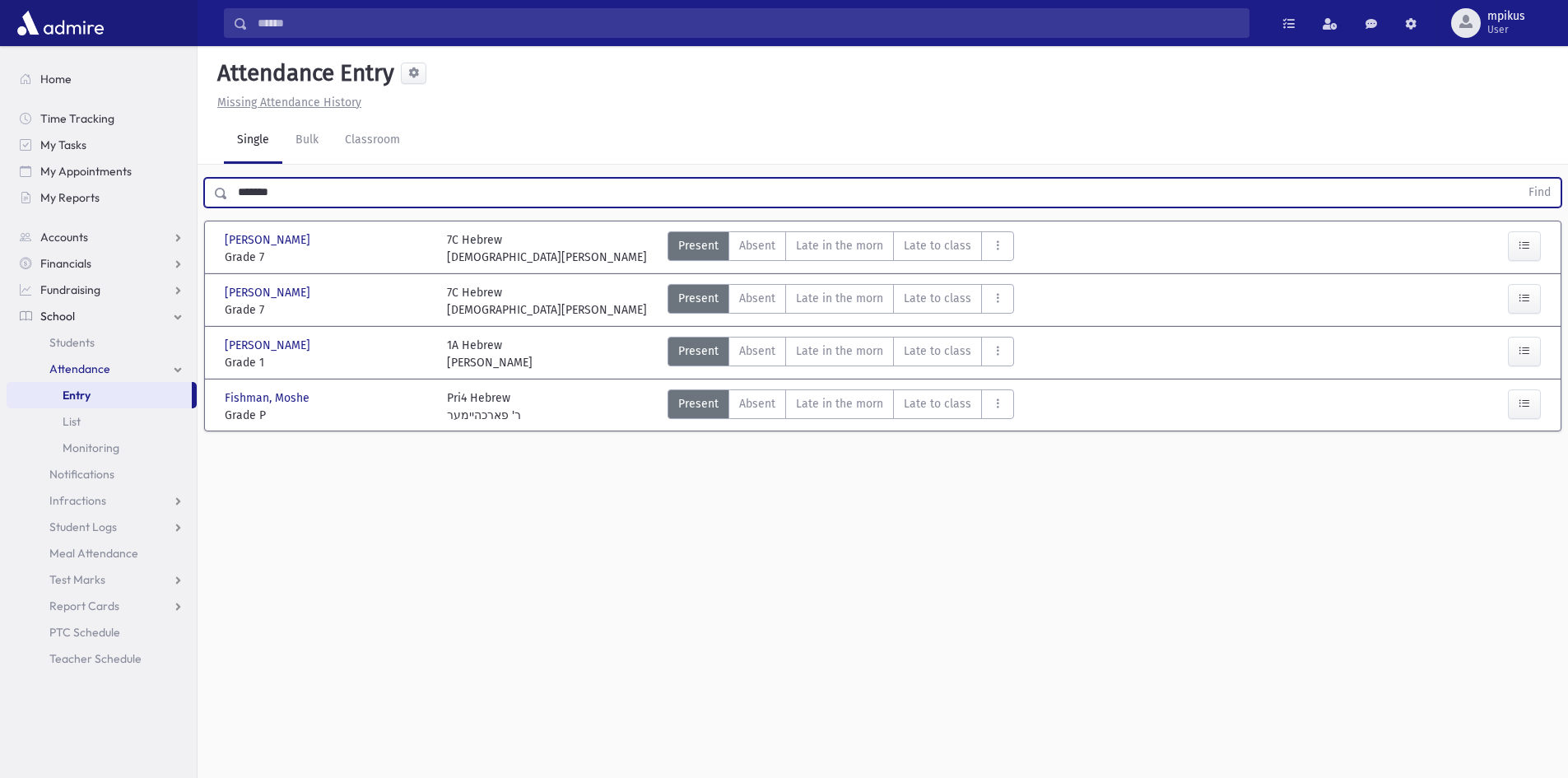
click at [818, 222] on div "Fishman, Avigdor Fishman, Avigdor Grade 7 Grade 7 7C Hebrew Rabbi Shonek Presen…" at bounding box center [882, 246] width 1329 height 51
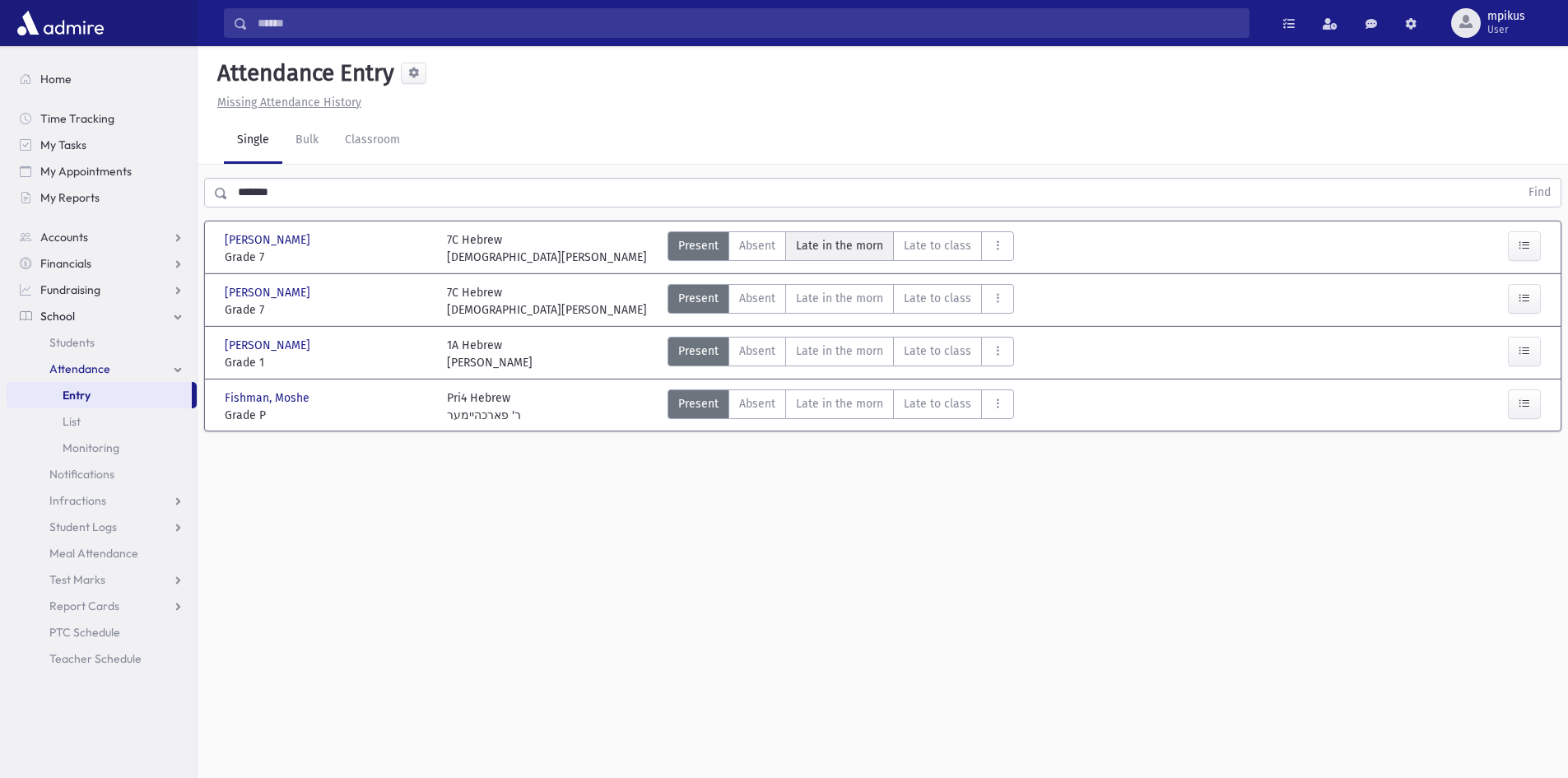
click at [816, 231] on div "Fishman, Avigdor Fishman, Avigdor Grade 7 Grade 7 7C Hebrew Rabbi Shonek Presen…" at bounding box center [882, 246] width 1346 height 38
click at [835, 252] on span "Late in the morn" at bounding box center [840, 245] width 87 height 17
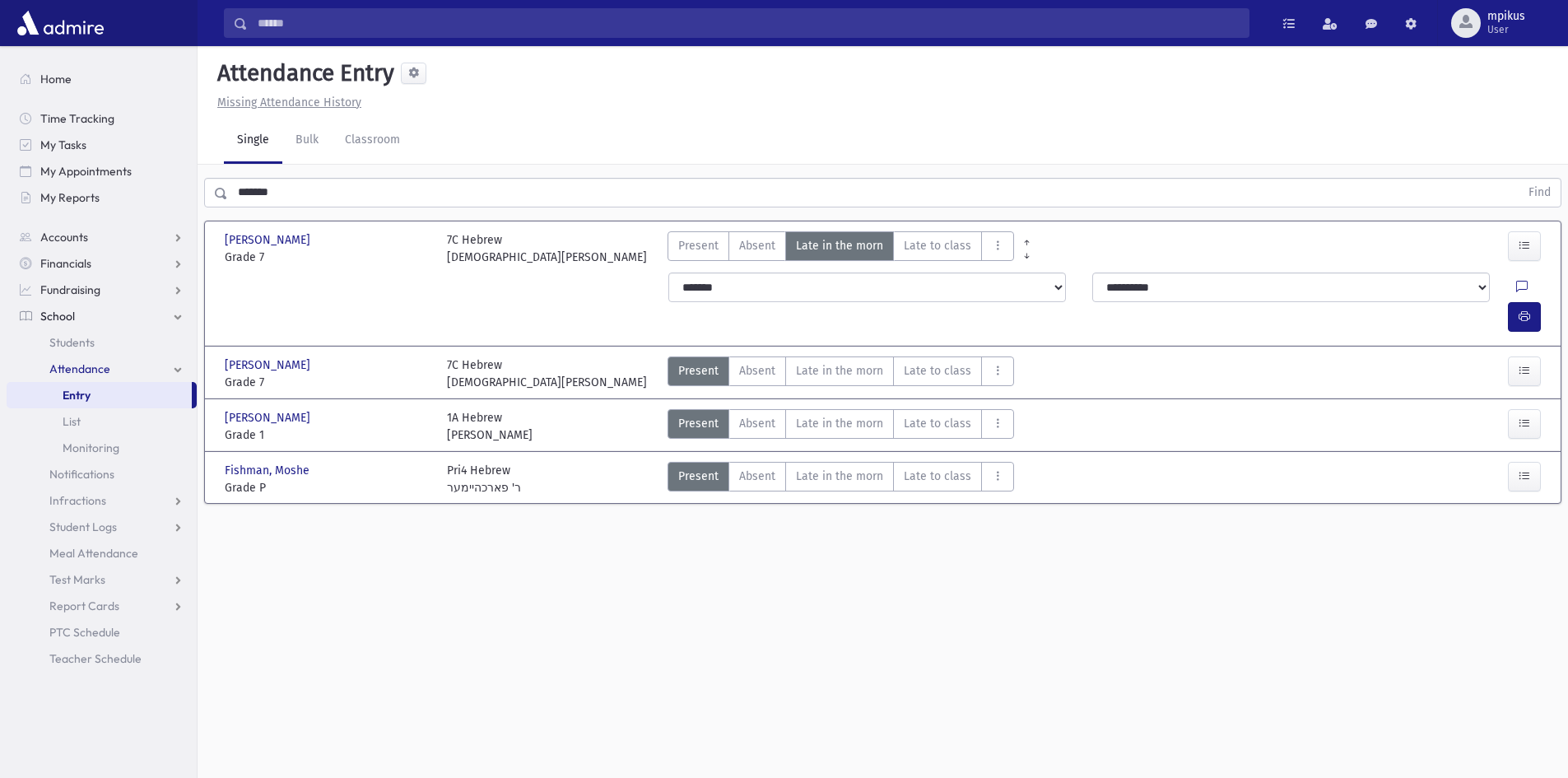
click at [1541, 302] on div at bounding box center [1528, 316] width 40 height 29
drag, startPoint x: 1535, startPoint y: 284, endPoint x: 1505, endPoint y: 285, distance: 30.0
click at [1535, 302] on button "button" at bounding box center [1525, 316] width 33 height 29
drag, startPoint x: 394, startPoint y: 208, endPoint x: 0, endPoint y: 230, distance: 394.6
click at [105, 222] on div "Search Results All Accounts" at bounding box center [784, 407] width 1568 height 815
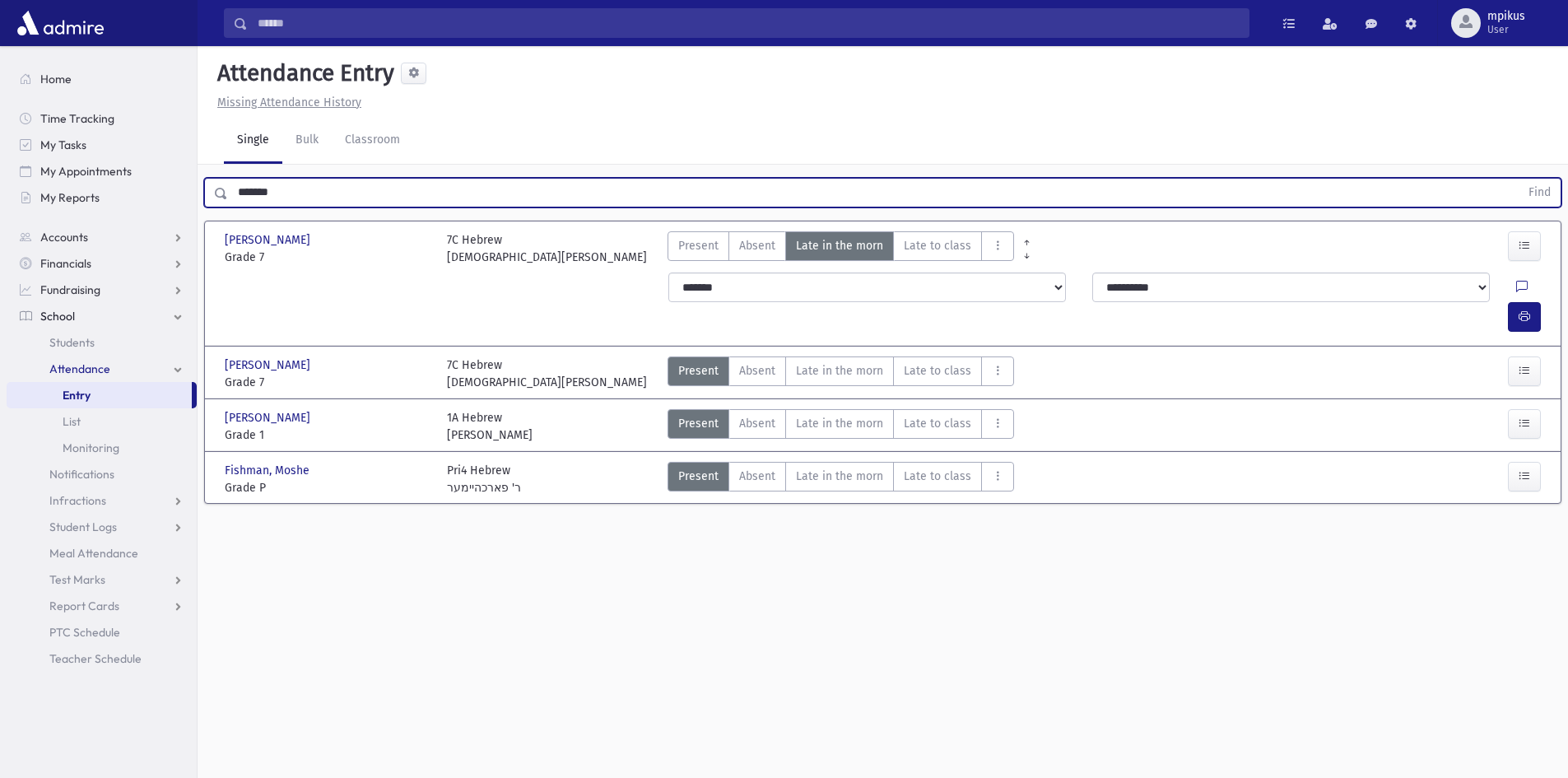
drag, startPoint x: 318, startPoint y: 208, endPoint x: 0, endPoint y: 287, distance: 327.7
click at [0, 262] on div "Search Results All Accounts" at bounding box center [784, 407] width 1568 height 815
click at [1519, 178] on button "Find" at bounding box center [1540, 193] width 42 height 28
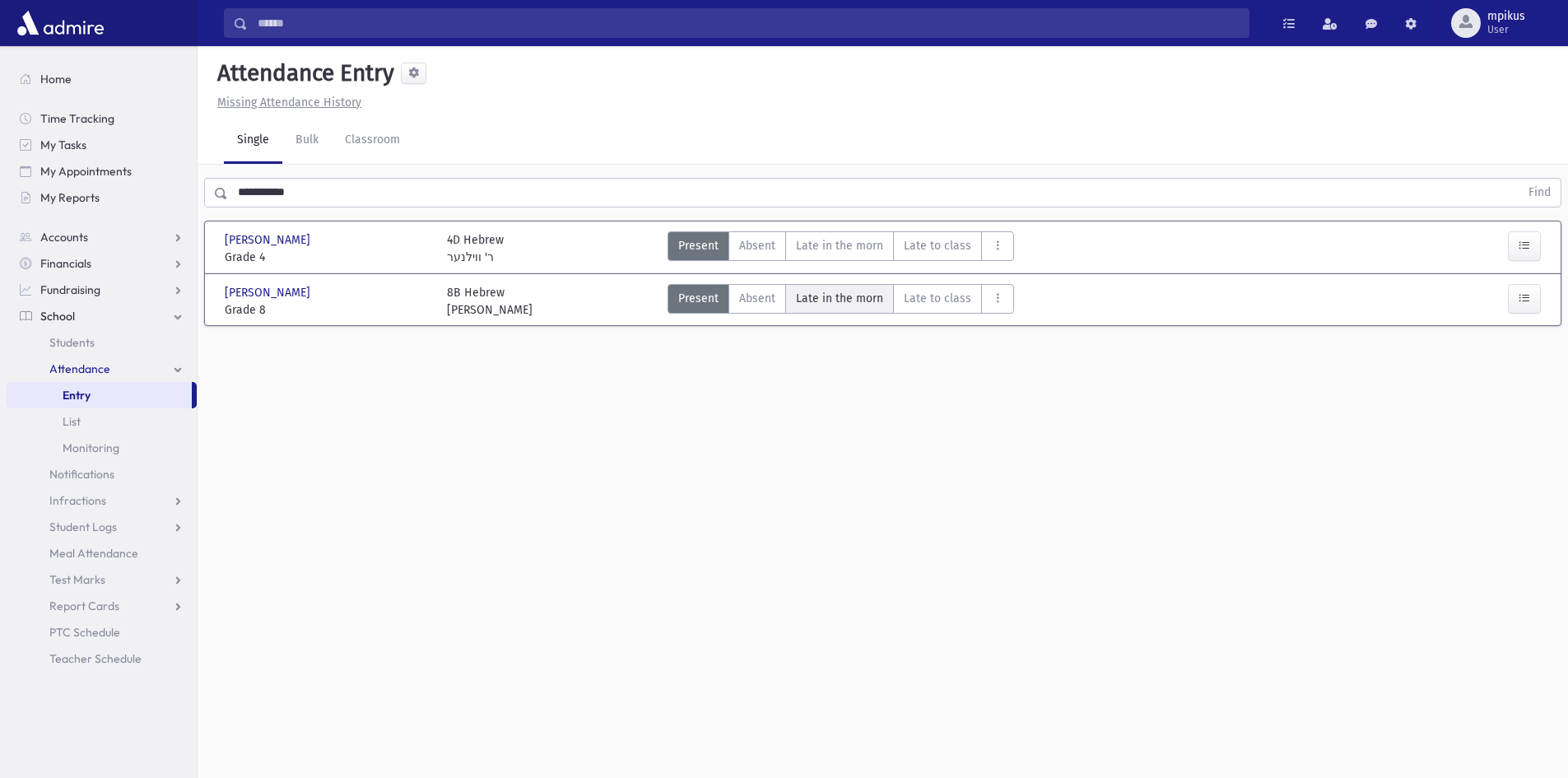
click at [822, 288] on morn"] "Late in the morn M" at bounding box center [839, 298] width 109 height 29
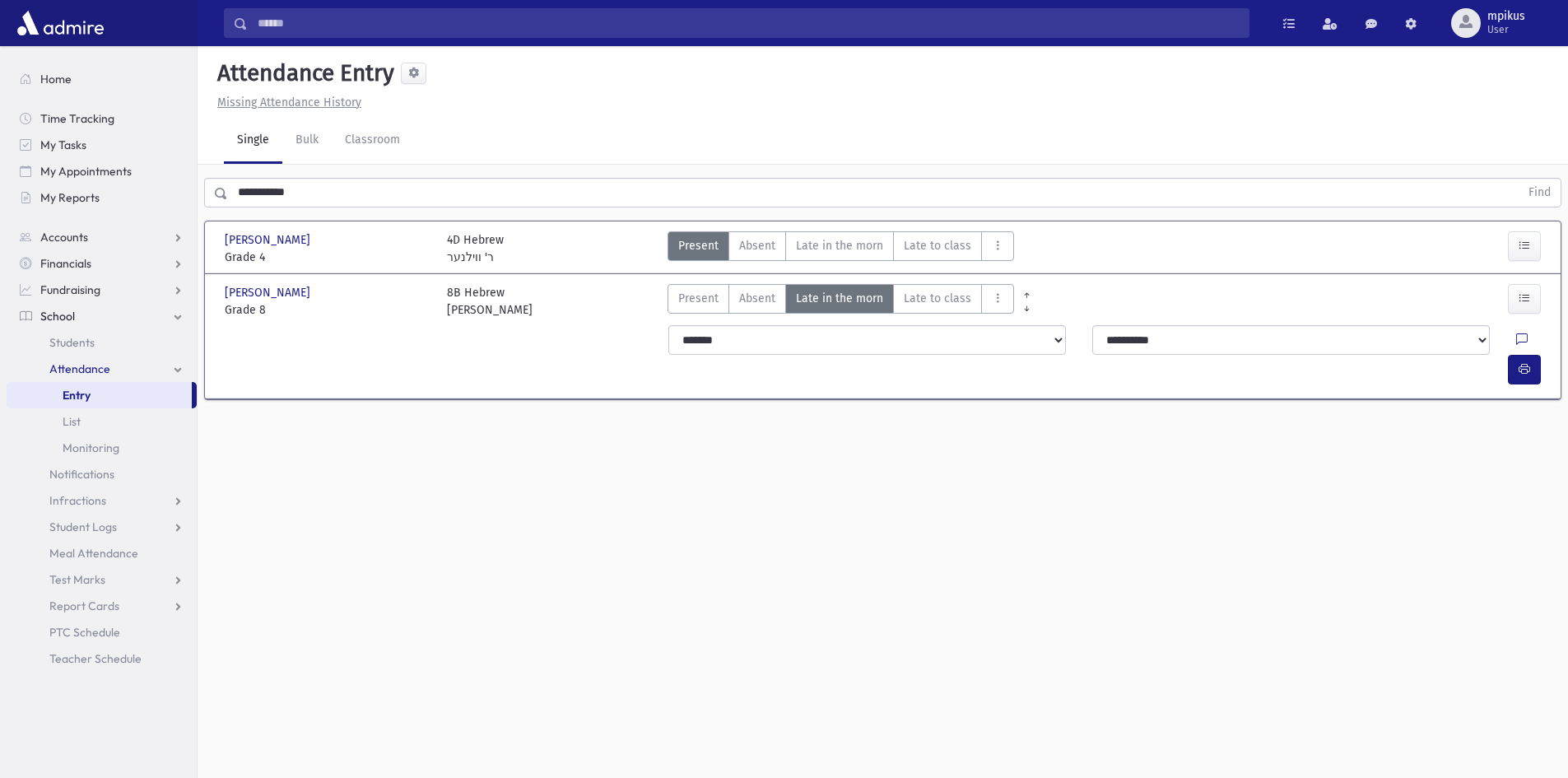
drag, startPoint x: 817, startPoint y: 364, endPoint x: 817, endPoint y: 355, distance: 9.0
click at [817, 355] on div "Eichenstein, Yitzchok Eichenstein, Yitzchok Grade 8 Grade 8 8B Hebrew Rabbi Y. …" at bounding box center [882, 335] width 1329 height 124
click at [819, 350] on select "**********" at bounding box center [867, 339] width 398 height 29
click at [669, 325] on select "**********" at bounding box center [867, 339] width 398 height 29
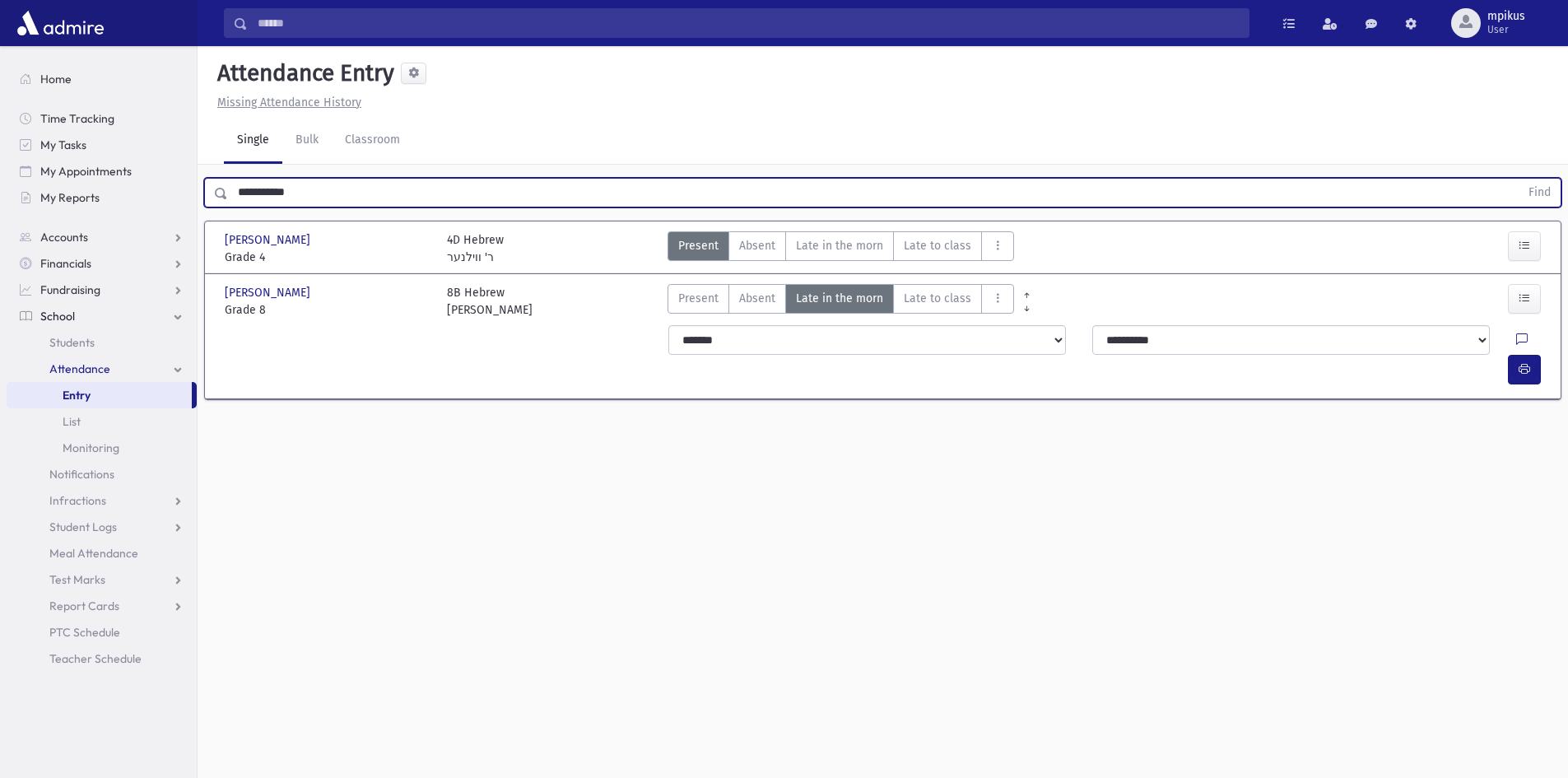
drag, startPoint x: 362, startPoint y: 195, endPoint x: 1022, endPoint y: 142, distance: 662.1
click at [0, 239] on div "Search Results All Accounts" at bounding box center [784, 407] width 1568 height 815
click at [1519, 178] on button "Find" at bounding box center [1540, 193] width 42 height 28
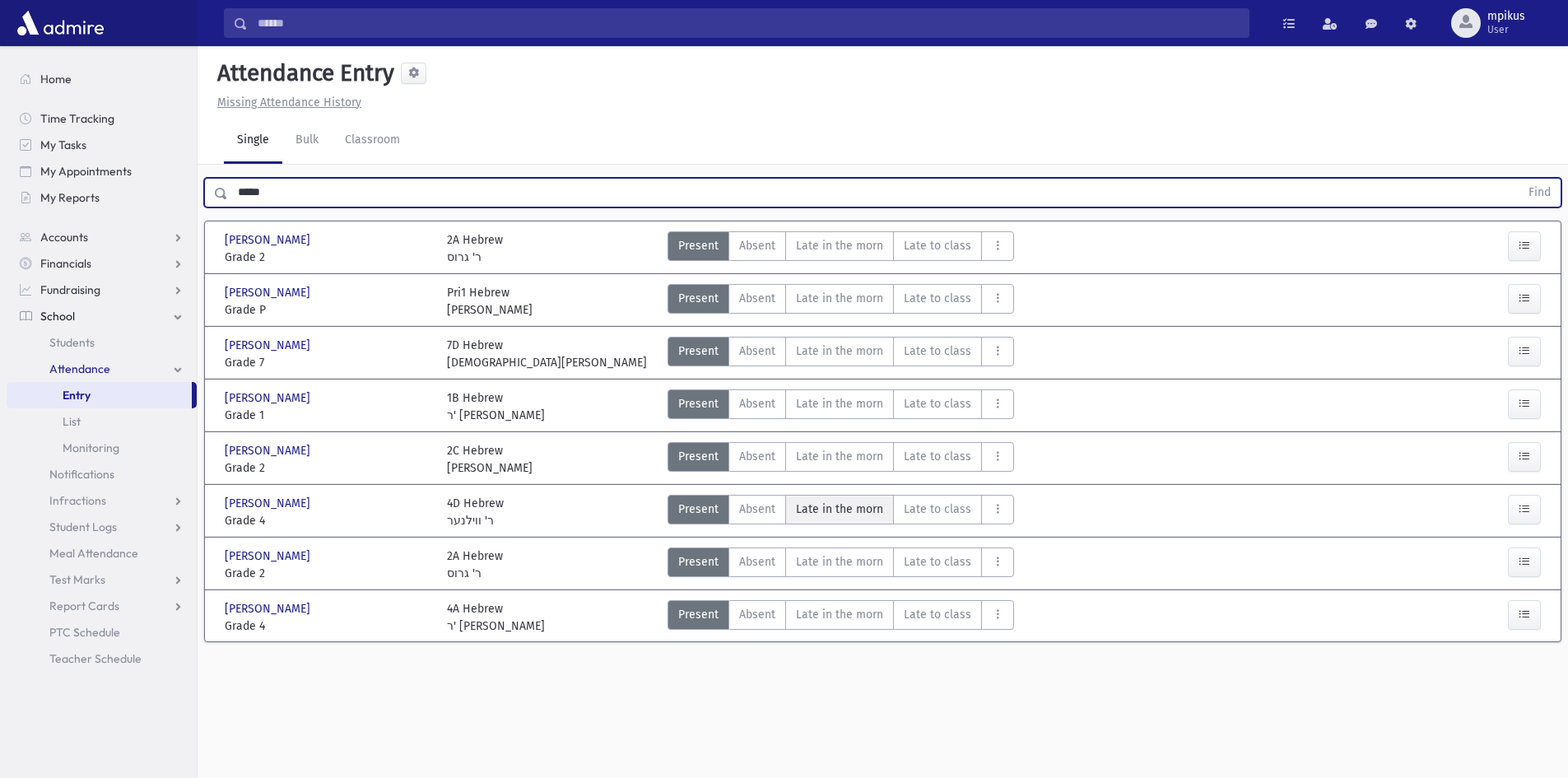
click at [865, 513] on span "Late in the morn" at bounding box center [840, 509] width 87 height 17
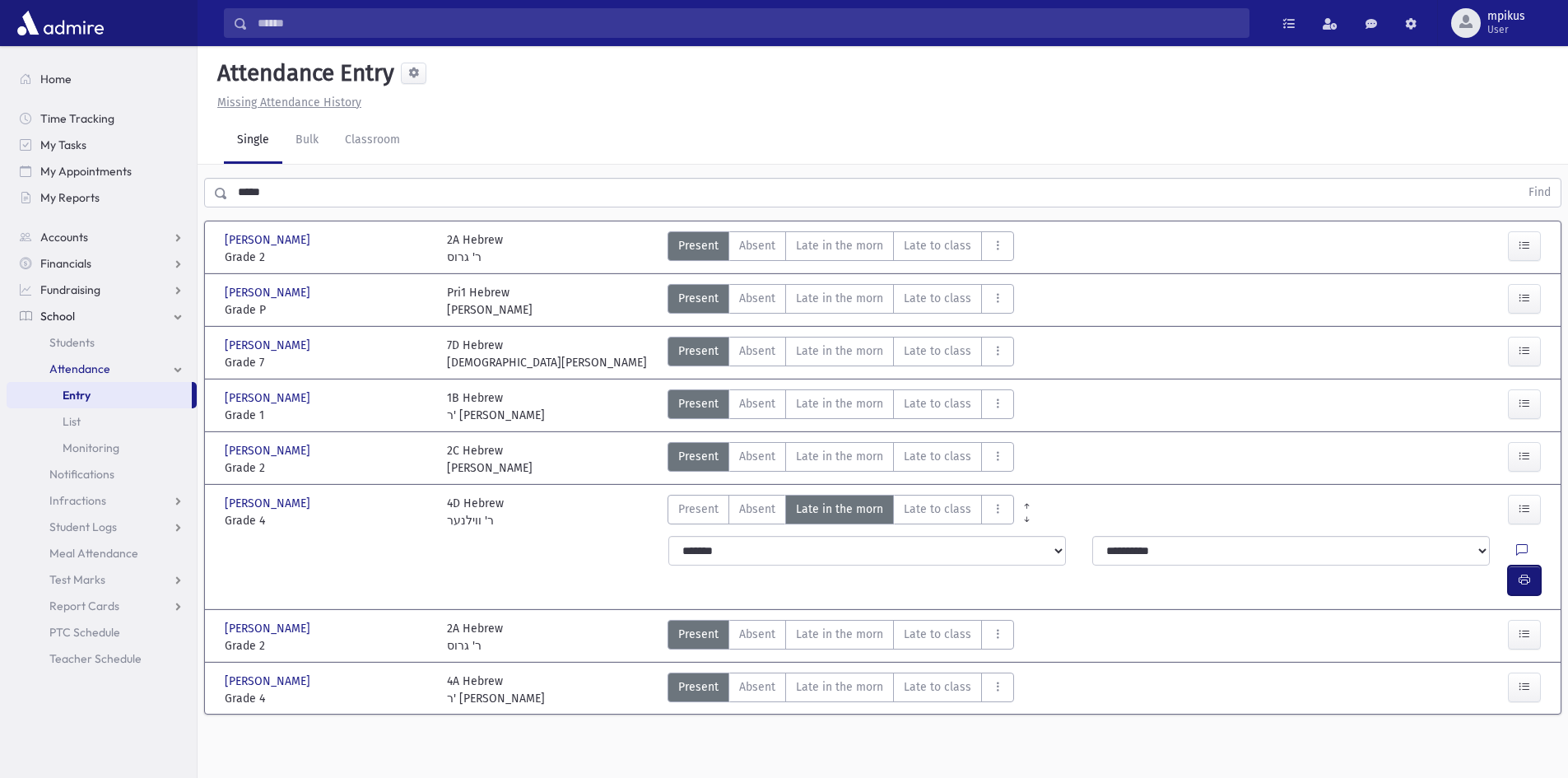
click at [1537, 566] on button "button" at bounding box center [1525, 580] width 33 height 29
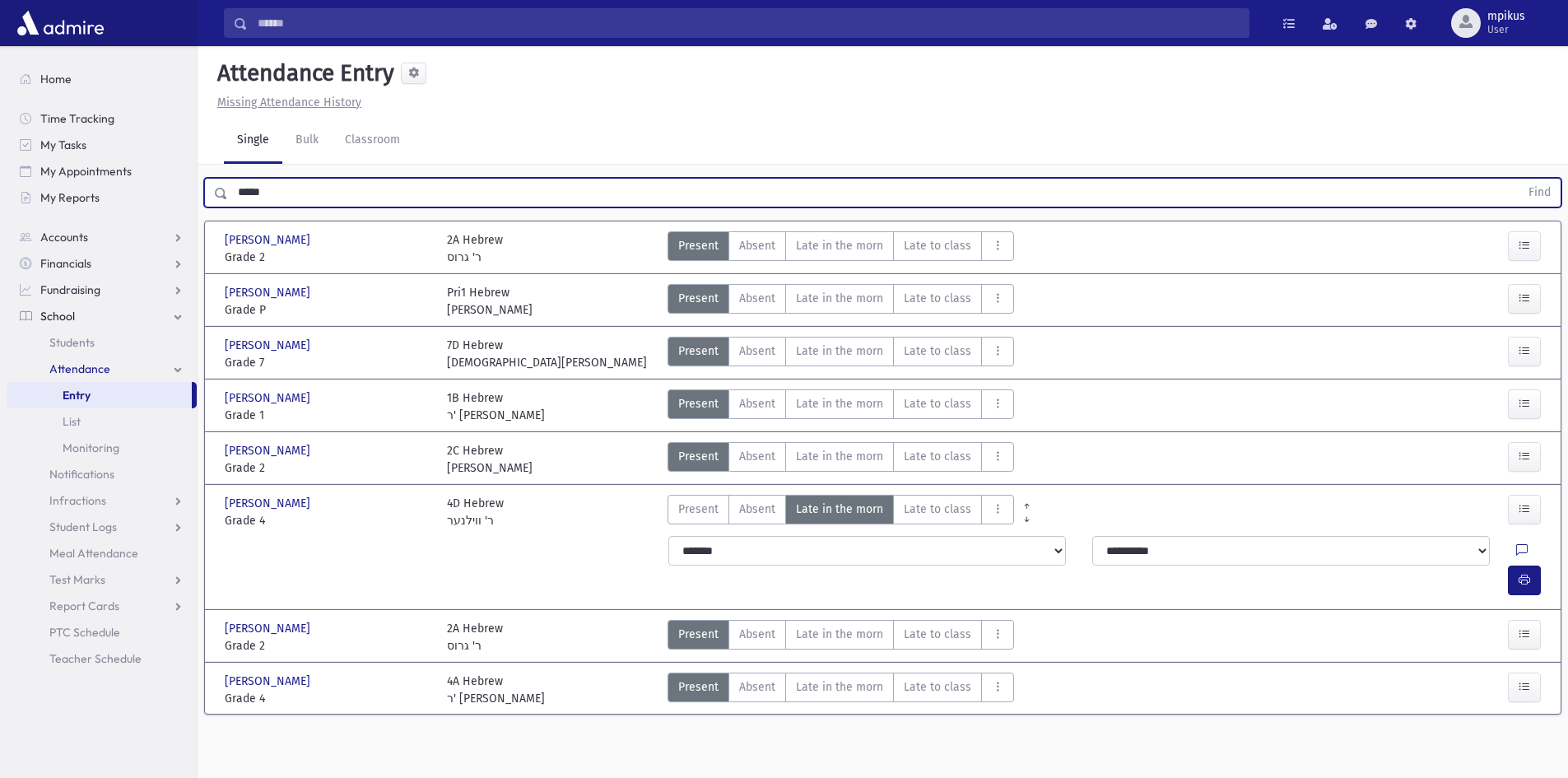
drag, startPoint x: 313, startPoint y: 194, endPoint x: 0, endPoint y: 162, distance: 314.6
click at [0, 224] on div "Search Results All Accounts" at bounding box center [784, 407] width 1568 height 815
type input "********"
click at [1519, 178] on button "Find" at bounding box center [1540, 193] width 42 height 28
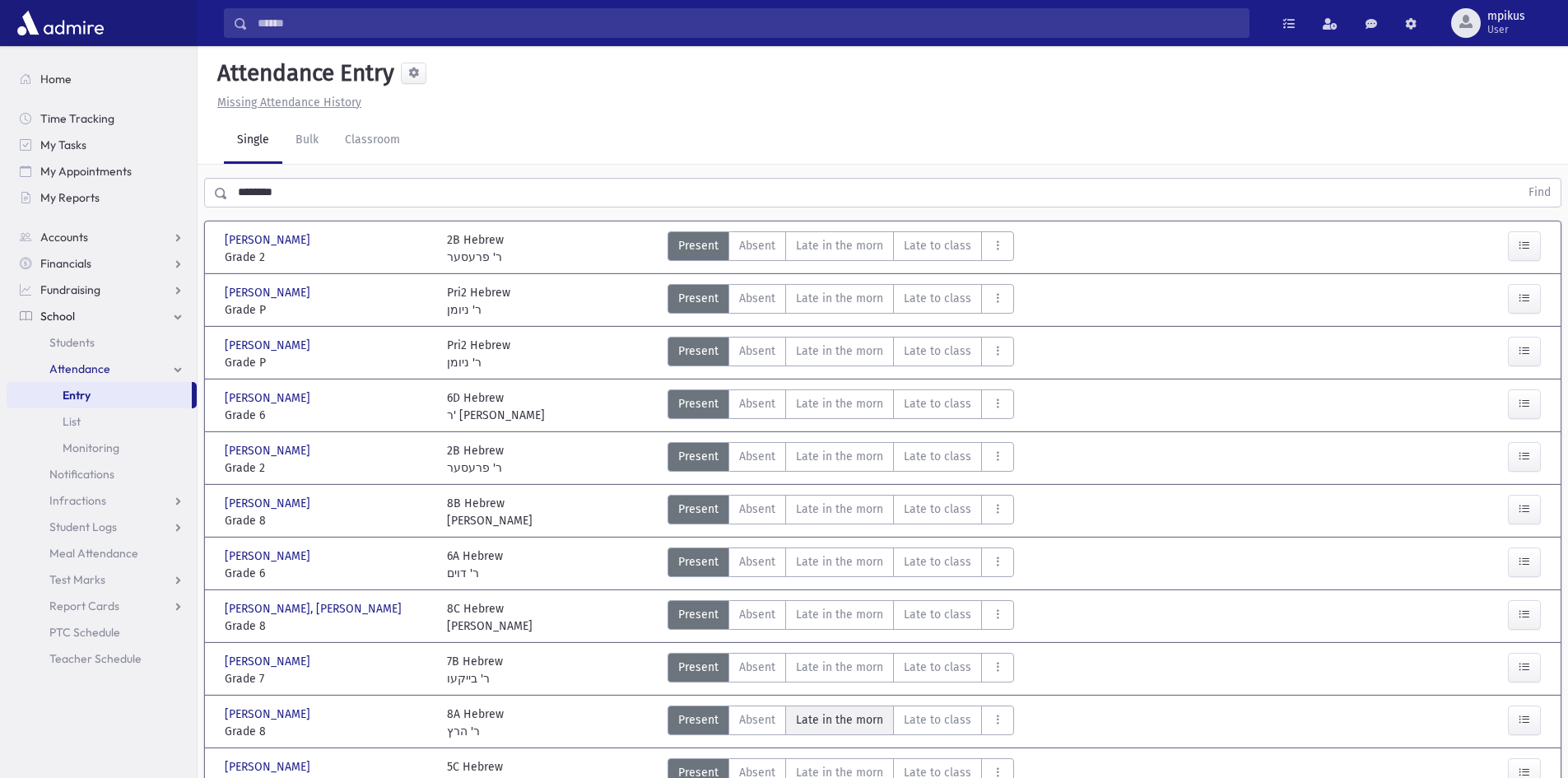
click at [880, 705] on morn"] "Late in the morn M" at bounding box center [839, 719] width 109 height 29
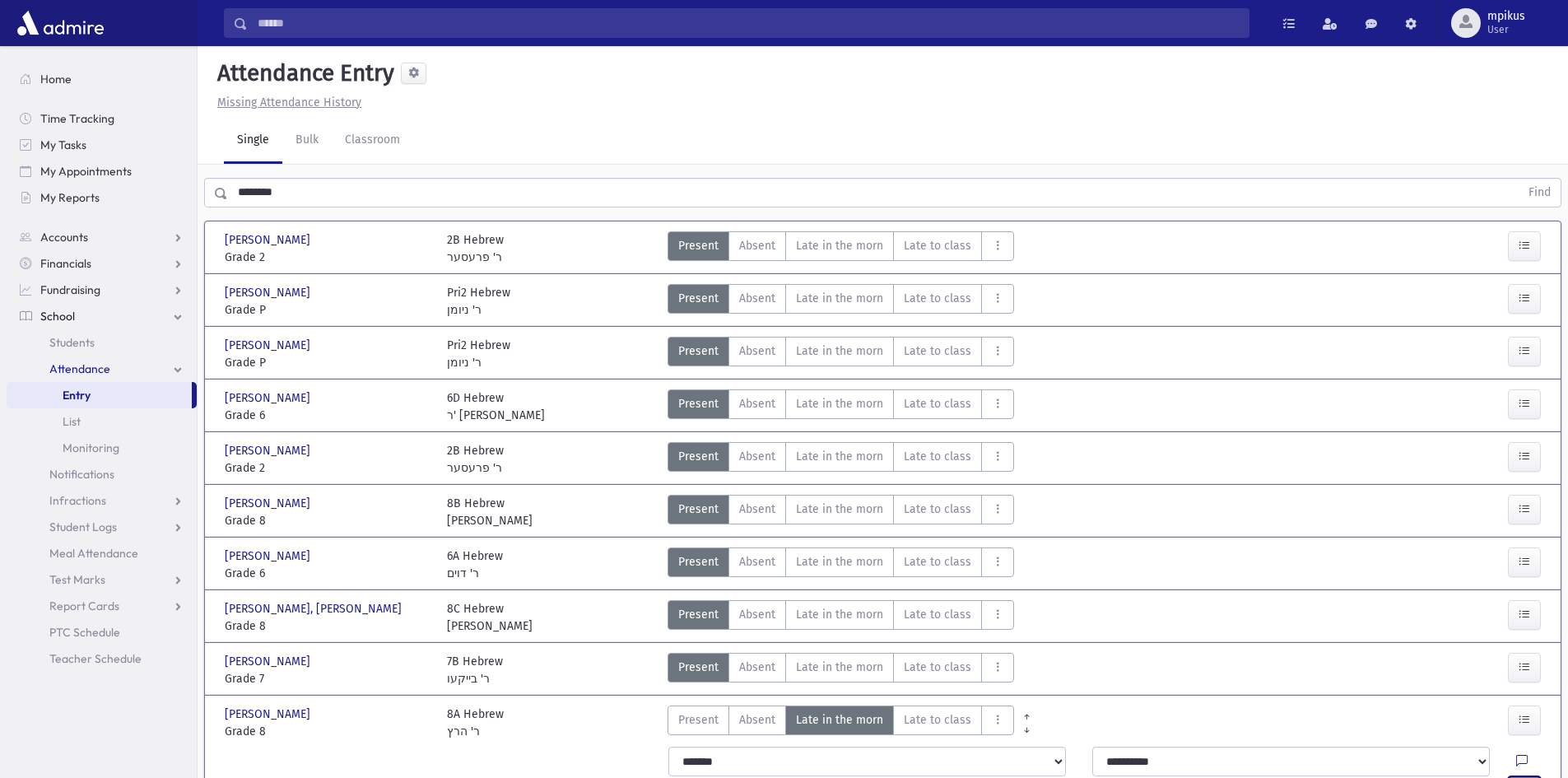
click at [1517, 776] on button "button" at bounding box center [1525, 790] width 33 height 29
